Goal: Task Accomplishment & Management: Manage account settings

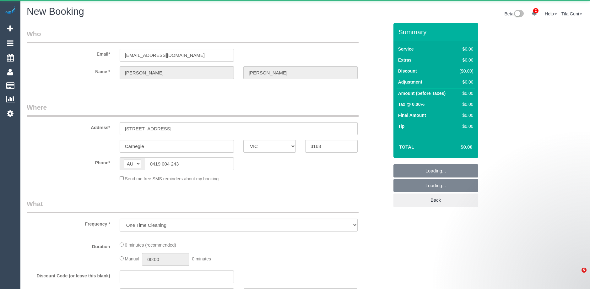
select select "VIC"
select select "string:stripe-pm_1S5xTY2GScqysDRVFiS5f8Mp"
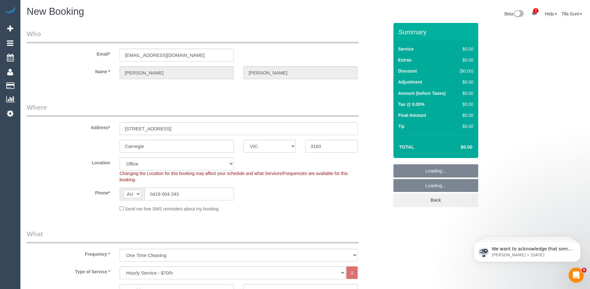
select select "object:1693"
select select "64"
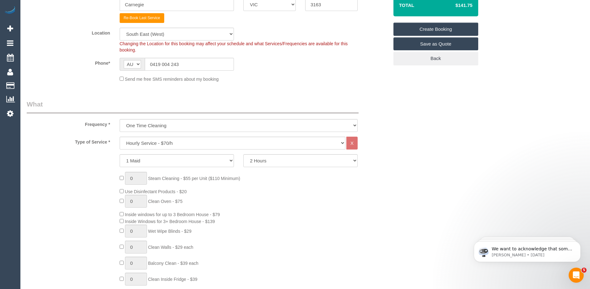
scroll to position [157, 0]
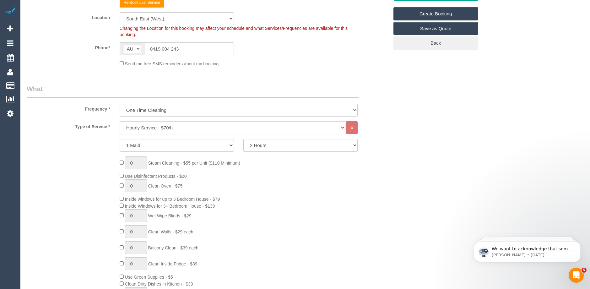
click at [192, 130] on select "Hourly Service - $70/h Hourly Service - $65/h Hourly Service - $60/h Hourly Ser…" at bounding box center [233, 127] width 226 height 13
click at [171, 109] on select "One Time Cleaning Weekly - 10% Off - 10.00% (0% for the First Booking) Fortnigh…" at bounding box center [239, 110] width 238 height 13
select select "object:3056"
click at [120, 104] on select "One Time Cleaning Weekly - 10% Off - 10.00% (0% for the First Booking) Fortnigh…" at bounding box center [239, 110] width 238 height 13
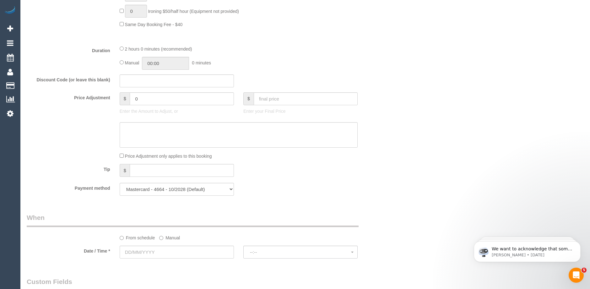
scroll to position [597, 0]
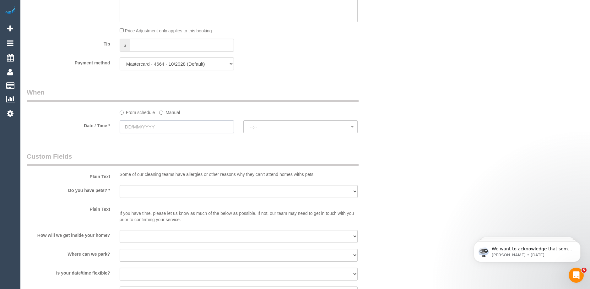
click at [164, 129] on input "text" at bounding box center [177, 126] width 114 height 13
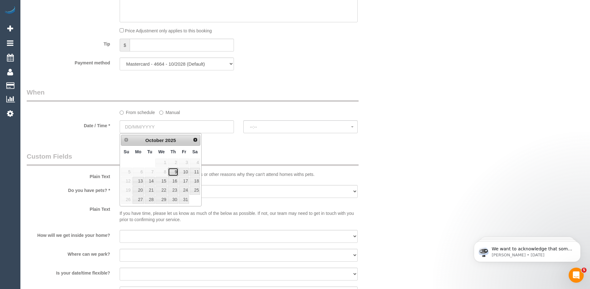
click at [176, 172] on link "9" at bounding box center [173, 172] width 10 height 8
type input "09/10/2025"
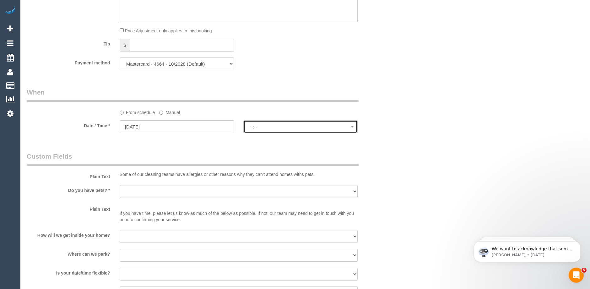
click at [263, 128] on span "--:--" at bounding box center [300, 126] width 101 height 5
select select "spot1"
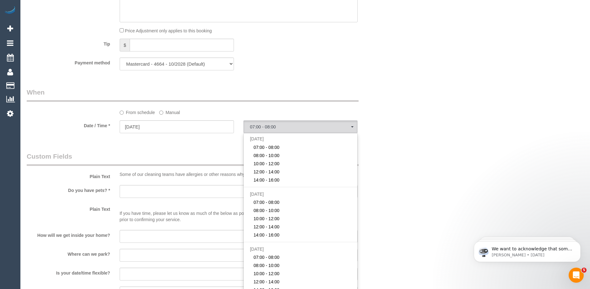
click at [189, 138] on fieldset "When From schedule Manual Date / Time * 09/10/2025 07:00 - 08:00 Thu October 9t…" at bounding box center [208, 113] width 362 height 51
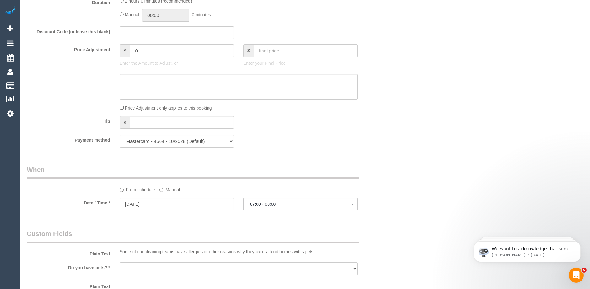
scroll to position [628, 0]
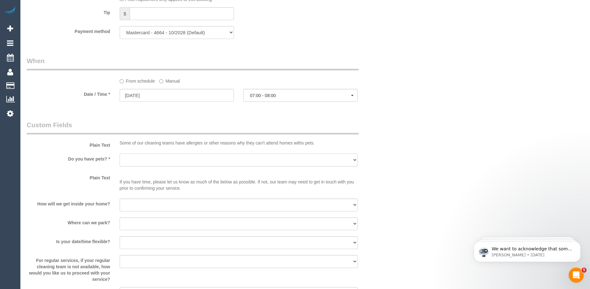
click at [153, 164] on select "Yes - Cats Yes - Dogs No pets Yes - Dogs and Cats Yes - Other" at bounding box center [239, 160] width 238 height 13
select select "number:27"
click at [120, 154] on select "Yes - Cats Yes - Dogs No pets Yes - Dogs and Cats Yes - Other" at bounding box center [239, 160] width 238 height 13
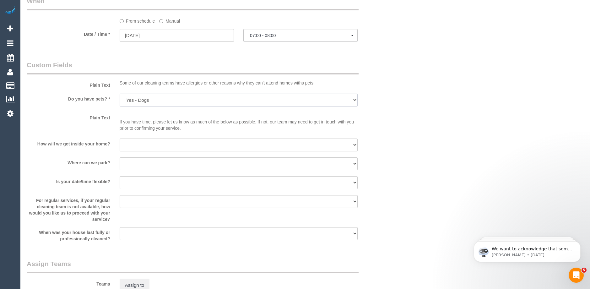
scroll to position [691, 0]
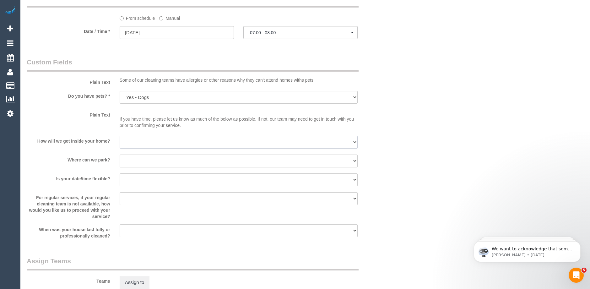
click at [138, 142] on select "I will be home Key will be left (please provide details below) Lock box/Access …" at bounding box center [239, 142] width 238 height 13
select select "number:14"
click at [120, 136] on select "I will be home Key will be left (please provide details below) Lock box/Access …" at bounding box center [239, 142] width 238 height 13
click at [143, 160] on select "I will provide parking on-site Free street parking Paid street parking (cost wi…" at bounding box center [239, 160] width 238 height 13
select select "number:19"
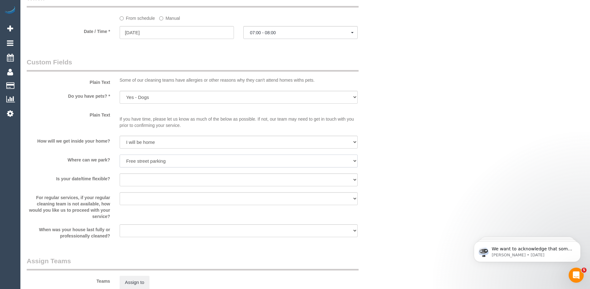
click at [120, 154] on select "I will provide parking on-site Free street parking Paid street parking (cost wi…" at bounding box center [239, 160] width 238 height 13
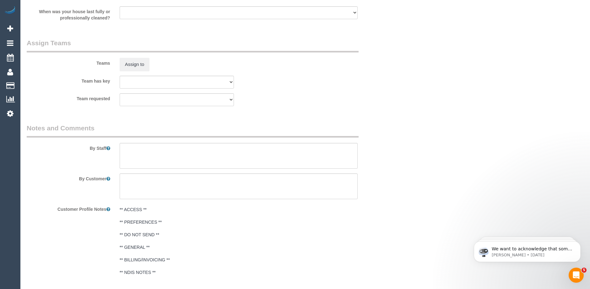
scroll to position [938, 0]
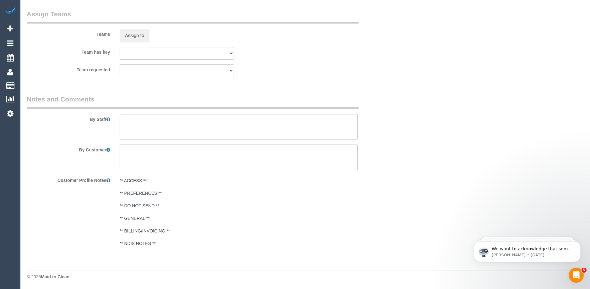
click at [378, 158] on div "By Customer" at bounding box center [207, 157] width 371 height 26
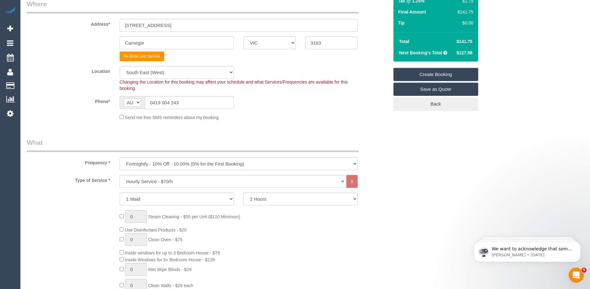
scroll to position [126, 0]
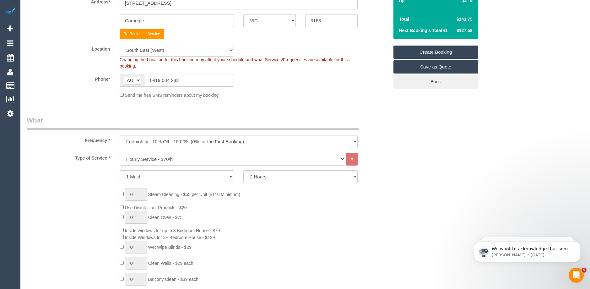
click at [439, 53] on link "Create Booking" at bounding box center [435, 52] width 85 height 13
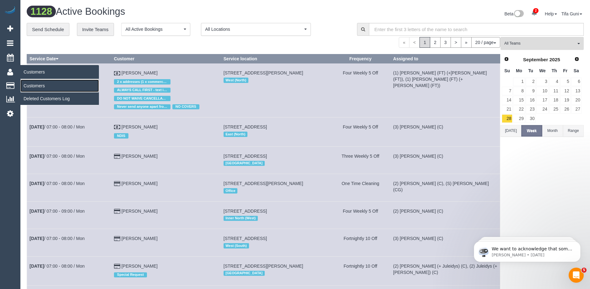
click at [32, 84] on link "Customers" at bounding box center [59, 85] width 79 height 13
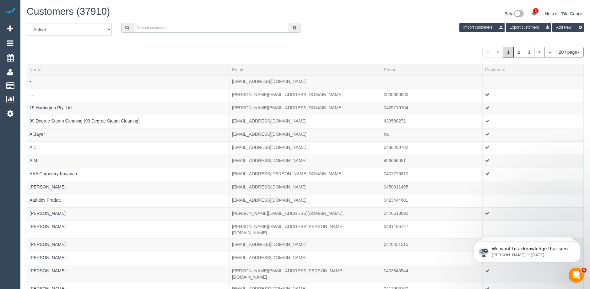
click at [145, 27] on input "text" at bounding box center [211, 28] width 156 height 10
paste input "61419004243"
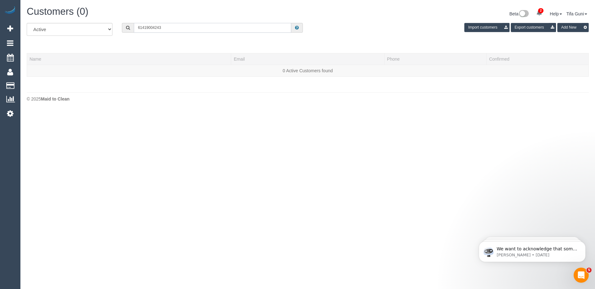
drag, startPoint x: 140, startPoint y: 26, endPoint x: 137, endPoint y: 27, distance: 3.5
click at [137, 27] on input "61419004243" at bounding box center [212, 28] width 157 height 10
click at [146, 27] on input "0419004243" at bounding box center [212, 28] width 157 height 10
click at [154, 27] on input "0419 004243" at bounding box center [212, 28] width 157 height 10
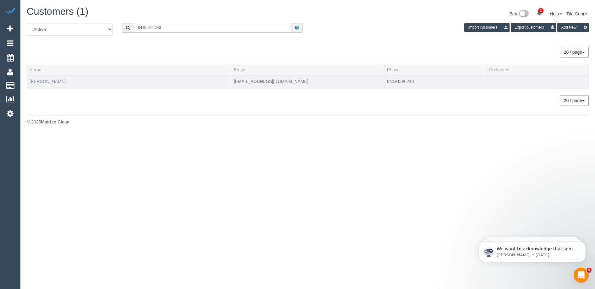
type input "0419 004 243"
click at [57, 80] on link "Denice McGowan" at bounding box center [48, 81] width 36 height 5
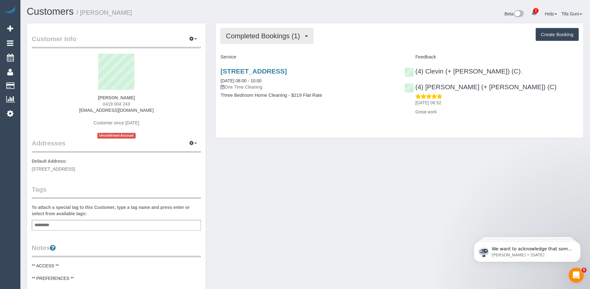
click at [302, 39] on span "Completed Bookings (1)" at bounding box center [264, 36] width 77 height 8
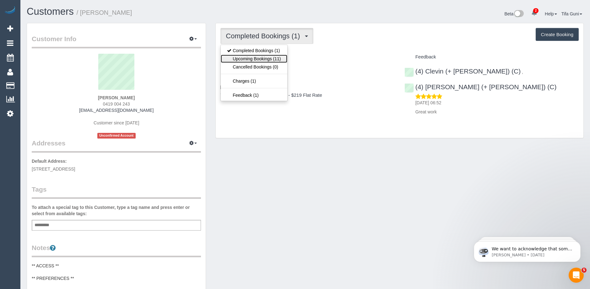
click at [273, 57] on link "Upcoming Bookings (11)" at bounding box center [254, 59] width 66 height 8
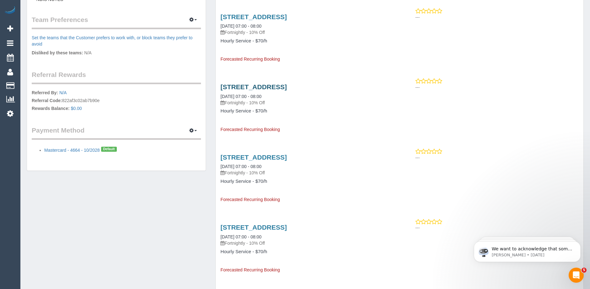
scroll to position [314, 0]
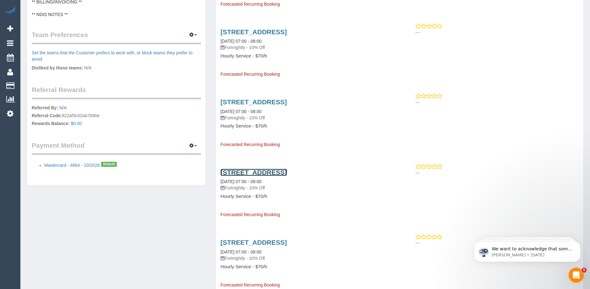
click at [275, 171] on link "62 Belsize Avenue, Carnegie, VIC 3163" at bounding box center [253, 172] width 66 height 7
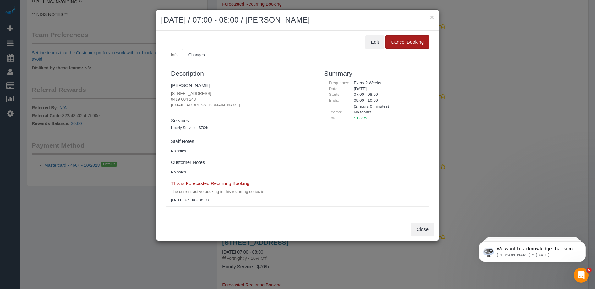
click at [399, 43] on button "Cancel Booking" at bounding box center [407, 41] width 44 height 13
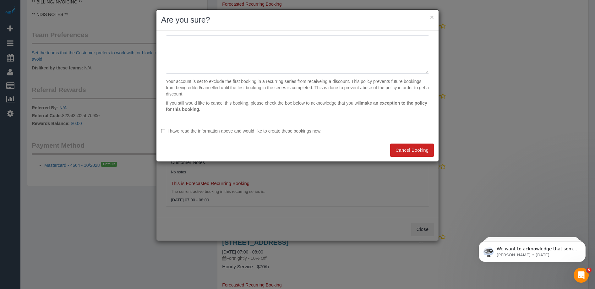
click at [181, 45] on textarea at bounding box center [297, 54] width 263 height 38
click at [220, 41] on textarea at bounding box center [297, 54] width 263 height 38
type textarea "Only wants to book until December for now"
click at [407, 149] on button "Cancel Booking" at bounding box center [412, 150] width 44 height 13
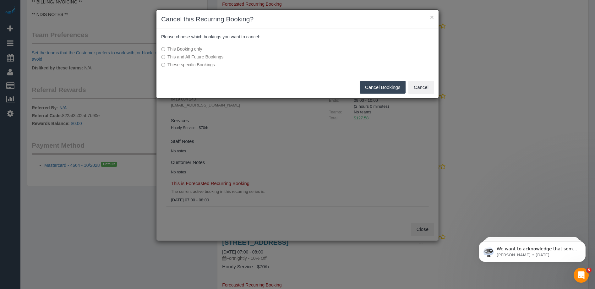
click at [377, 88] on button "Cancel Bookings" at bounding box center [383, 87] width 46 height 13
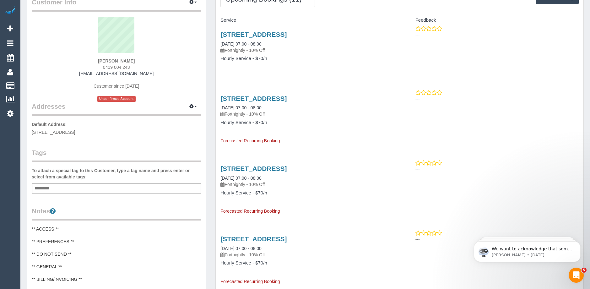
scroll to position [0, 0]
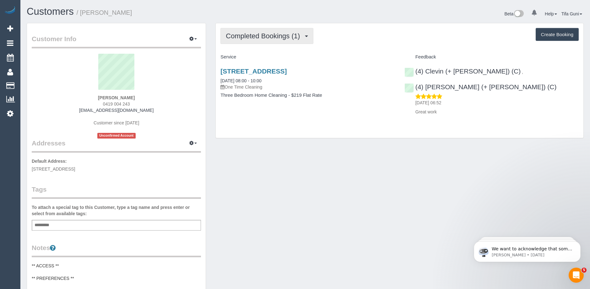
click at [279, 38] on span "Completed Bookings (1)" at bounding box center [264, 36] width 77 height 8
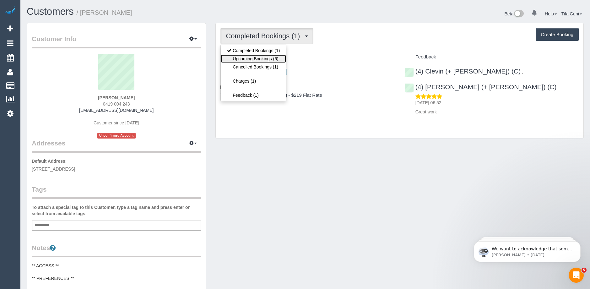
click at [263, 58] on link "Upcoming Bookings (6)" at bounding box center [253, 59] width 65 height 8
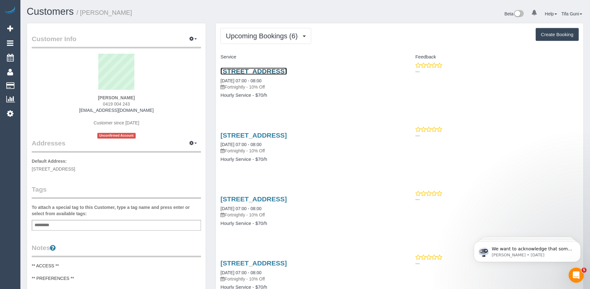
click at [280, 71] on link "[STREET_ADDRESS]" at bounding box center [253, 71] width 66 height 7
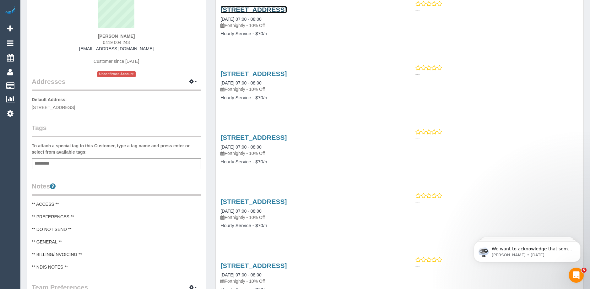
scroll to position [63, 0]
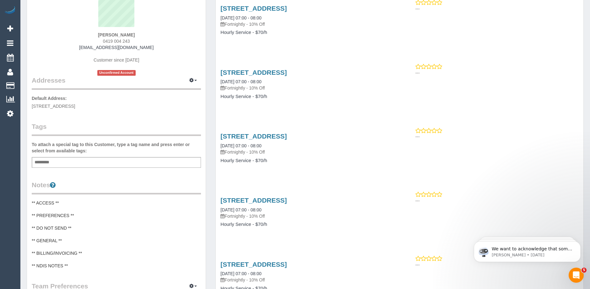
click at [45, 183] on legend "Notes" at bounding box center [116, 187] width 169 height 14
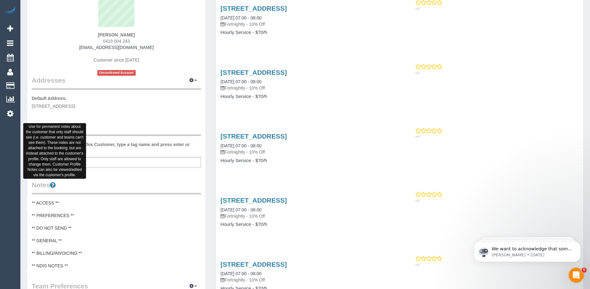
click at [56, 187] on icon at bounding box center [53, 184] width 6 height 7
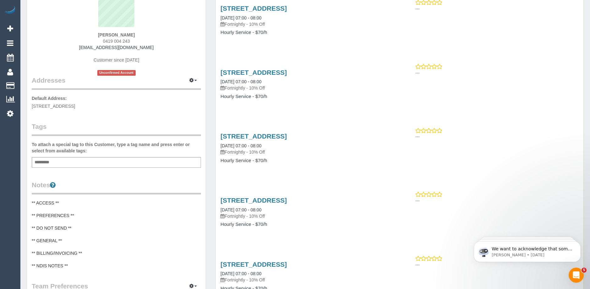
click at [34, 172] on div "Customer Info Edit Contact Info Send Message Email Preferences Special Sales Ta…" at bounding box center [116, 198] width 179 height 477
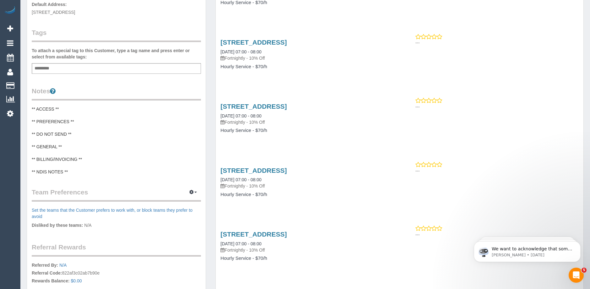
scroll to position [157, 0]
click at [81, 141] on pre "** ACCESS ** ** PREFERENCES ** ** DO NOT SEND ** ** GENERAL ** ** BILLING/INVOI…" at bounding box center [116, 140] width 169 height 69
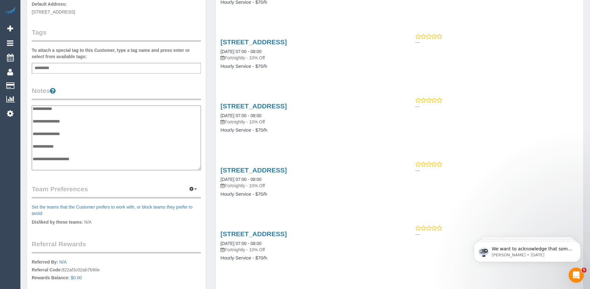
scroll to position [0, 0]
click at [69, 110] on textarea "**********" at bounding box center [116, 138] width 169 height 65
click at [80, 122] on textarea "**********" at bounding box center [116, 138] width 169 height 65
drag, startPoint x: 77, startPoint y: 166, endPoint x: 26, endPoint y: 104, distance: 80.3
click at [26, 104] on div "Customer Info Edit Contact Info Send Message Email Preferences Special Sales Ta…" at bounding box center [116, 106] width 189 height 481
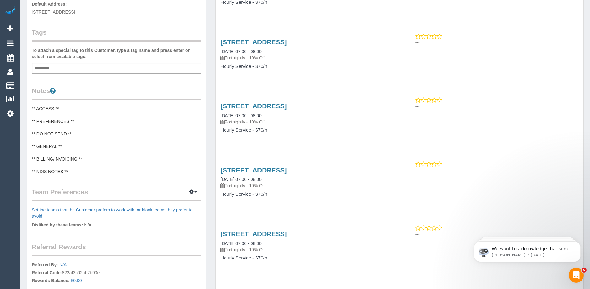
click at [81, 157] on pre "** ACCESS ** ** PREFERENCES ** ** DO NOT SEND ** ** GENERAL ** ** BILLING/INVOI…" at bounding box center [116, 140] width 169 height 69
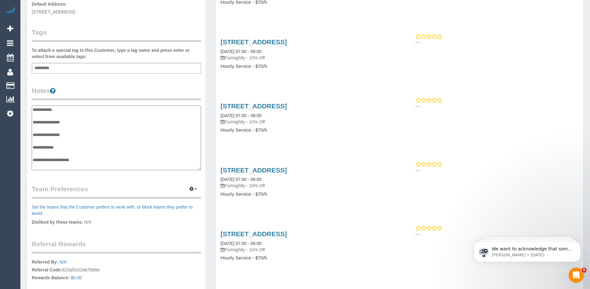
scroll to position [5, 0]
drag, startPoint x: 74, startPoint y: 168, endPoint x: 34, endPoint y: 118, distance: 64.1
click at [34, 118] on textarea "**********" at bounding box center [116, 138] width 169 height 65
type textarea "**********"
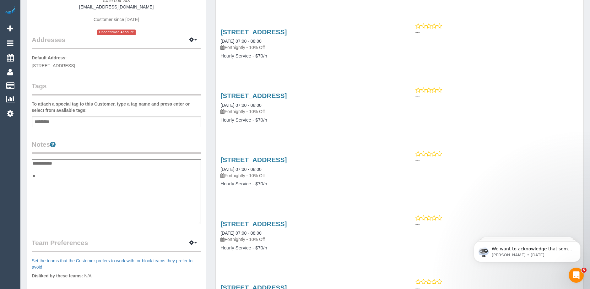
scroll to position [126, 0]
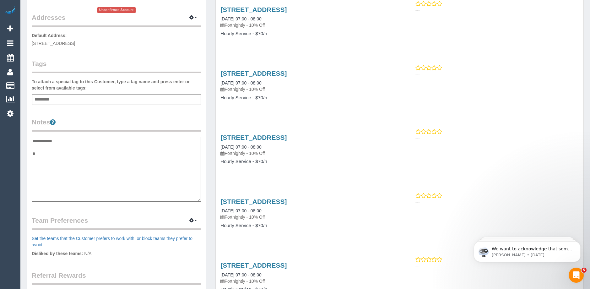
drag, startPoint x: 38, startPoint y: 151, endPoint x: 32, endPoint y: 139, distance: 13.6
click at [32, 139] on textarea "**********" at bounding box center [116, 169] width 169 height 65
type textarea "*"
click at [69, 142] on textarea "**********" at bounding box center [116, 169] width 169 height 65
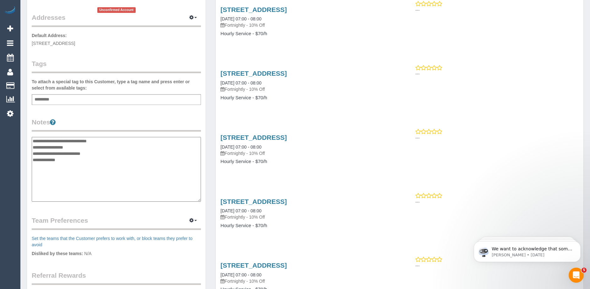
type textarea "**********"
click at [33, 146] on textarea "**********" at bounding box center [116, 169] width 169 height 65
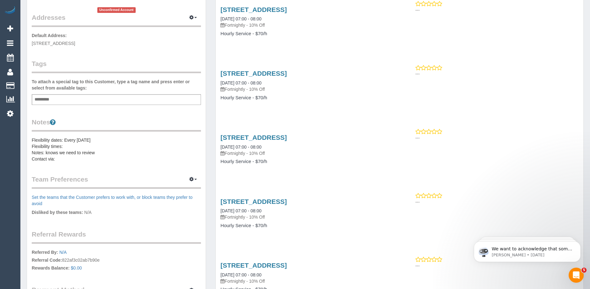
click at [49, 147] on pre "Flexibility dates: Every Thursday Flexibility times: Notes: knows we need to re…" at bounding box center [116, 149] width 169 height 25
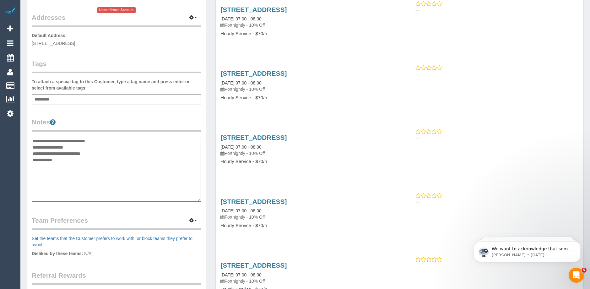
click at [33, 146] on textarea "**********" at bounding box center [116, 169] width 169 height 65
click at [76, 154] on textarea "**********" at bounding box center [116, 169] width 169 height 65
type textarea "**********"
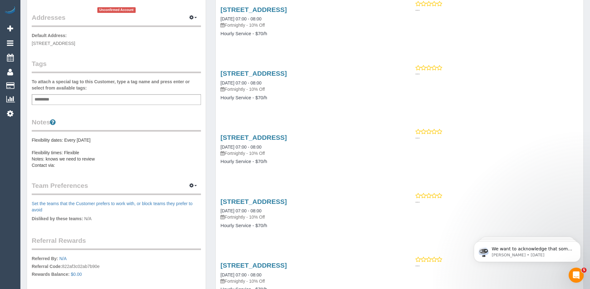
click at [58, 159] on pre "Flexibility dates: Every Thursday Flexibility times: Flexible Notes: knows we n…" at bounding box center [116, 152] width 169 height 31
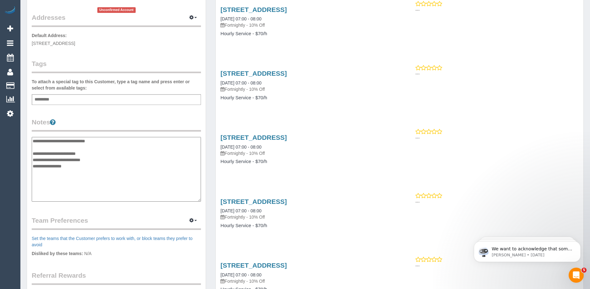
click at [82, 154] on textarea "**********" at bounding box center [116, 169] width 169 height 65
click at [99, 166] on textarea "**********" at bounding box center [116, 169] width 169 height 65
drag, startPoint x: 99, startPoint y: 166, endPoint x: 47, endPoint y: 164, distance: 52.5
click at [47, 164] on textarea "**********" at bounding box center [116, 169] width 169 height 65
click at [79, 178] on textarea "**********" at bounding box center [116, 169] width 169 height 65
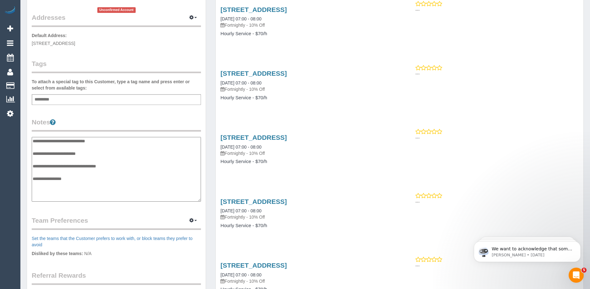
type textarea "**********"
click at [144, 125] on legend "Notes" at bounding box center [116, 124] width 169 height 14
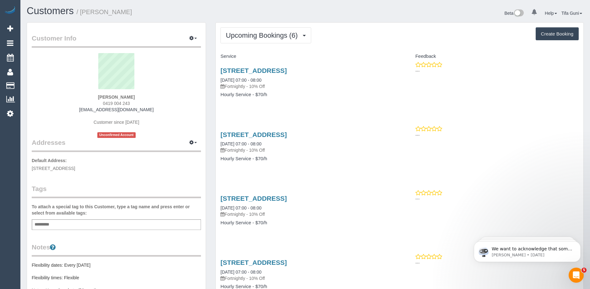
scroll to position [0, 0]
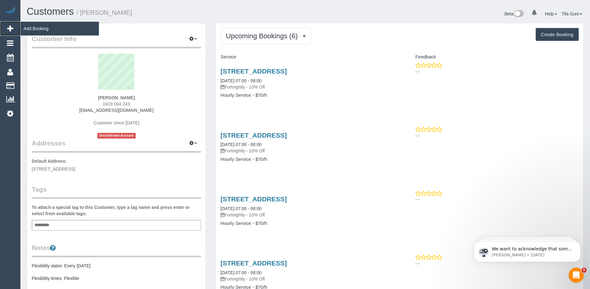
click at [35, 32] on span "Add Booking" at bounding box center [59, 28] width 79 height 14
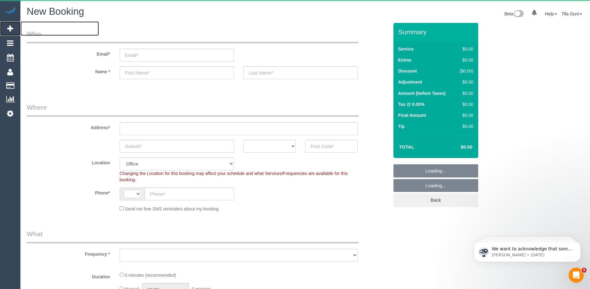
select select "string:AU"
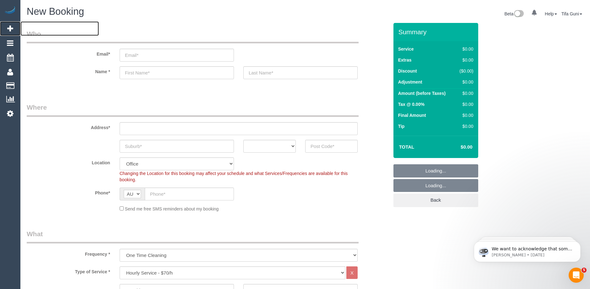
select select "object:2538"
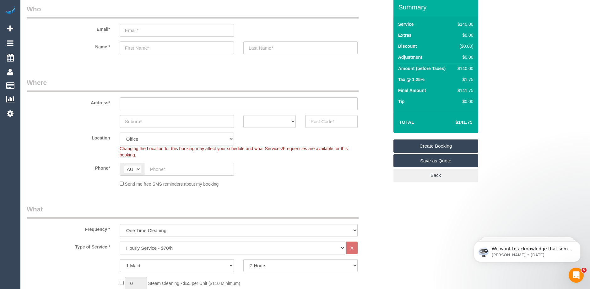
scroll to position [126, 0]
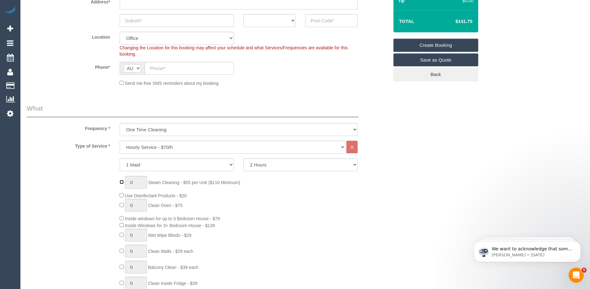
type input "1"
click at [132, 182] on input "1" at bounding box center [136, 182] width 22 height 13
type input "7"
click at [299, 207] on div "7 Steam Cleaning - $55 per Unit ($110 Minimum) Use Disinfectant Products - $20 …" at bounding box center [254, 269] width 279 height 186
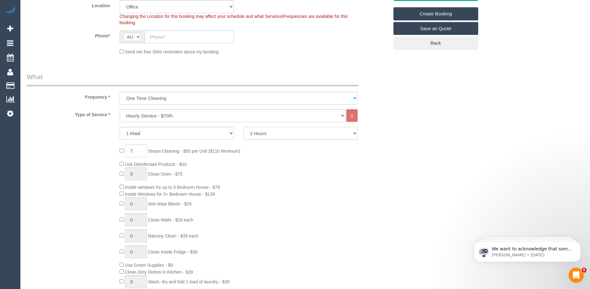
click at [280, 134] on select "2 Hours 2.5 Hours 3 Hours 3.5 Hours 4 Hours 4.5 Hours 5 Hours 5.5 Hours 6 Hours…" at bounding box center [300, 133] width 114 height 13
select select "480"
click at [243, 127] on select "2 Hours 2.5 Hours 3 Hours 3.5 Hours 4 Hours 4.5 Hours 5 Hours 5.5 Hours 6 Hours…" at bounding box center [300, 133] width 114 height 13
click at [358, 176] on div "7 Steam Cleaning - $55 per Unit ($110 Minimum) Use Disinfectant Products - $20 …" at bounding box center [254, 237] width 279 height 186
click at [351, 171] on div "7 Steam Cleaning - $55 per Unit ($110 Minimum) Use Disinfectant Products - $20 …" at bounding box center [254, 237] width 279 height 186
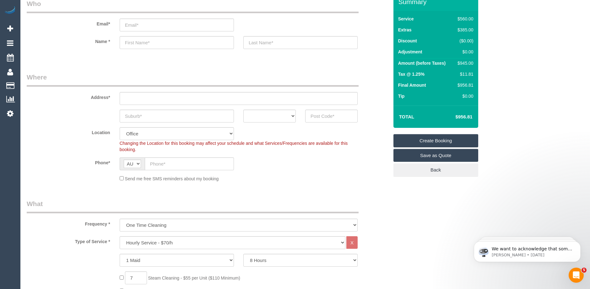
scroll to position [0, 0]
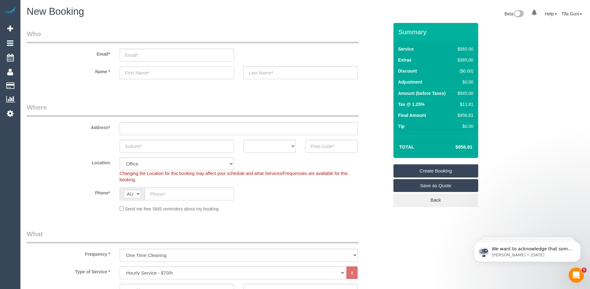
click at [134, 74] on input "text" at bounding box center [177, 72] width 114 height 13
paste input "Kylie Candy"
drag, startPoint x: 157, startPoint y: 72, endPoint x: 135, endPoint y: 73, distance: 21.4
click at [135, 73] on input "Kylie Candy" at bounding box center [177, 72] width 114 height 13
type input "Kylie"
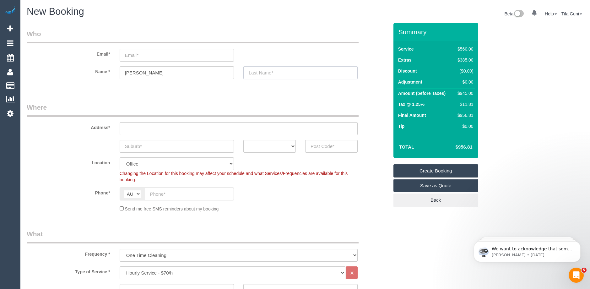
click at [262, 72] on input "text" at bounding box center [300, 72] width 114 height 13
paste input "Candy"
type input "Candy"
click at [143, 59] on input "email" at bounding box center [177, 55] width 114 height 13
paste input "truebloodfan85@gmail.com"
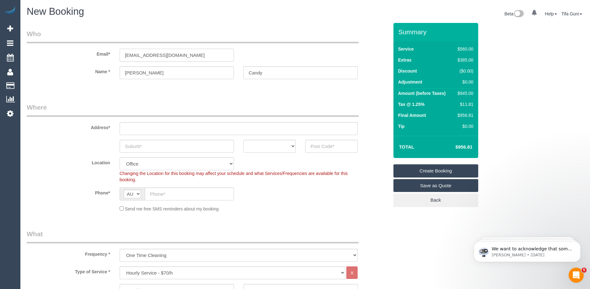
type input "truebloodfan85@gmail.com"
click at [146, 126] on input "text" at bounding box center [239, 128] width 238 height 13
paste input "14 Sydney St, Footscray VIC"
drag, startPoint x: 177, startPoint y: 130, endPoint x: 155, endPoint y: 129, distance: 22.0
click at [155, 129] on input "14 Sydney St, Footscray VIC" at bounding box center [239, 128] width 238 height 13
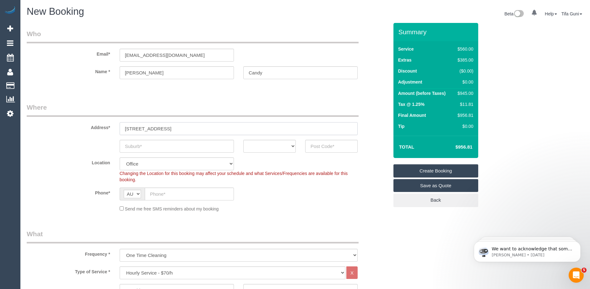
type input "14 Sydney St, VIC"
click at [147, 148] on input "text" at bounding box center [177, 146] width 114 height 13
paste input "Footscray"
type input "Footscray"
drag, startPoint x: 167, startPoint y: 127, endPoint x: 157, endPoint y: 127, distance: 10.7
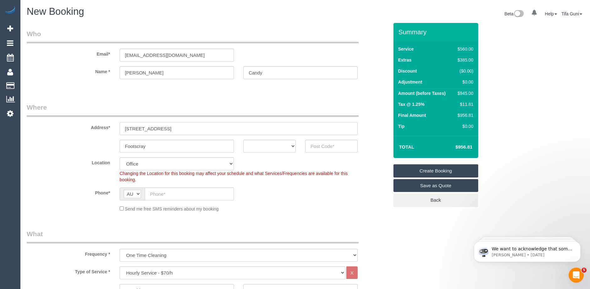
click at [157, 127] on input "14 Sydney St, VIC" at bounding box center [239, 128] width 238 height 13
type input "14 Sydney St,"
click at [335, 149] on input "text" at bounding box center [331, 146] width 52 height 13
paste input "3011"
type input "3011"
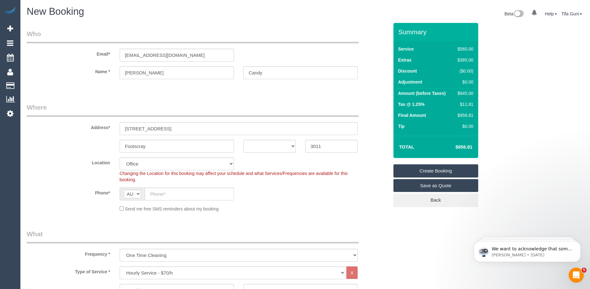
select select "59"
select select "object:2546"
click at [290, 147] on select "ACT NSW NT QLD SA TAS VIC WA" at bounding box center [269, 146] width 52 height 13
select select "VIC"
click at [243, 140] on select "ACT NSW NT QLD SA TAS VIC WA" at bounding box center [269, 146] width 52 height 13
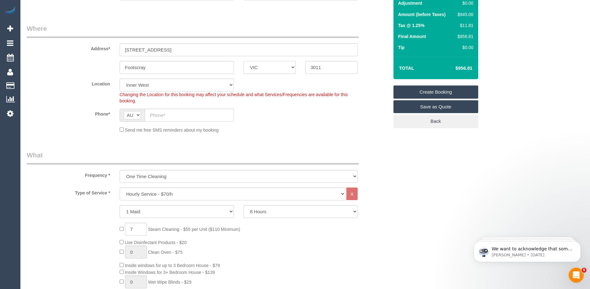
scroll to position [94, 0]
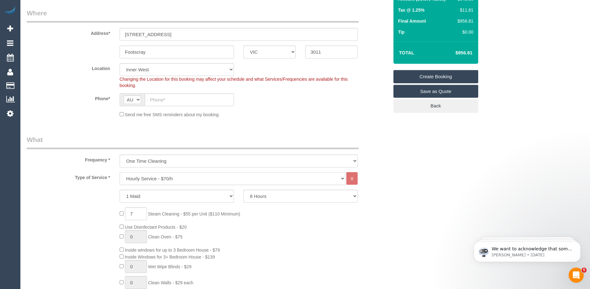
click at [168, 175] on select "Hourly Service - $70/h Hourly Service - $65/h Hourly Service - $60/h Hourly Ser…" at bounding box center [233, 178] width 226 height 13
select select "275"
click at [120, 172] on select "Hourly Service - $70/h Hourly Service - $65/h Hourly Service - $60/h Hourly Ser…" at bounding box center [233, 178] width 226 height 13
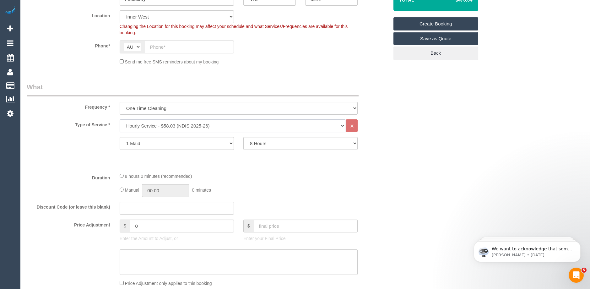
scroll to position [126, 0]
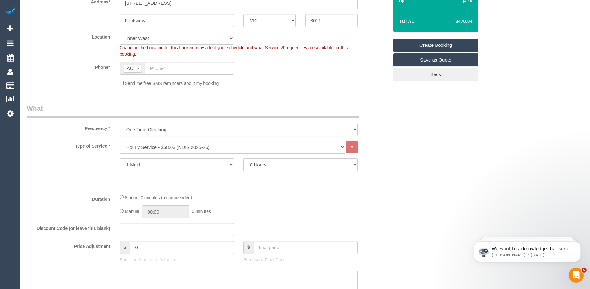
click at [177, 130] on select "One Time Cleaning Weekly - 10% Off - 10.00% (0% for the First Booking) Fortnigh…" at bounding box center [239, 129] width 238 height 13
select select "object:2548"
click at [120, 123] on select "One Time Cleaning Weekly - 10% Off - 10.00% (0% for the First Booking) Fortnigh…" at bounding box center [239, 129] width 238 height 13
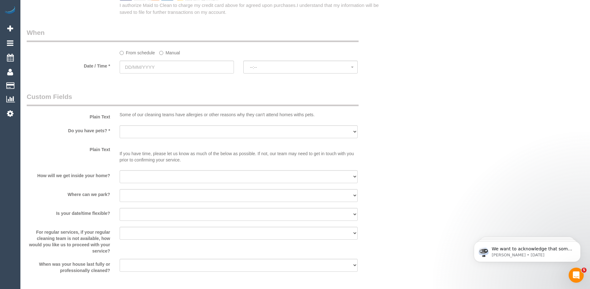
scroll to position [440, 0]
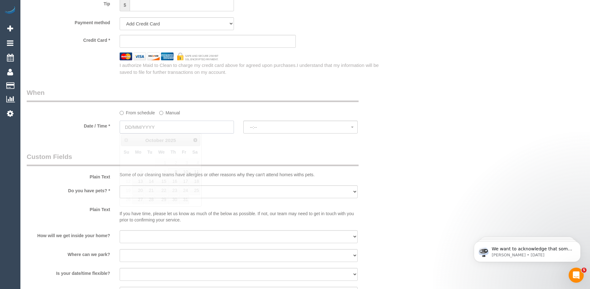
click at [171, 126] on input "text" at bounding box center [177, 127] width 114 height 13
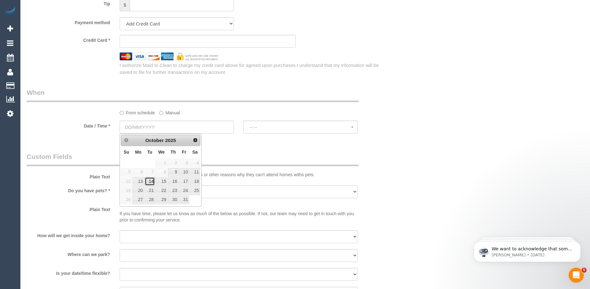
click at [153, 181] on link "14" at bounding box center [150, 181] width 10 height 8
type input "14/10/2025"
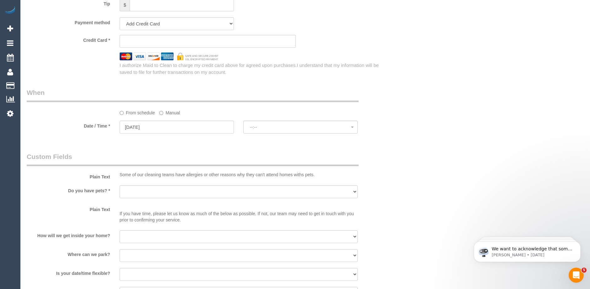
select select "spot1"
click at [148, 192] on select "Yes - Cats Yes - Dogs No pets Yes - Dogs and Cats Yes - Other" at bounding box center [239, 191] width 238 height 13
select select "number:28"
click at [120, 185] on select "Yes - Cats Yes - Dogs No pets Yes - Dogs and Cats Yes - Other" at bounding box center [239, 191] width 238 height 13
click at [141, 235] on select "I will be home Key will be left (please provide details below) Lock box/Access …" at bounding box center [239, 236] width 238 height 13
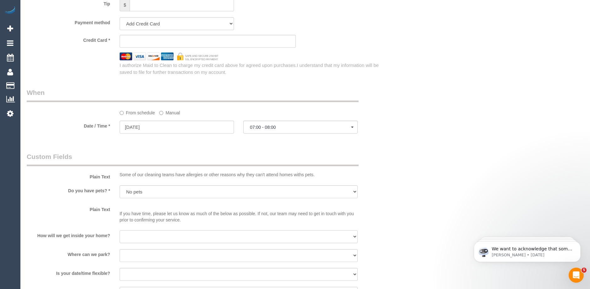
select select "number:14"
click at [120, 230] on select "I will be home Key will be left (please provide details below) Lock box/Access …" at bounding box center [239, 236] width 238 height 13
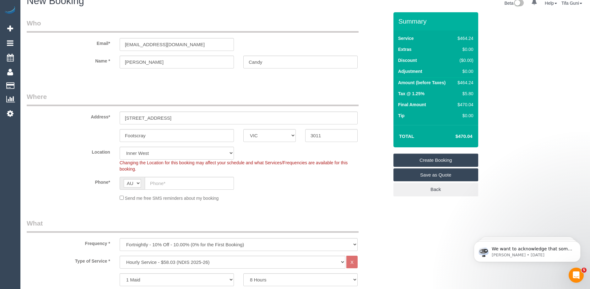
scroll to position [0, 0]
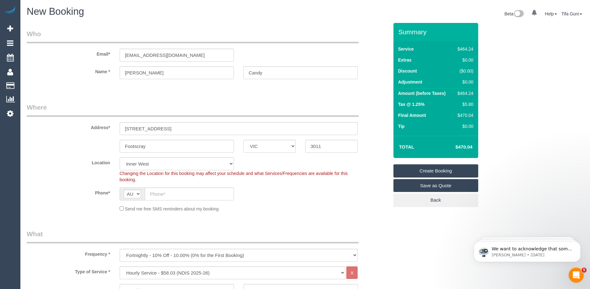
click at [264, 201] on sui-booking-location "Location Office City East (North) East (South) Inner East Inner North (East) In…" at bounding box center [208, 184] width 362 height 55
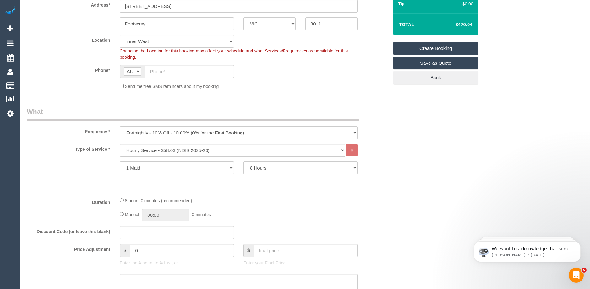
scroll to position [126, 0]
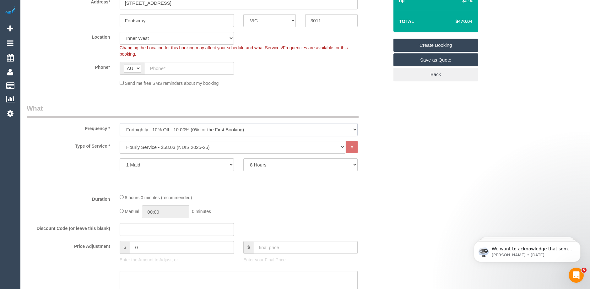
click at [181, 132] on select "One Time Cleaning Weekly - 10% Off - 10.00% (0% for the First Booking) Fortnigh…" at bounding box center [239, 129] width 238 height 13
select select "object:2546"
click at [120, 123] on select "One Time Cleaning Weekly - 10% Off - 10.00% (0% for the First Booking) Fortnigh…" at bounding box center [239, 129] width 238 height 13
click at [290, 180] on div "Type of Service * Hourly Service - $70/h Hourly Service - $65/h Hourly Service …" at bounding box center [208, 165] width 362 height 48
click at [203, 145] on select "Hourly Service - $70/h Hourly Service - $65/h Hourly Service - $60/h Hourly Ser…" at bounding box center [233, 147] width 226 height 13
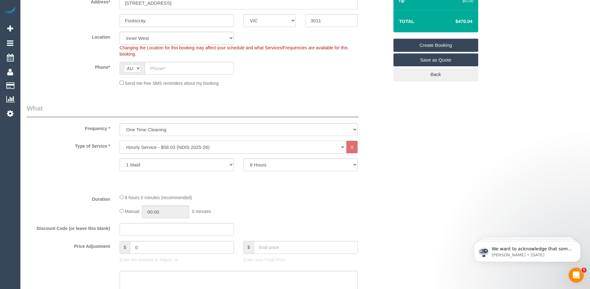
select select "209"
click at [120, 141] on select "Hourly Service - $70/h Hourly Service - $65/h Hourly Service - $60/h Hourly Ser…" at bounding box center [233, 147] width 226 height 13
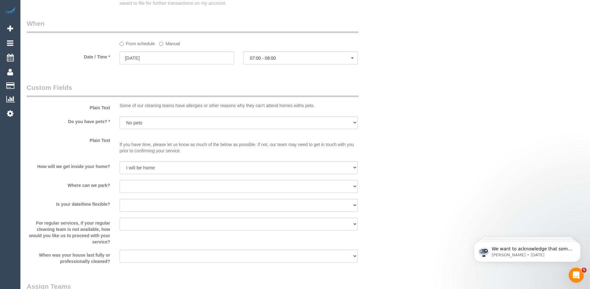
scroll to position [604, 0]
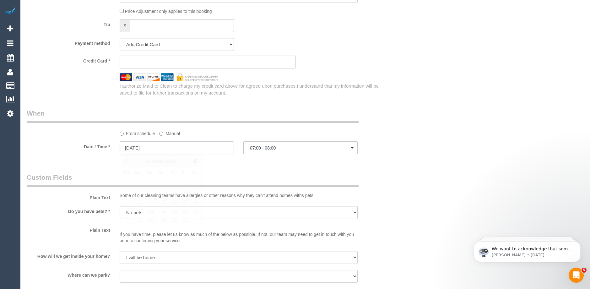
click at [171, 144] on input "14/10/2025" at bounding box center [177, 147] width 114 height 13
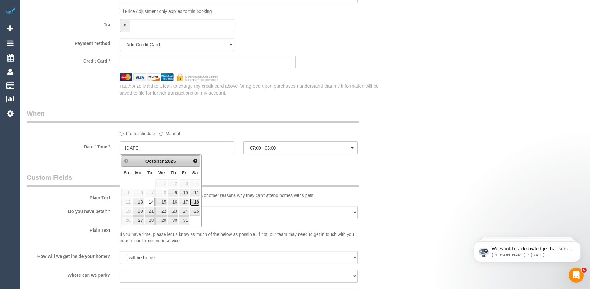
click at [196, 202] on link "18" at bounding box center [195, 202] width 10 height 8
type input "18/10/2025"
select select "spot21"
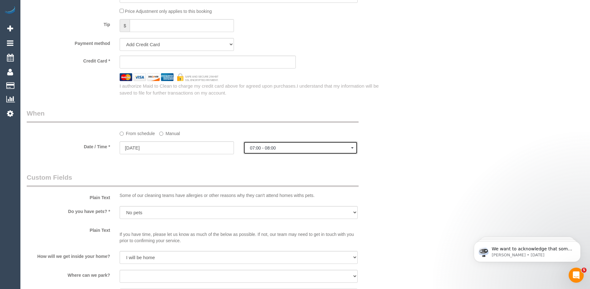
click at [269, 149] on span "07:00 - 08:00" at bounding box center [300, 147] width 101 height 5
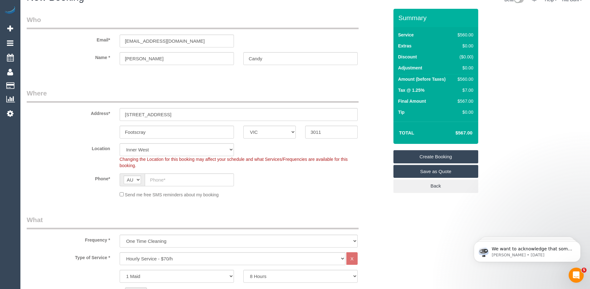
scroll to position [8, 0]
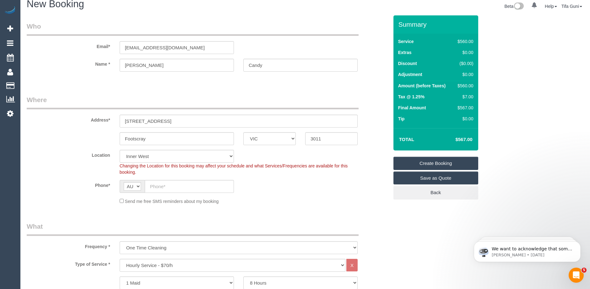
click at [382, 173] on div "Location Office City East (North) East (South) Inner East Inner North (East) In…" at bounding box center [207, 162] width 371 height 25
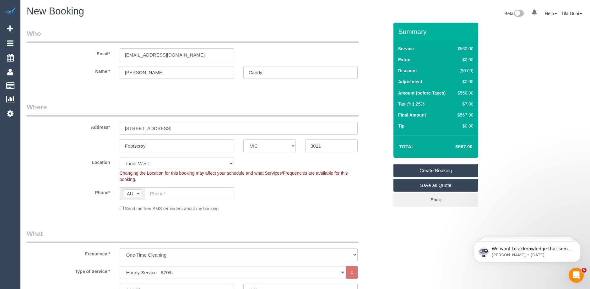
scroll to position [0, 0]
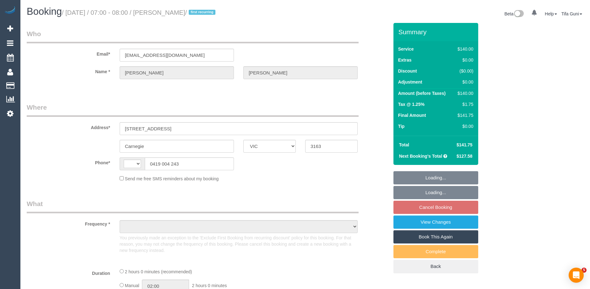
select select "VIC"
select select "string:AU"
select select "string:stripe-pm_1S5xTY2GScqysDRVFiS5f8Mp"
select select "number:27"
select select "number:14"
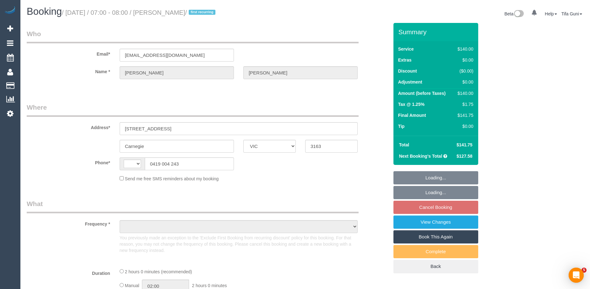
select select "number:19"
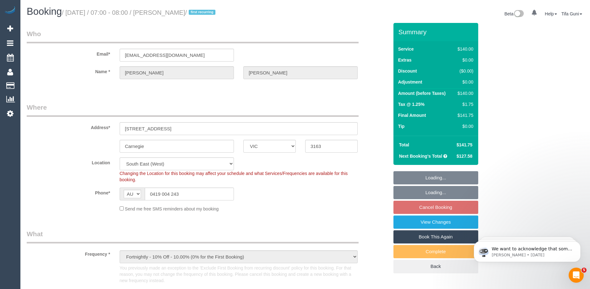
select select "object:855"
select select "spot1"
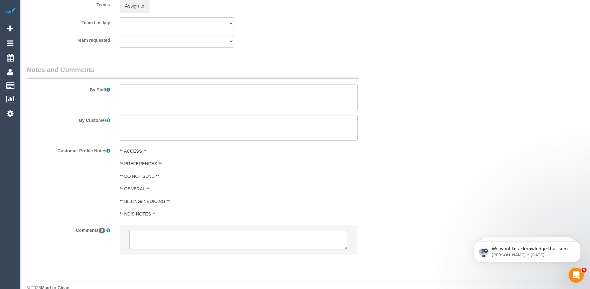
scroll to position [1004, 0]
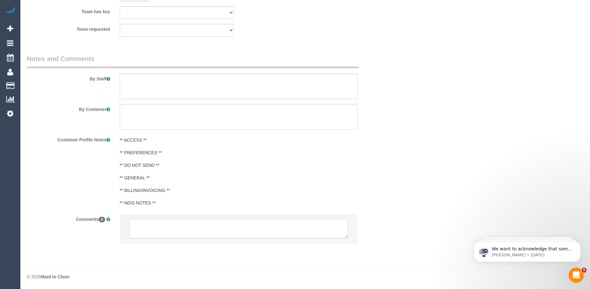
click at [156, 230] on textarea at bounding box center [238, 228] width 219 height 19
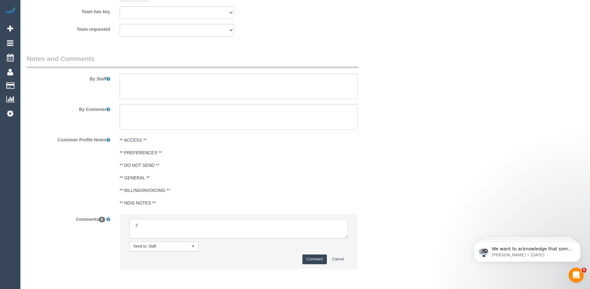
type textarea "-"
paste textarea "Flexibility dates: Flexibility times: Notes: knows we need to review Contact vi…"
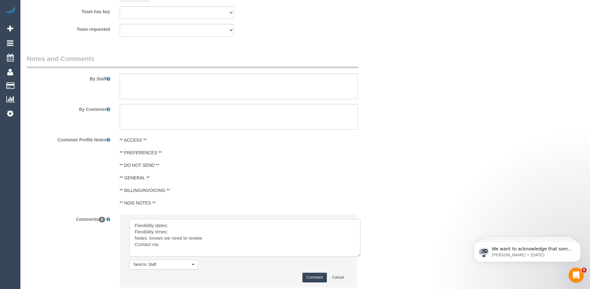
scroll to position [0, 0]
drag, startPoint x: 346, startPoint y: 236, endPoint x: 365, endPoint y: 262, distance: 32.2
click at [360, 257] on textarea at bounding box center [244, 238] width 231 height 38
click at [186, 224] on textarea at bounding box center [248, 242] width 238 height 46
click at [181, 230] on textarea at bounding box center [248, 242] width 238 height 46
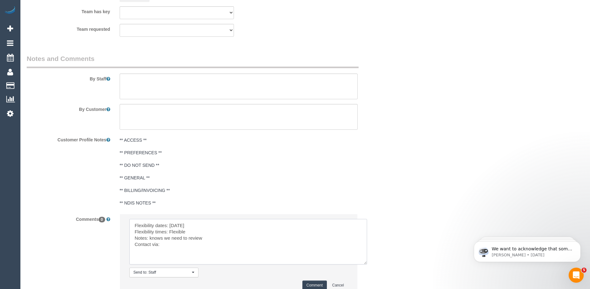
click at [171, 243] on textarea at bounding box center [248, 242] width 238 height 46
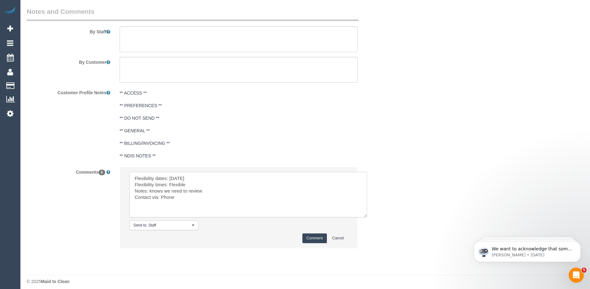
scroll to position [1056, 0]
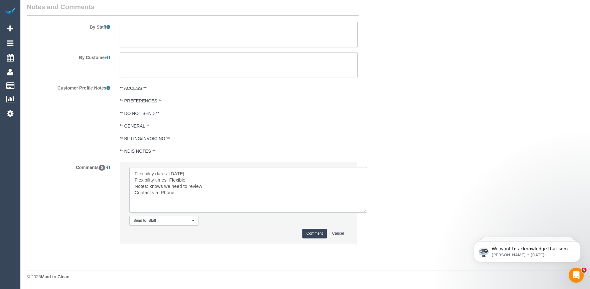
type textarea "Flexibility dates: Thursday Flexibility times: Flexible Notes: knows we need to…"
click at [312, 233] on button "Comment" at bounding box center [314, 234] width 24 height 10
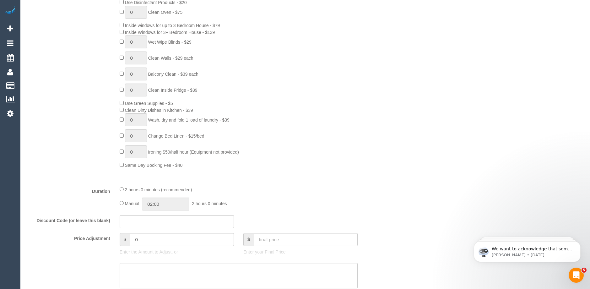
scroll to position [440, 0]
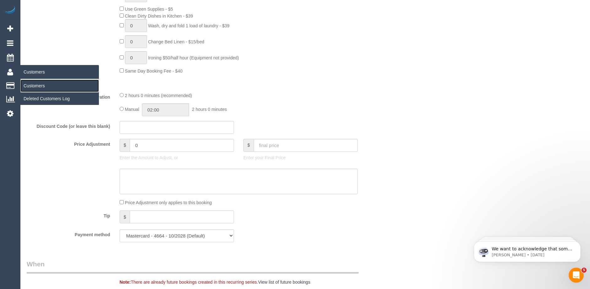
click at [34, 84] on link "Customers" at bounding box center [59, 85] width 79 height 13
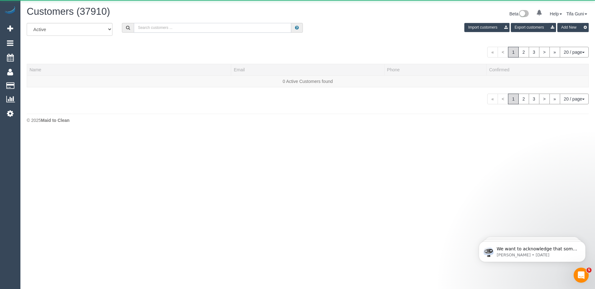
click at [146, 26] on input "text" at bounding box center [212, 28] width 157 height 10
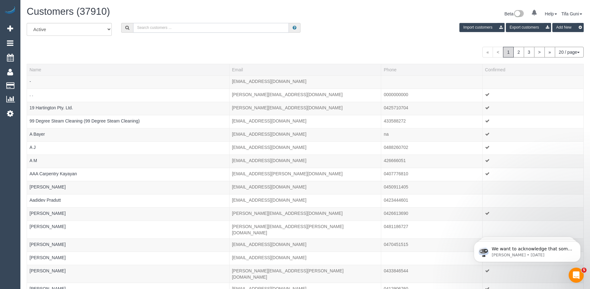
paste input "Kylie Candy"
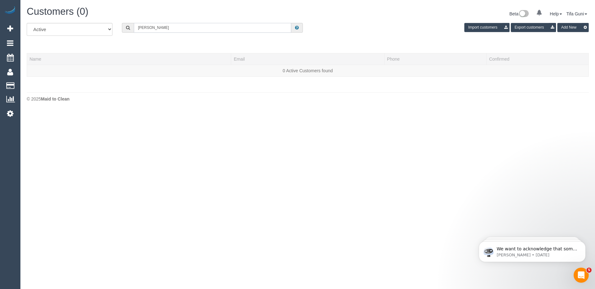
drag, startPoint x: 167, startPoint y: 27, endPoint x: 128, endPoint y: 27, distance: 39.3
click at [128, 27] on div "Kylie Candy" at bounding box center [212, 28] width 181 height 10
paste input "0475 402 459"
click at [149, 27] on input "0475 402 459" at bounding box center [212, 28] width 157 height 10
click at [148, 26] on input "0475 402 459" at bounding box center [212, 28] width 157 height 10
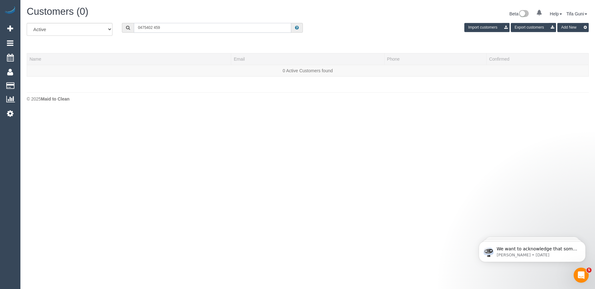
click at [154, 26] on input "0475402 459" at bounding box center [212, 28] width 157 height 10
type input "0475402459"
drag, startPoint x: 180, startPoint y: 28, endPoint x: 110, endPoint y: 28, distance: 70.3
click at [110, 28] on div "All Active Archived 0475402459 Import customers Export customers Add New" at bounding box center [307, 32] width 571 height 18
paste input "61403320928"
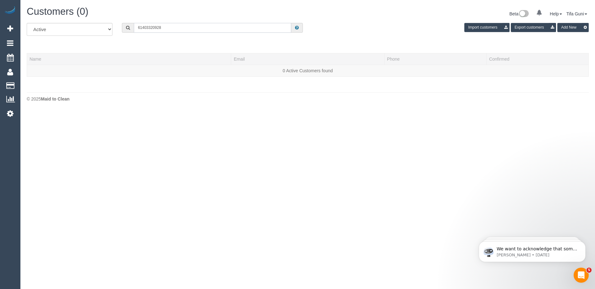
drag, startPoint x: 142, startPoint y: 26, endPoint x: 134, endPoint y: 26, distance: 8.5
click at [134, 26] on input "61403320928" at bounding box center [212, 28] width 157 height 10
click at [146, 27] on input "0403320928" at bounding box center [212, 28] width 157 height 10
click at [153, 26] on input "0403 320928" at bounding box center [212, 28] width 157 height 10
click at [166, 28] on input "0403 320 928" at bounding box center [212, 28] width 157 height 10
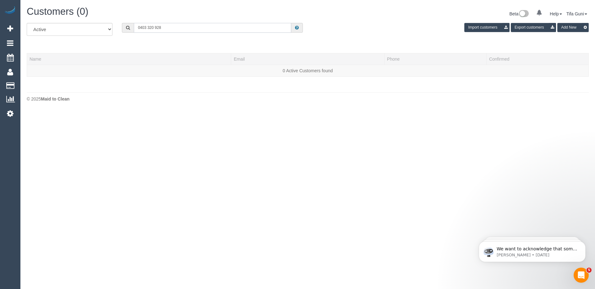
type input "0403 320 928"
drag, startPoint x: 169, startPoint y: 26, endPoint x: 72, endPoint y: 29, distance: 96.8
click at [72, 29] on div "All Active Archived 0403 320 928 Import customers Export customers Add New" at bounding box center [307, 32] width 571 height 18
click at [35, 30] on span "Add Booking" at bounding box center [59, 28] width 79 height 14
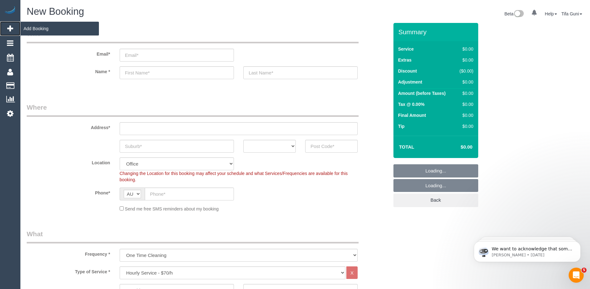
select select "object:2654"
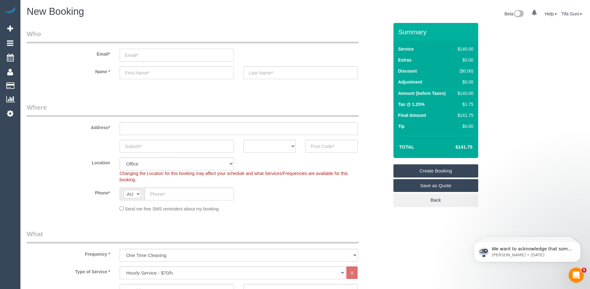
click at [129, 54] on input "email" at bounding box center [177, 55] width 114 height 13
paste input "Jack Quinn"
type input "Jack Quinn"
drag, startPoint x: 155, startPoint y: 55, endPoint x: 118, endPoint y: 53, distance: 37.1
click at [118, 53] on div "Jack Quinn" at bounding box center [177, 55] width 124 height 13
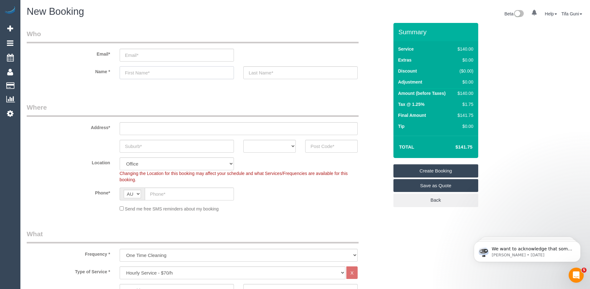
click at [141, 73] on input "text" at bounding box center [177, 72] width 114 height 13
paste input "Jack Quinn"
drag, startPoint x: 155, startPoint y: 73, endPoint x: 136, endPoint y: 73, distance: 19.2
click at [136, 73] on input "Jack Quinn" at bounding box center [177, 72] width 114 height 13
type input "Jack"
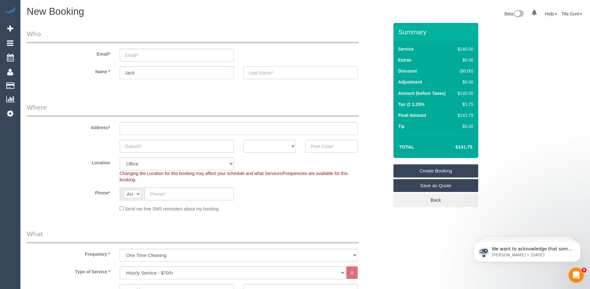
click at [272, 74] on input "text" at bounding box center [300, 72] width 114 height 13
paste input "[PERSON_NAME]"
type input "[PERSON_NAME]"
click at [132, 56] on input "email" at bounding box center [177, 55] width 114 height 13
paste input "jack.quinn@kevindennis.com.au"
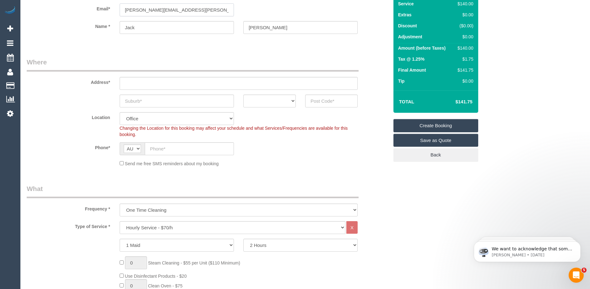
scroll to position [63, 0]
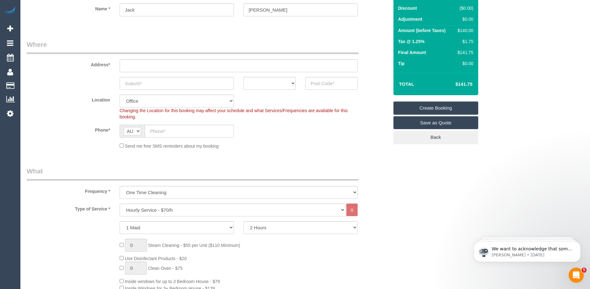
type input "jack.quinn@kevindennis.com.au"
click at [157, 129] on input "text" at bounding box center [189, 131] width 89 height 13
paste input "0401 571 645"
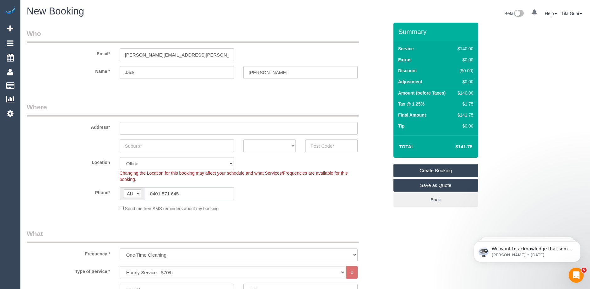
scroll to position [0, 0]
type input "0401 571 645"
click at [287, 147] on select "ACT NSW NT QLD SA TAS VIC WA" at bounding box center [269, 146] width 52 height 13
select select "VIC"
click at [243, 140] on select "ACT NSW NT QLD SA TAS VIC WA" at bounding box center [269, 146] width 52 height 13
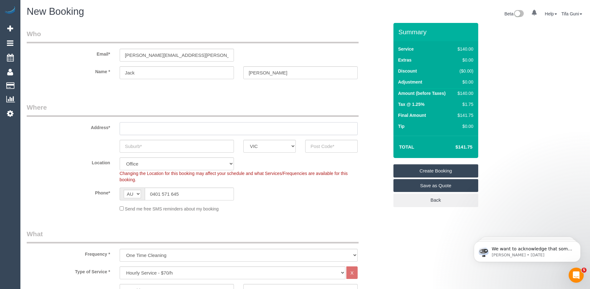
click at [139, 126] on input "text" at bounding box center [239, 128] width 238 height 13
paste input "0401571645"
type input "0401571645"
drag, startPoint x: 156, startPoint y: 129, endPoint x: 95, endPoint y: 128, distance: 60.9
click at [95, 128] on div "Address* 0401571645" at bounding box center [207, 119] width 371 height 32
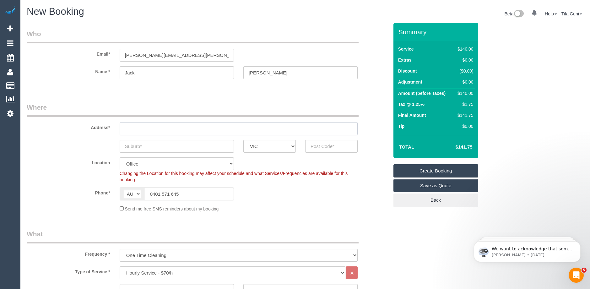
click at [126, 126] on input "text" at bounding box center [239, 128] width 238 height 13
paste input "117 Gilbert Road Preston"
drag, startPoint x: 161, startPoint y: 128, endPoint x: 194, endPoint y: 128, distance: 32.3
click at [194, 128] on input "117 Gilbert Road Preston" at bounding box center [239, 128] width 238 height 13
type input "117 Gilbert Road"
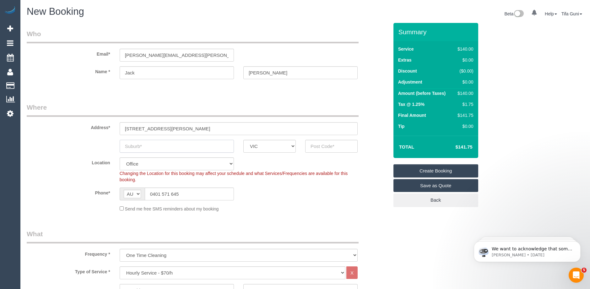
click at [138, 144] on input "text" at bounding box center [177, 146] width 114 height 13
paste input "Preston"
drag, startPoint x: 147, startPoint y: 148, endPoint x: 100, endPoint y: 145, distance: 47.5
click at [98, 145] on div "Preston ACT NSW NT QLD SA TAS VIC WA" at bounding box center [207, 146] width 371 height 13
type input "Preston"
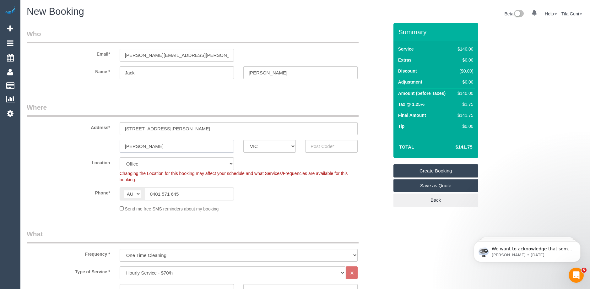
click at [180, 145] on input "Preston" at bounding box center [177, 146] width 114 height 13
click at [314, 146] on input "text" at bounding box center [331, 146] width 52 height 13
paste input "3072"
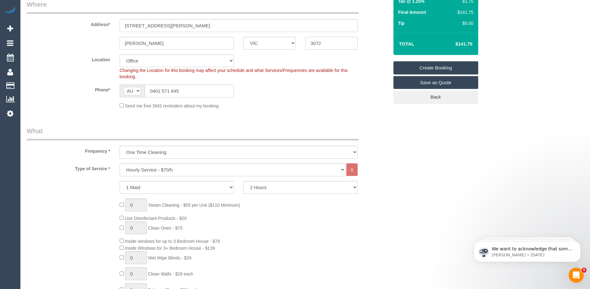
scroll to position [126, 0]
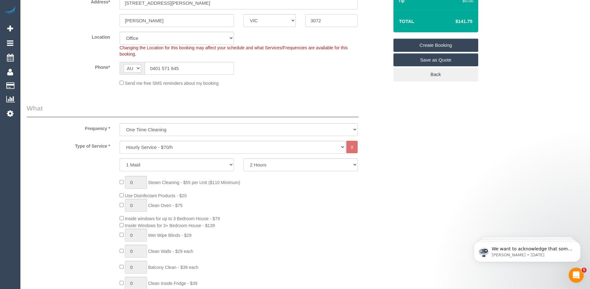
type input "3072"
click at [273, 164] on select "2 Hours 2.5 Hours 3 Hours 3.5 Hours 4 Hours 4.5 Hours 5 Hours 5.5 Hours 6 Hours…" at bounding box center [300, 164] width 114 height 13
select select "60"
select select "object:4017"
select select "480"
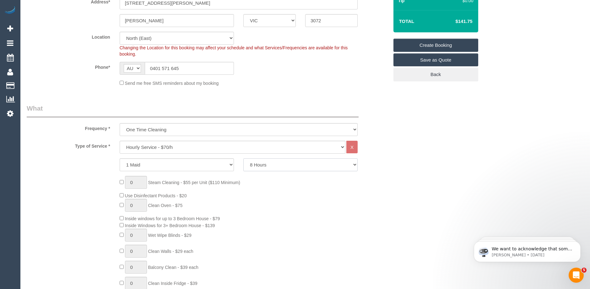
click at [243, 158] on select "2 Hours 2.5 Hours 3 Hours 3.5 Hours 4 Hours 4.5 Hours 5 Hours 5.5 Hours 6 Hours…" at bounding box center [300, 164] width 114 height 13
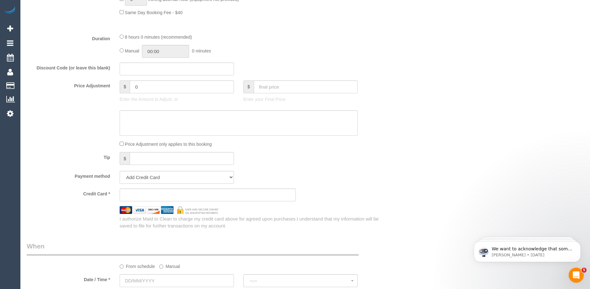
scroll to position [565, 0]
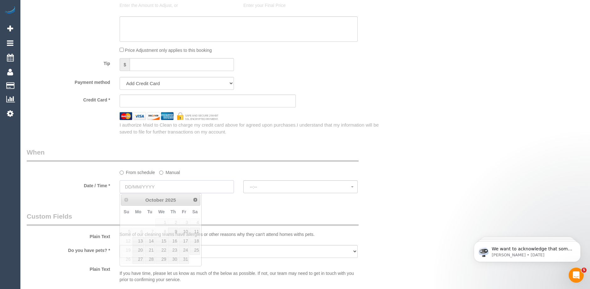
click at [137, 184] on input "text" at bounding box center [177, 186] width 114 height 13
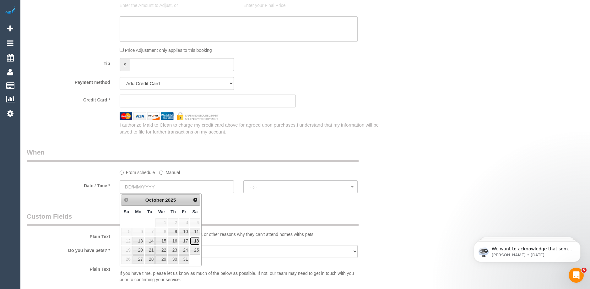
click at [197, 239] on link "18" at bounding box center [195, 241] width 10 height 8
type input "18/10/2025"
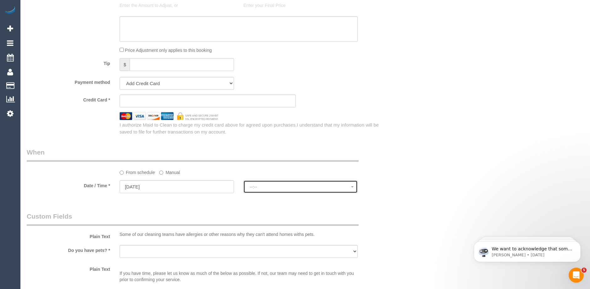
click at [287, 186] on span "--:--" at bounding box center [300, 186] width 101 height 5
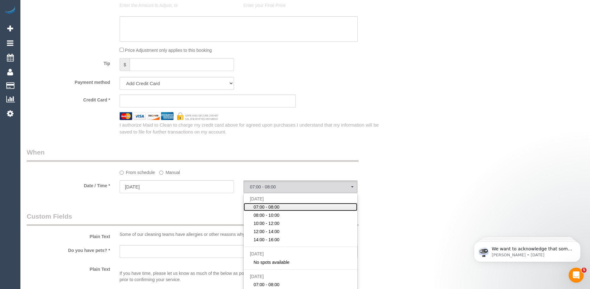
click at [270, 205] on span "07:00 - 08:00" at bounding box center [266, 207] width 26 height 6
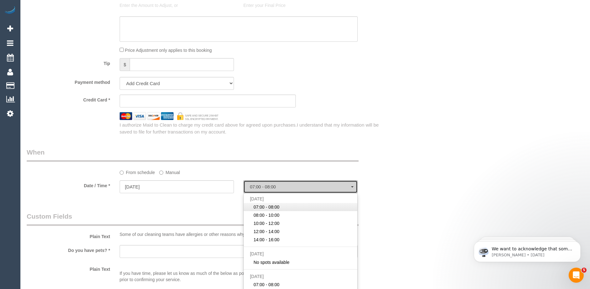
select select "spot22"
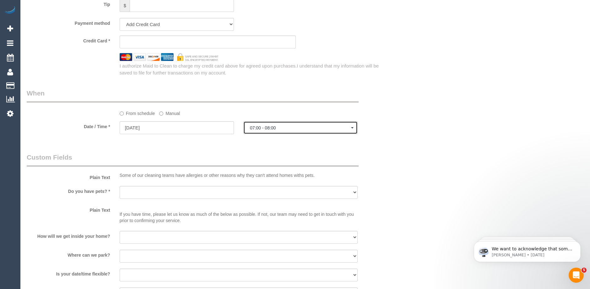
scroll to position [659, 0]
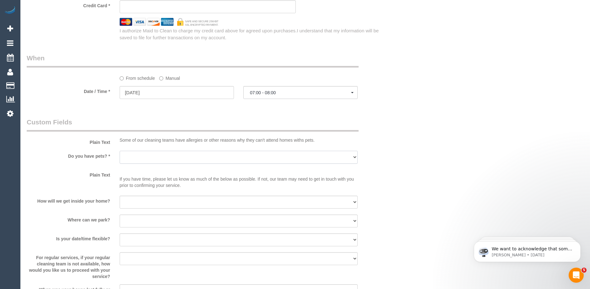
click at [143, 158] on select "Yes - Cats Yes - Dogs No pets Yes - Dogs and Cats Yes - Other" at bounding box center [239, 157] width 238 height 13
select select "number:27"
click at [120, 151] on select "Yes - Cats Yes - Dogs No pets Yes - Dogs and Cats Yes - Other" at bounding box center [239, 157] width 238 height 13
click at [138, 203] on select "I will be home Key will be left (please provide details below) Lock box/Access …" at bounding box center [239, 202] width 238 height 13
select select "number:14"
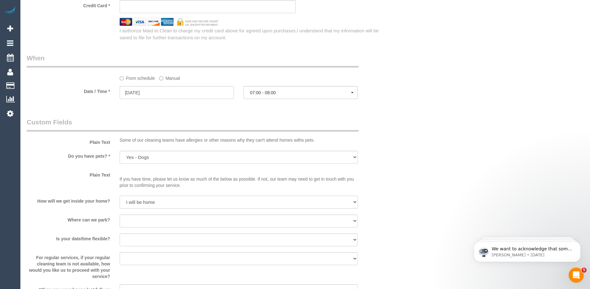
click at [120, 196] on select "I will be home Key will be left (please provide details below) Lock box/Access …" at bounding box center [239, 202] width 238 height 13
click at [143, 219] on select "I will provide parking on-site Free street parking Paid street parking (cost wi…" at bounding box center [239, 220] width 238 height 13
select select "number:18"
click at [120, 214] on select "I will provide parking on-site Free street parking Paid street parking (cost wi…" at bounding box center [239, 220] width 238 height 13
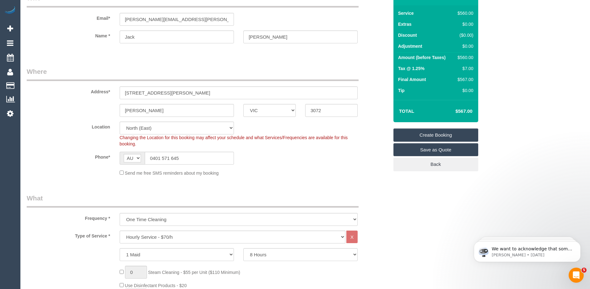
scroll to position [0, 0]
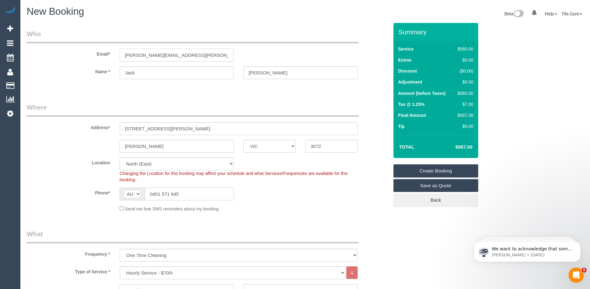
drag, startPoint x: 199, startPoint y: 56, endPoint x: 112, endPoint y: 53, distance: 87.0
click at [112, 53] on div "Email* jack.quinn@kevindennis.com.au" at bounding box center [207, 45] width 371 height 32
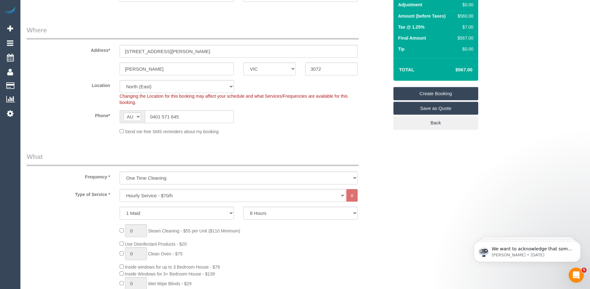
scroll to position [94, 0]
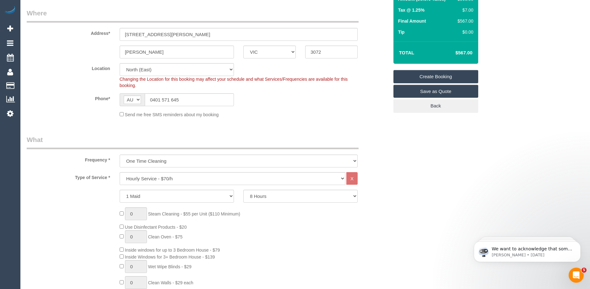
click at [438, 73] on link "Create Booking" at bounding box center [435, 76] width 85 height 13
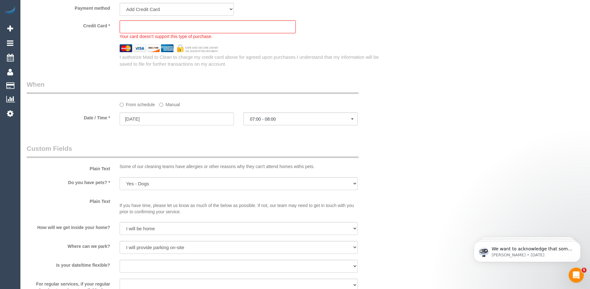
scroll to position [588, 0]
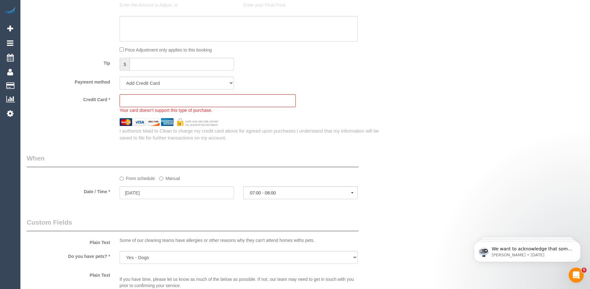
click at [330, 116] on div "Credit Card * Your card doesn’t support this type of purchase. I authorize Maid…" at bounding box center [208, 117] width 362 height 47
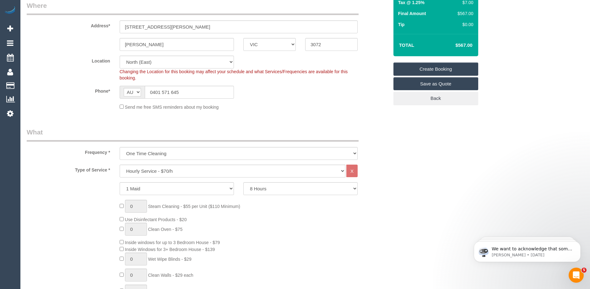
scroll to position [54, 0]
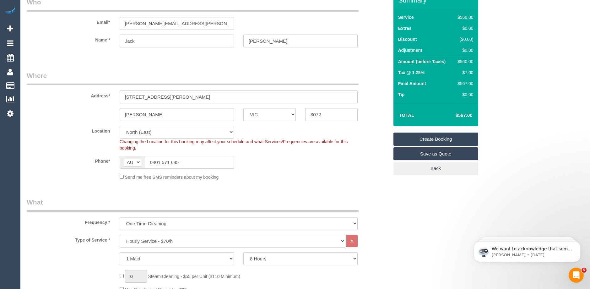
click at [433, 137] on link "Create Booking" at bounding box center [435, 139] width 85 height 13
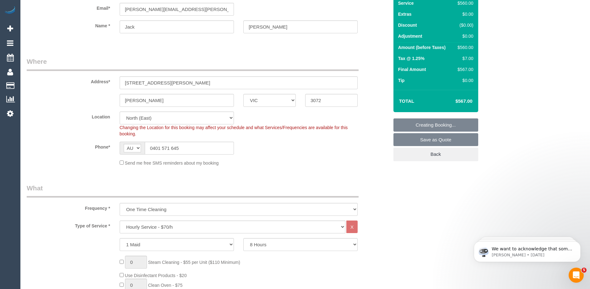
scroll to position [0, 0]
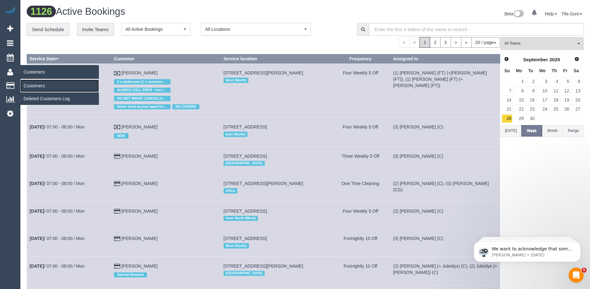
click at [40, 85] on link "Customers" at bounding box center [59, 85] width 79 height 13
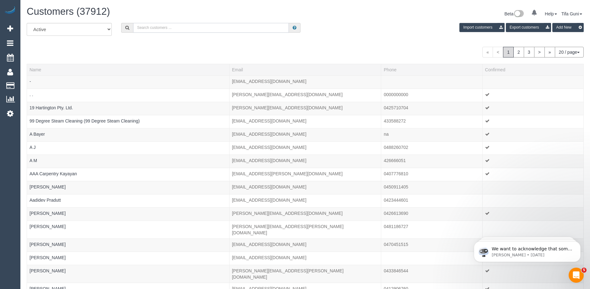
click at [171, 28] on input "text" at bounding box center [211, 28] width 156 height 10
paste input "jack.quinn@kevindennis.com.au"
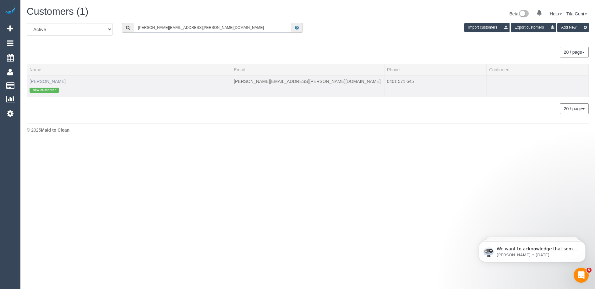
type input "jack.quinn@kevindennis.com.au"
click at [47, 80] on link "Jack Quinn" at bounding box center [48, 81] width 36 height 5
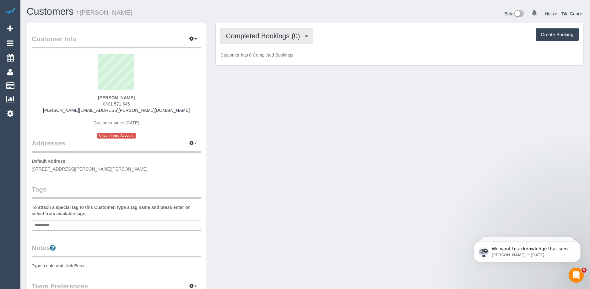
click at [280, 38] on span "Completed Bookings (0)" at bounding box center [264, 36] width 77 height 8
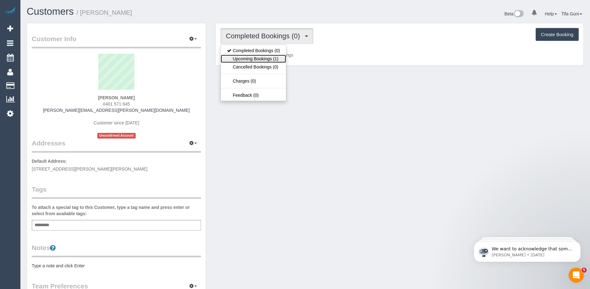
click at [268, 57] on link "Upcoming Bookings (1)" at bounding box center [253, 59] width 65 height 8
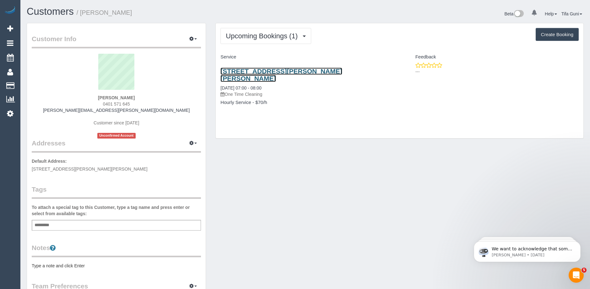
click at [265, 70] on link "117 Gilbert Road, Preston, VIC 3072" at bounding box center [281, 75] width 122 height 14
click at [257, 71] on link "117 Gilbert Road, Preston, VIC 3072" at bounding box center [281, 75] width 122 height 14
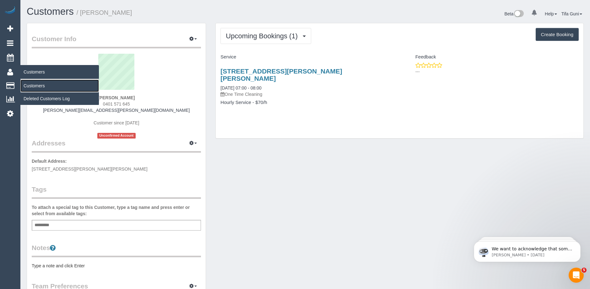
click at [33, 83] on link "Customers" at bounding box center [59, 85] width 79 height 13
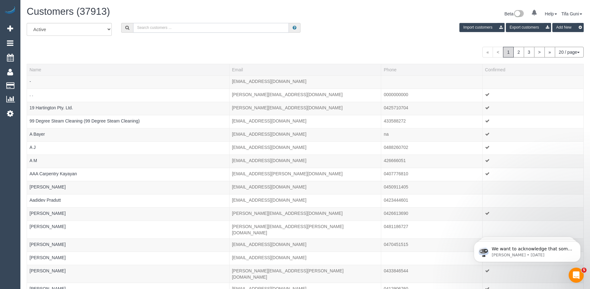
click at [140, 27] on input "text" at bounding box center [211, 28] width 156 height 10
paste input "[EMAIL_ADDRESS][DOMAIN_NAME]"
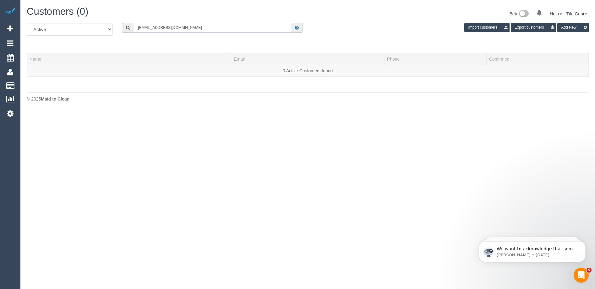
type input "[EMAIL_ADDRESS][DOMAIN_NAME]"
drag, startPoint x: 194, startPoint y: 30, endPoint x: 26, endPoint y: 13, distance: 168.9
click at [26, 13] on div "Customers (0) Beta 0 Your Notifications You have 0 alerts Help Help Docs Take a…" at bounding box center [307, 55] width 574 height 111
paste input "61403318558"
drag, startPoint x: 142, startPoint y: 27, endPoint x: 134, endPoint y: 28, distance: 7.6
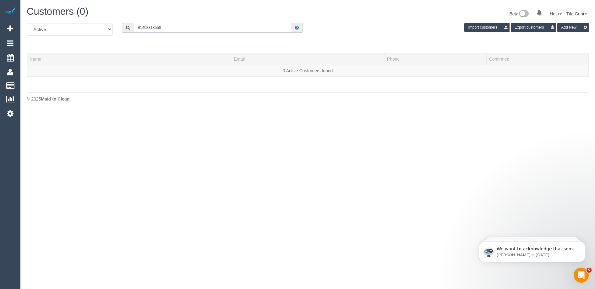
click at [134, 28] on input "61403318558" at bounding box center [212, 28] width 157 height 10
type input "0403318558"
drag, startPoint x: 165, startPoint y: 27, endPoint x: 127, endPoint y: 27, distance: 38.3
click at [127, 27] on div "0403318558" at bounding box center [212, 28] width 181 height 10
click at [38, 31] on span "Add Booking" at bounding box center [59, 28] width 79 height 14
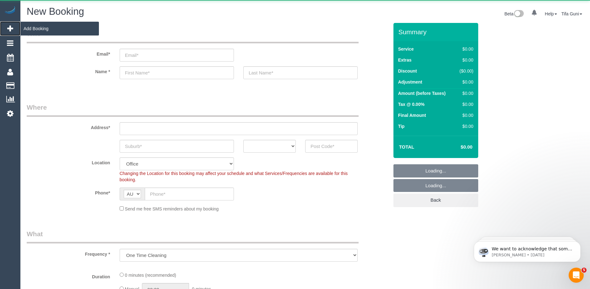
select select "object:6883"
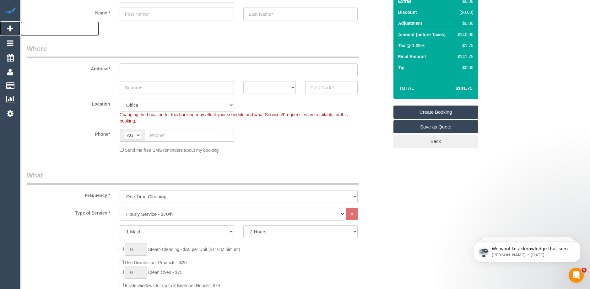
scroll to position [63, 0]
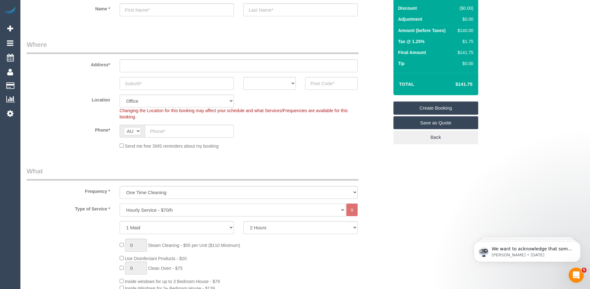
click at [161, 209] on select "Hourly Service - $70/h Hourly Service - $65/h Hourly Service - $60/h Hourly Ser…" at bounding box center [233, 209] width 226 height 13
select select "211"
click at [120, 203] on select "Hourly Service - $70/h Hourly Service - $65/h Hourly Service - $60/h Hourly Ser…" at bounding box center [233, 209] width 226 height 13
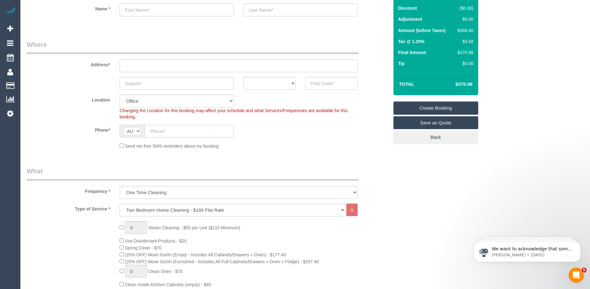
click at [172, 134] on input "text" at bounding box center [189, 131] width 89 height 13
paste input "61 403 318 558"
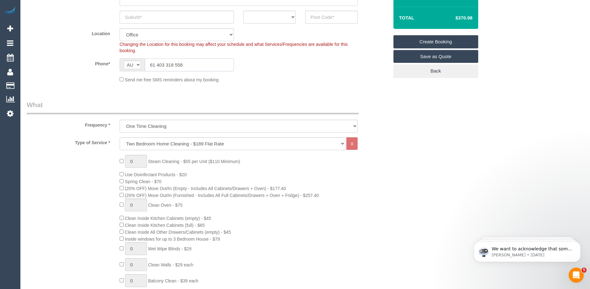
scroll to position [126, 0]
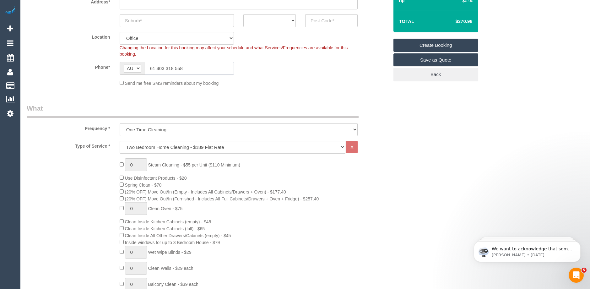
drag, startPoint x: 154, startPoint y: 68, endPoint x: 149, endPoint y: 69, distance: 5.7
click at [149, 69] on input "61 403 318 558" at bounding box center [189, 68] width 89 height 13
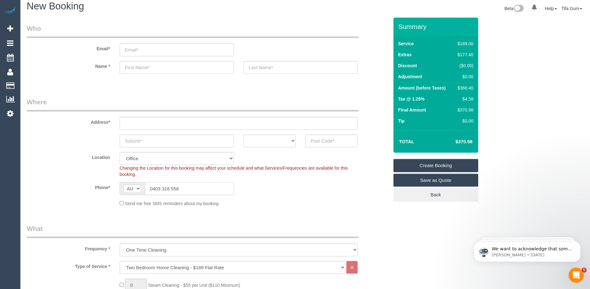
scroll to position [0, 0]
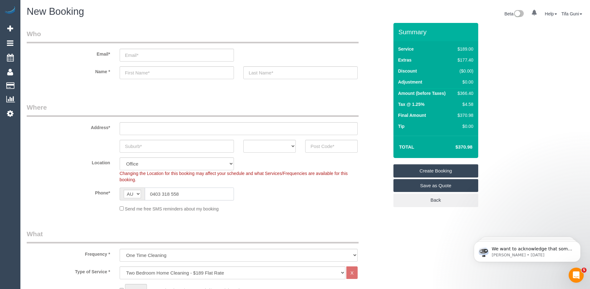
type input "0403 318 558"
click at [157, 148] on input "text" at bounding box center [177, 146] width 114 height 13
type input "Bruswich West"
click at [282, 143] on select "ACT NSW NT QLD SA TAS VIC WA" at bounding box center [269, 146] width 52 height 13
select select "VIC"
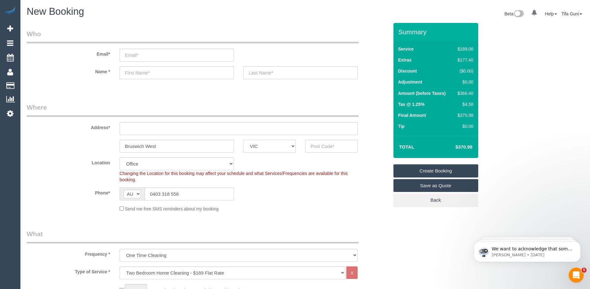
click at [243, 140] on select "ACT NSW NT QLD SA TAS VIC WA" at bounding box center [269, 146] width 52 height 13
click at [331, 146] on input "text" at bounding box center [331, 146] width 52 height 13
type input "3055"
click at [165, 128] on input "text" at bounding box center [239, 128] width 238 height 13
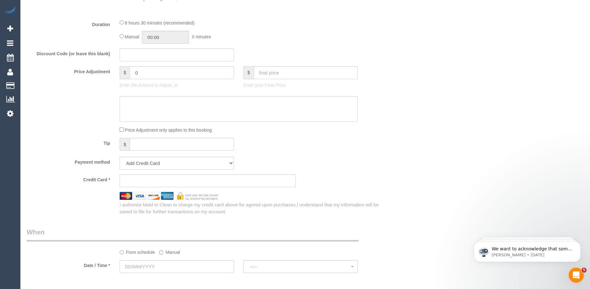
scroll to position [597, 0]
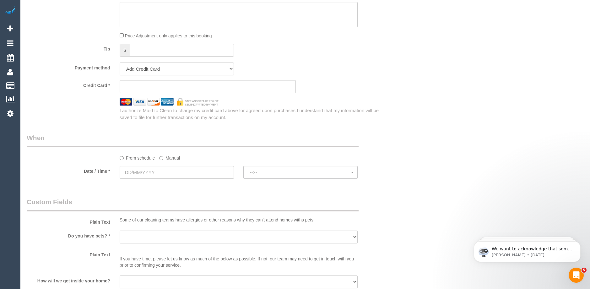
type input "-"
click at [198, 168] on input "text" at bounding box center [177, 172] width 114 height 13
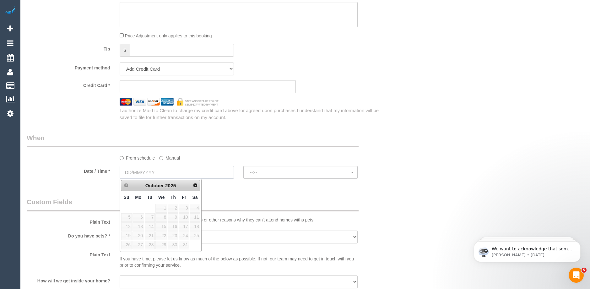
select select "61"
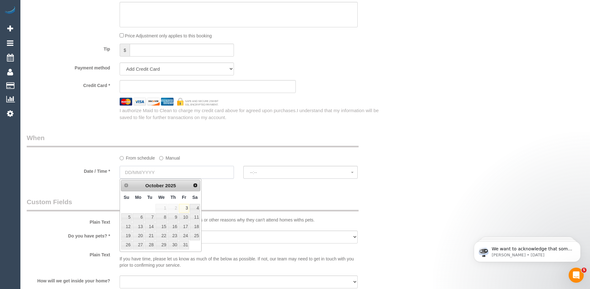
select select "object:8323"
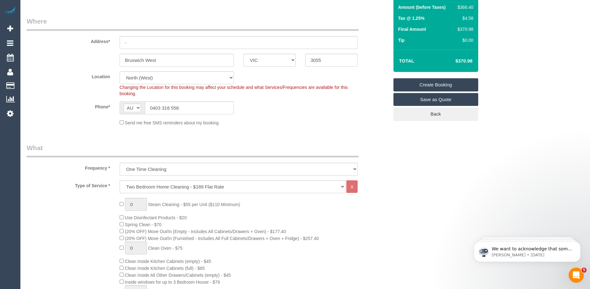
scroll to position [31, 0]
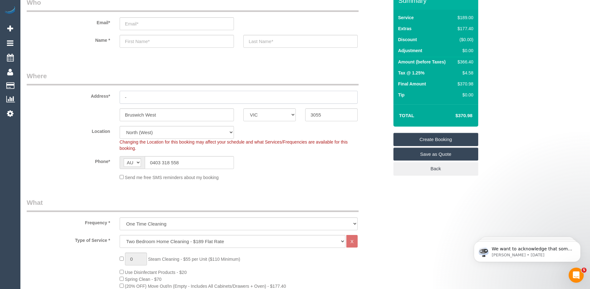
click at [146, 94] on input "-" at bounding box center [239, 97] width 238 height 13
click at [138, 41] on input "text" at bounding box center [177, 41] width 114 height 13
type input "Nick"
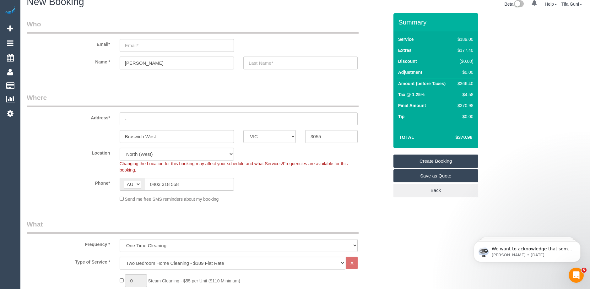
scroll to position [0, 0]
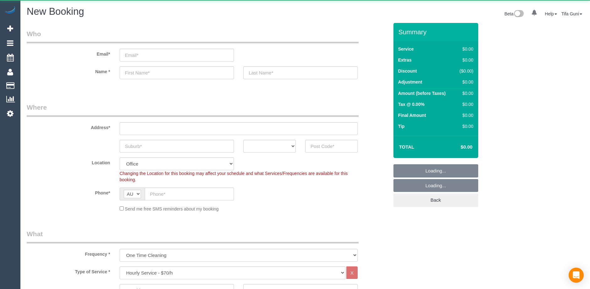
select select "object:813"
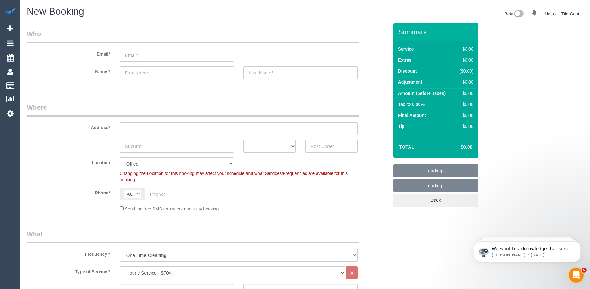
click at [283, 146] on select "ACT [GEOGRAPHIC_DATA] NT [GEOGRAPHIC_DATA] SA TAS [GEOGRAPHIC_DATA] [GEOGRAPHIC…" at bounding box center [269, 146] width 52 height 13
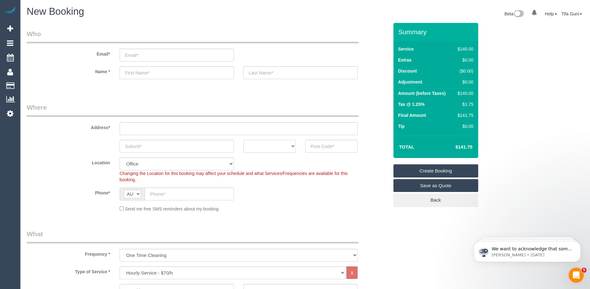
select select "VIC"
click at [243, 140] on select "ACT [GEOGRAPHIC_DATA] NT [GEOGRAPHIC_DATA] SA TAS [GEOGRAPHIC_DATA] [GEOGRAPHIC…" at bounding box center [269, 146] width 52 height 13
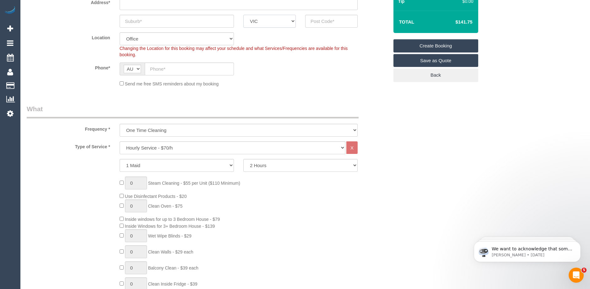
scroll to position [126, 0]
click at [152, 145] on select "Hourly Service - $70/h Hourly Service - $65/h Hourly Service - $60/h Hourly Ser…" at bounding box center [233, 147] width 226 height 13
click at [120, 141] on select "Hourly Service - $70/h Hourly Service - $65/h Hourly Service - $60/h Hourly Ser…" at bounding box center [233, 147] width 226 height 13
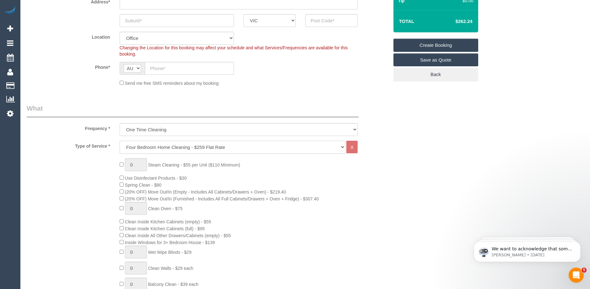
click at [169, 147] on select "Hourly Service - $70/h Hourly Service - $65/h Hourly Service - $60/h Hourly Ser…" at bounding box center [233, 147] width 226 height 13
select select "214"
click at [120, 141] on select "Hourly Service - $70/h Hourly Service - $65/h Hourly Service - $60/h Hourly Ser…" at bounding box center [233, 147] width 226 height 13
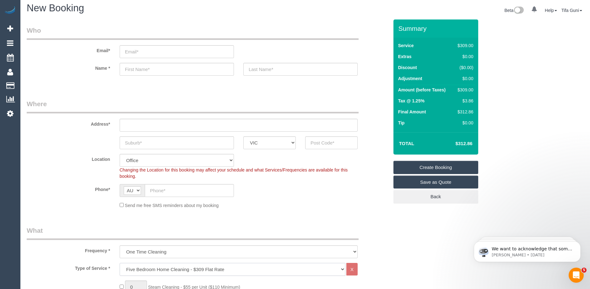
scroll to position [0, 0]
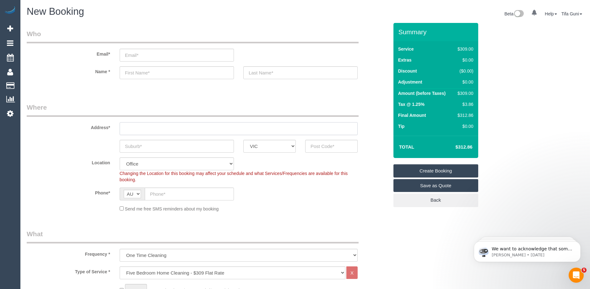
click at [155, 128] on input "text" at bounding box center [239, 128] width 238 height 13
click at [169, 191] on input "text" at bounding box center [189, 193] width 89 height 13
paste input "61 468 467 686"
type input "61 468 467 686"
click at [130, 73] on input "text" at bounding box center [177, 72] width 114 height 13
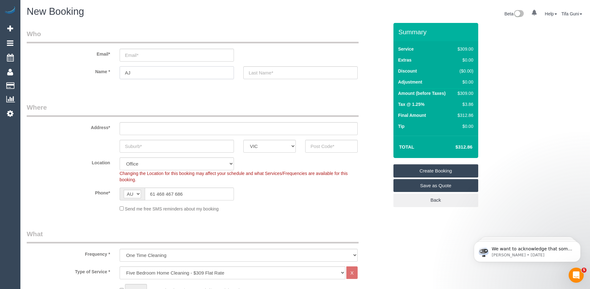
type input "AJ"
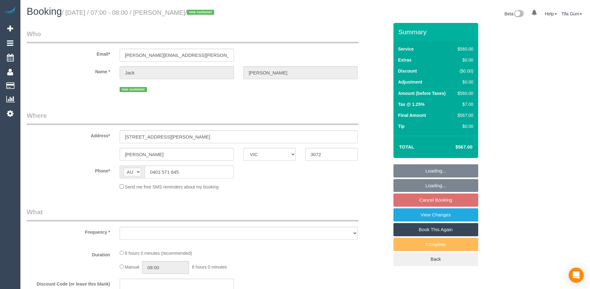
select select "VIC"
select select "string:stripe-pm_1SDx9c2GScqysDRV4es0os2A"
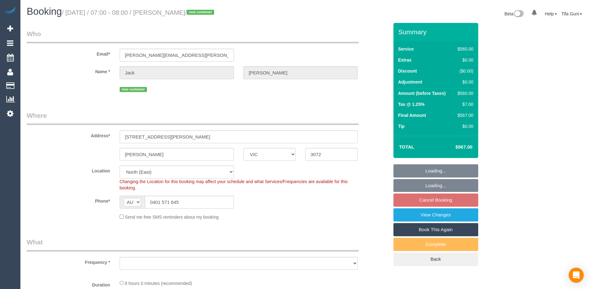
select select "object:843"
select select "480"
select select "number:27"
select select "number:14"
select select "number:18"
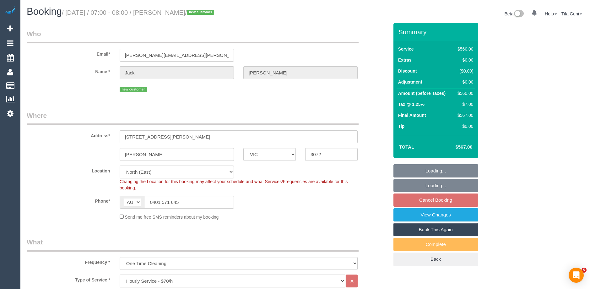
select select "spot1"
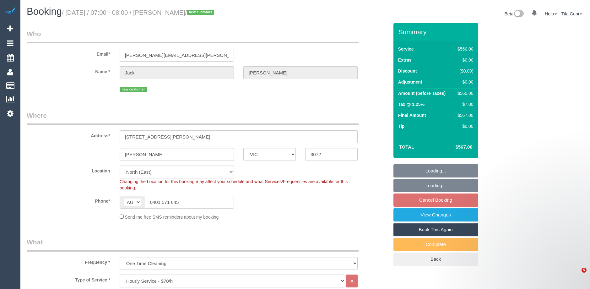
select select "object:1474"
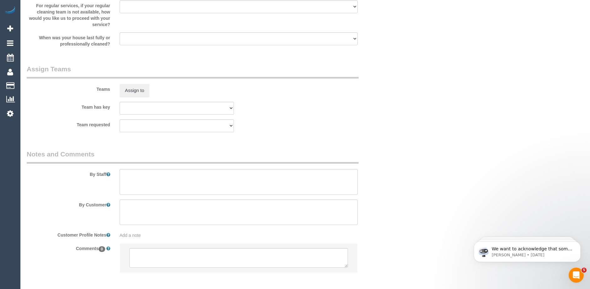
scroll to position [908, 0]
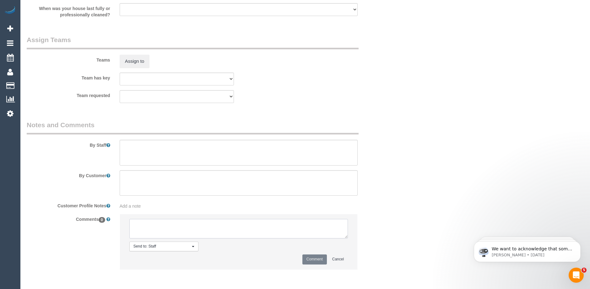
click at [202, 222] on textarea at bounding box center [238, 228] width 219 height 19
type textarea "-"
paste textarea "Flexibility dates: Flexibility times: Notes: knows we need to review Contact vi…"
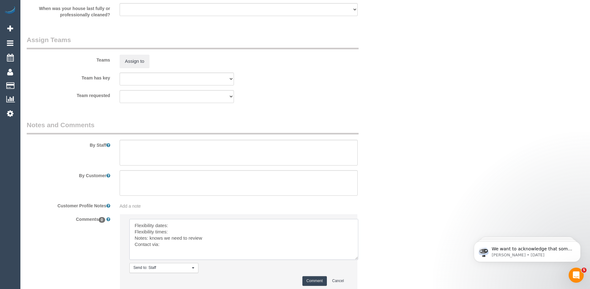
scroll to position [1, 0]
drag, startPoint x: 347, startPoint y: 236, endPoint x: 359, endPoint y: 260, distance: 27.0
click at [359, 260] on textarea at bounding box center [244, 241] width 231 height 44
click at [178, 224] on textarea at bounding box center [244, 241] width 231 height 44
click at [176, 229] on textarea at bounding box center [244, 241] width 231 height 44
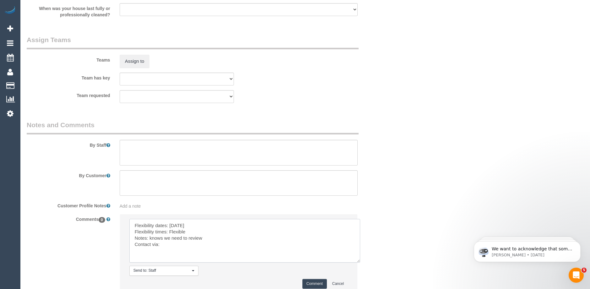
click at [172, 242] on textarea at bounding box center [244, 241] width 231 height 44
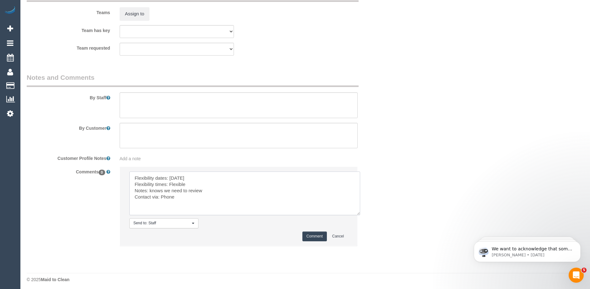
scroll to position [959, 0]
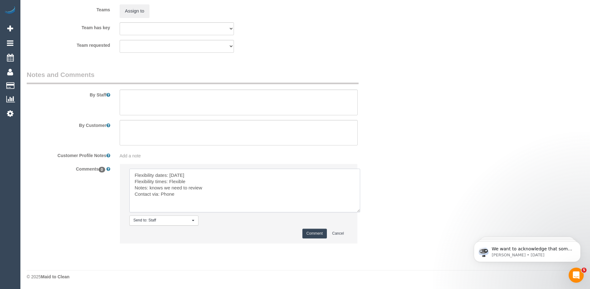
type textarea "Flexibility dates: [DATE] Flexibility times: Flexible Notes: knows we need to r…"
click at [311, 234] on button "Comment" at bounding box center [314, 234] width 24 height 10
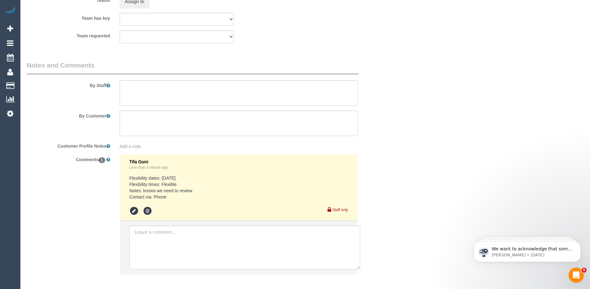
scroll to position [999, 0]
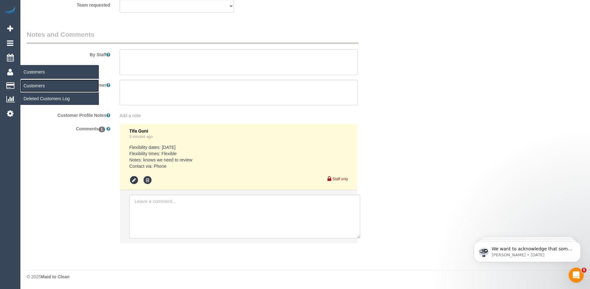
click at [40, 86] on link "Customers" at bounding box center [59, 85] width 79 height 13
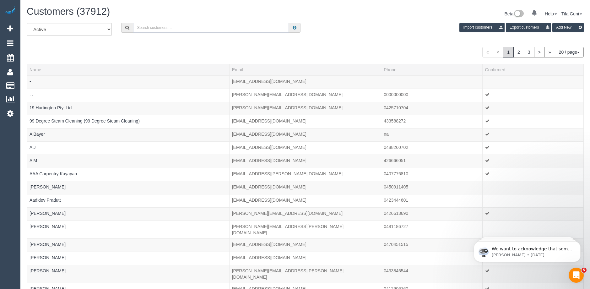
click at [149, 27] on input "text" at bounding box center [211, 28] width 156 height 10
paste input "[EMAIL_ADDRESS][DOMAIN_NAME]"
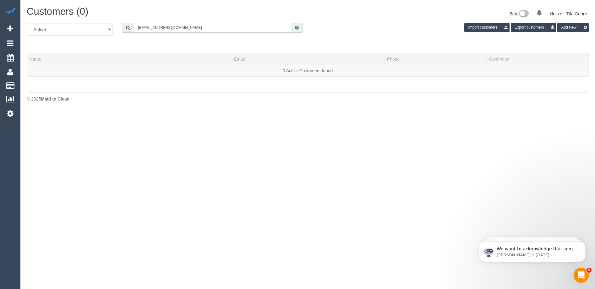
type input "[EMAIL_ADDRESS][DOMAIN_NAME]"
drag, startPoint x: 156, startPoint y: 29, endPoint x: 128, endPoint y: 31, distance: 28.0
click at [128, 31] on div "[EMAIL_ADDRESS][DOMAIN_NAME]" at bounding box center [212, 28] width 181 height 10
click at [147, 27] on input "041812002" at bounding box center [212, 28] width 157 height 10
click at [154, 28] on input "0418 12002" at bounding box center [212, 28] width 157 height 10
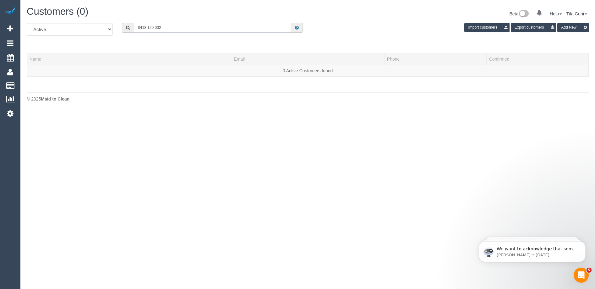
click at [155, 26] on input "0418 120 002" at bounding box center [212, 28] width 157 height 10
click at [166, 27] on input "0418 120 002" at bounding box center [212, 28] width 157 height 10
click at [148, 28] on input "0418 120 002" at bounding box center [212, 28] width 157 height 10
click at [153, 26] on input "0418120 002" at bounding box center [212, 28] width 157 height 10
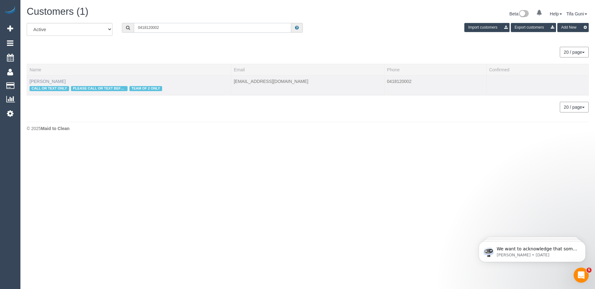
type input "0418120002"
click at [49, 80] on link "[PERSON_NAME]" at bounding box center [48, 81] width 36 height 5
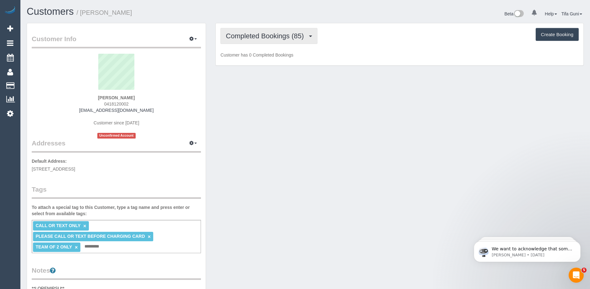
click at [276, 41] on button "Completed Bookings (85)" at bounding box center [268, 36] width 97 height 16
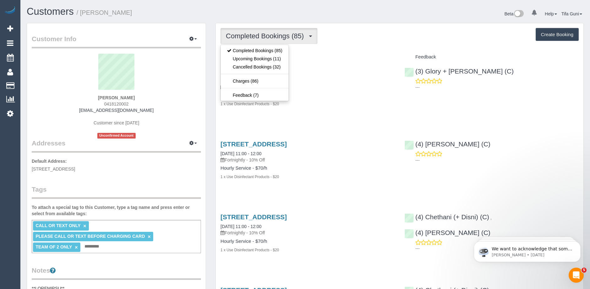
click at [343, 96] on h4 "Hourly Service - $70/h" at bounding box center [307, 95] width 174 height 5
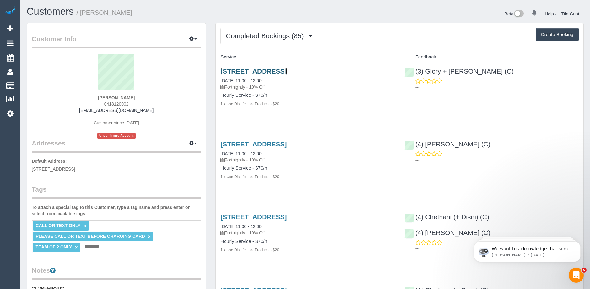
click at [287, 69] on link "[STREET_ADDRESS]" at bounding box center [253, 71] width 66 height 7
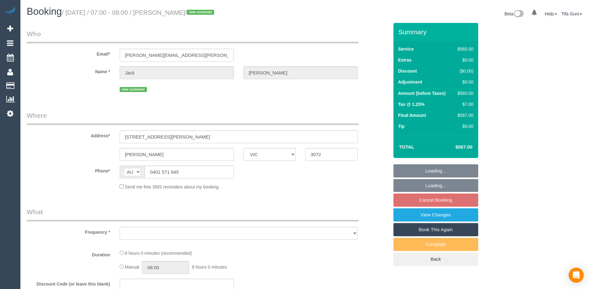
select select "VIC"
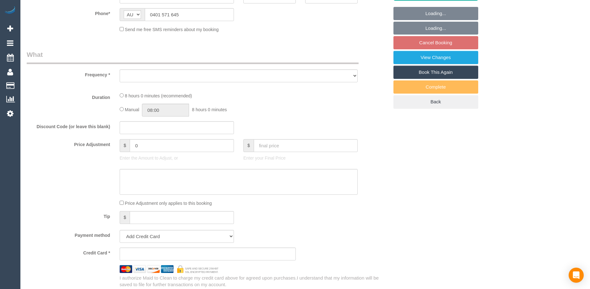
select select "object:552"
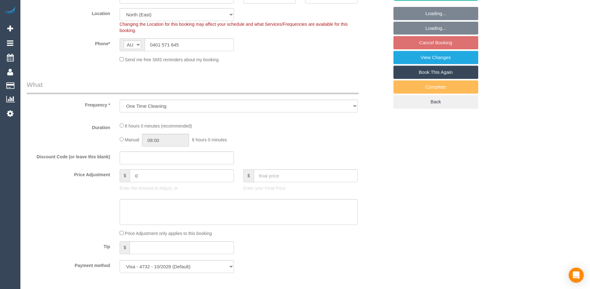
select select "string:stripe-pm_1SDx9c2GScqysDRV4es0os2A"
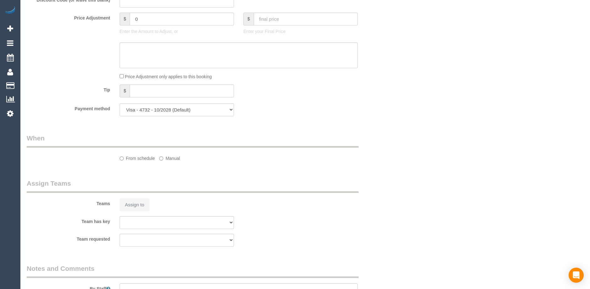
select select "480"
select select "number:27"
select select "number:14"
select select "number:18"
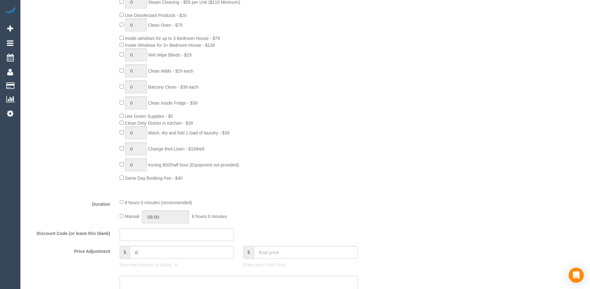
select select "object:869"
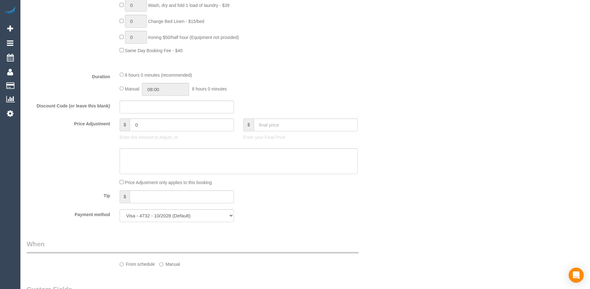
select select "spot1"
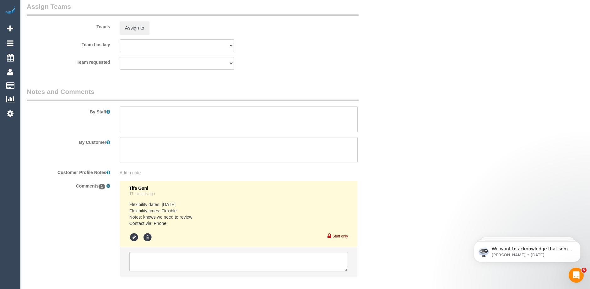
scroll to position [942, 0]
click at [131, 119] on textarea at bounding box center [239, 119] width 238 height 26
click at [280, 114] on textarea at bounding box center [239, 119] width 238 height 26
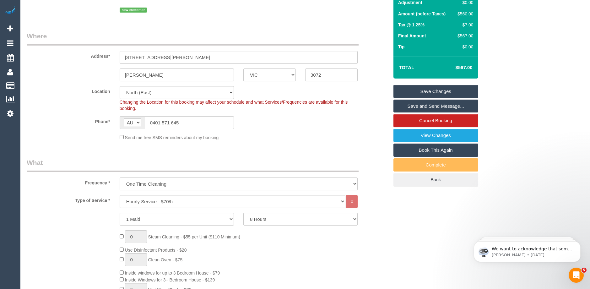
scroll to position [63, 0]
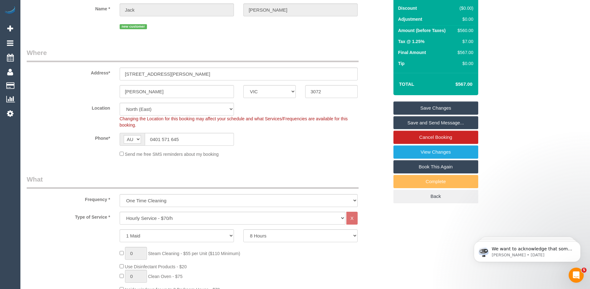
type textarea "Customer wants vacuuming, cleaning of marks on some walls and doors and general…"
click at [437, 106] on link "Save Changes" at bounding box center [435, 107] width 85 height 13
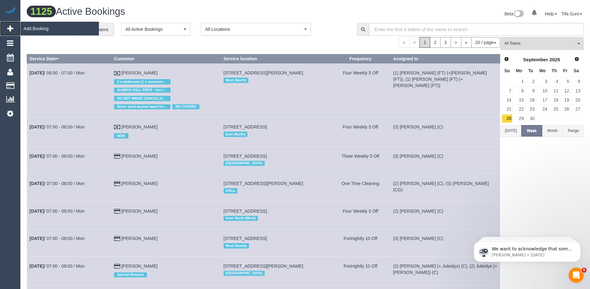
click at [26, 30] on span "Add Booking" at bounding box center [59, 28] width 79 height 14
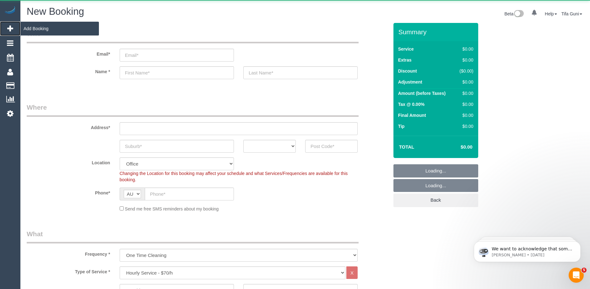
select select "object:3263"
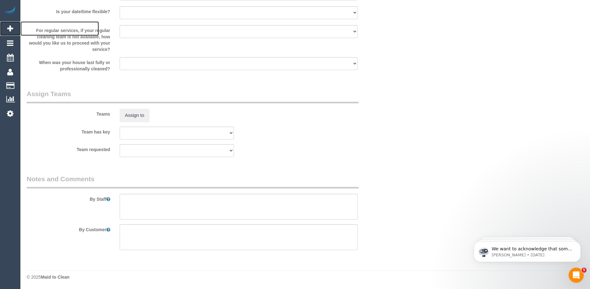
scroll to position [887, 0]
click at [144, 200] on textarea at bounding box center [239, 206] width 238 height 26
click at [184, 201] on textarea at bounding box center [239, 206] width 238 height 26
click at [232, 200] on textarea at bounding box center [239, 206] width 238 height 26
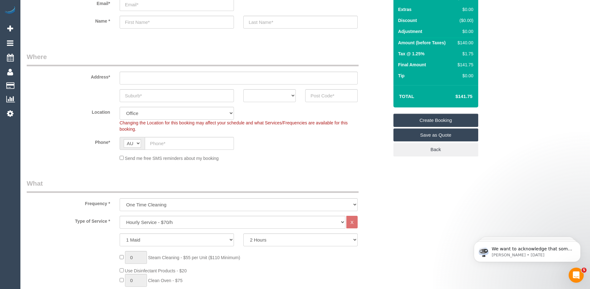
scroll to position [126, 0]
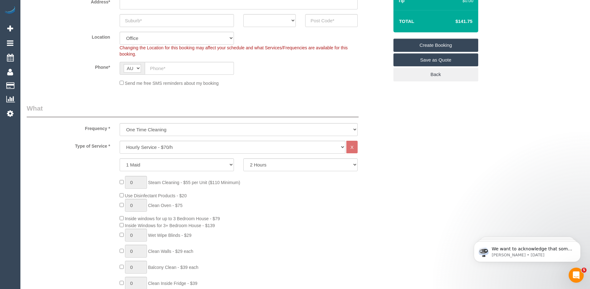
type textarea "2 bathrooms, 2 bedrooms, lounge , dining kitchen"
click at [161, 130] on select "One Time Cleaning Weekly - 10% Off - 10.00% (0% for the First Booking) Fortnigh…" at bounding box center [239, 129] width 238 height 13
select select "object:3265"
click at [120, 123] on select "One Time Cleaning Weekly - 10% Off - 10.00% (0% for the First Booking) Fortnigh…" at bounding box center [239, 129] width 238 height 13
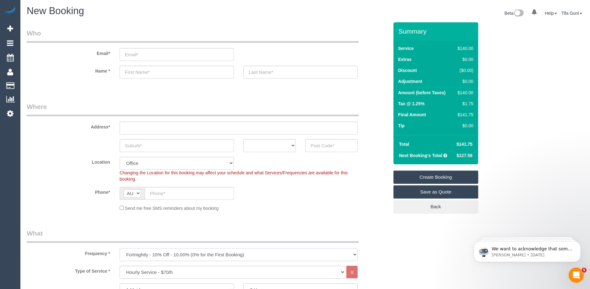
scroll to position [0, 0]
click at [130, 150] on input "text" at bounding box center [177, 146] width 114 height 13
type input "shirfield"
click at [290, 145] on select "ACT NSW NT QLD SA TAS VIC WA" at bounding box center [269, 146] width 52 height 13
select select "VIC"
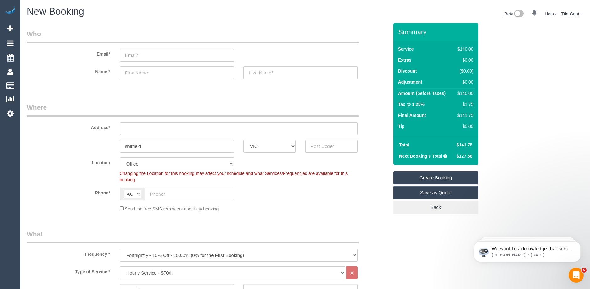
click at [243, 140] on select "ACT NSW NT QLD SA TAS VIC WA" at bounding box center [269, 146] width 52 height 13
click at [135, 131] on input "text" at bounding box center [239, 128] width 238 height 13
type input "-"
click at [314, 148] on input "text" at bounding box center [331, 146] width 52 height 13
click at [143, 128] on input "text" at bounding box center [239, 128] width 238 height 13
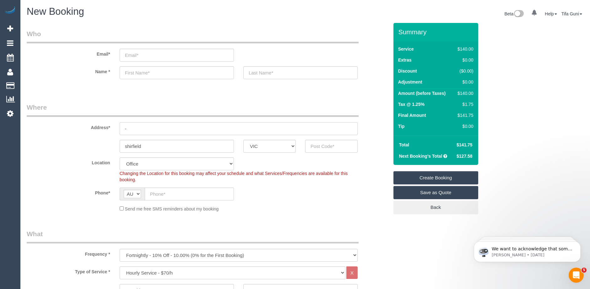
type input "-"
click at [316, 148] on input "text" at bounding box center [331, 146] width 52 height 13
type input "3078"
click at [139, 123] on input "-" at bounding box center [239, 128] width 238 height 13
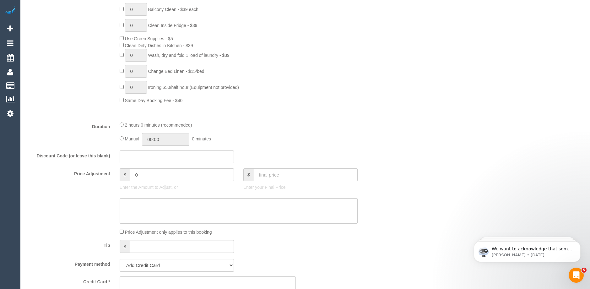
select select "58"
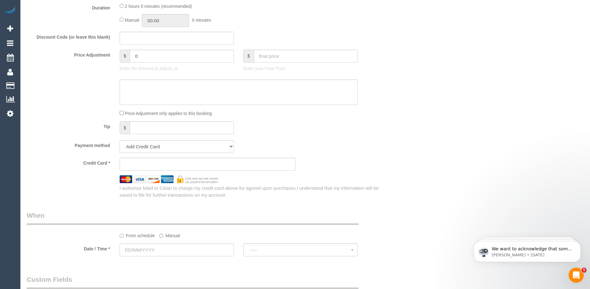
select select "object:4784"
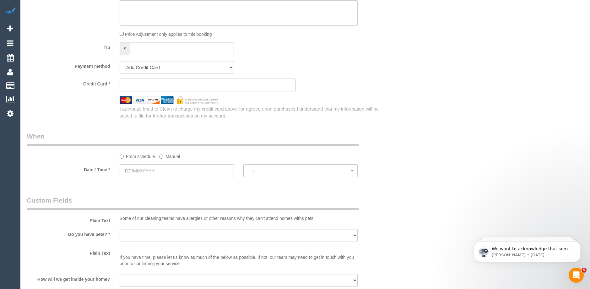
scroll to position [597, 0]
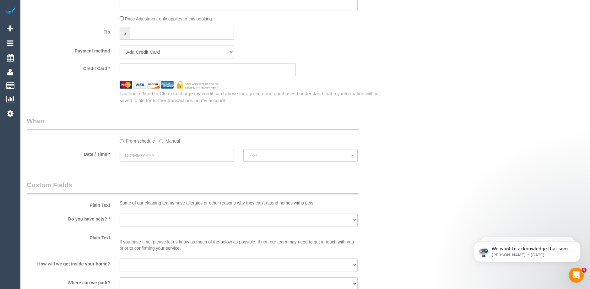
click at [180, 155] on input "text" at bounding box center [177, 155] width 114 height 13
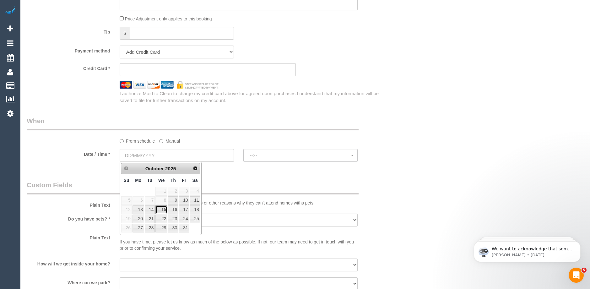
click at [162, 211] on link "15" at bounding box center [161, 209] width 12 height 8
type input "15/10/2025"
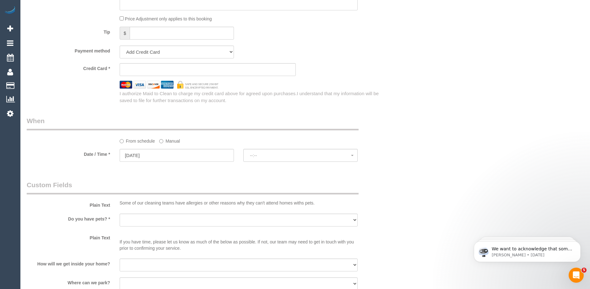
select select "spot22"
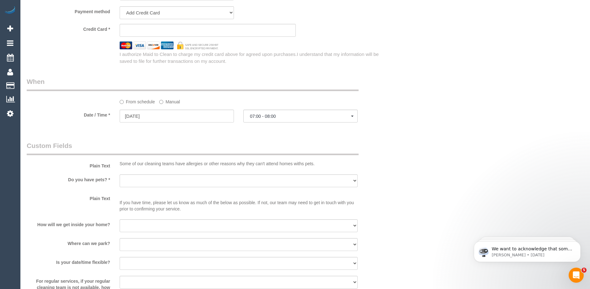
scroll to position [636, 0]
click at [173, 181] on select "Yes - Cats Yes - Dogs No pets Yes - Dogs and Cats Yes - Other" at bounding box center [239, 181] width 238 height 13
select select "number:28"
click at [120, 175] on select "Yes - Cats Yes - Dogs No pets Yes - Dogs and Cats Yes - Other" at bounding box center [239, 181] width 238 height 13
click at [154, 226] on select "I will be home Key will be left (please provide details below) Lock box/Access …" at bounding box center [239, 225] width 238 height 13
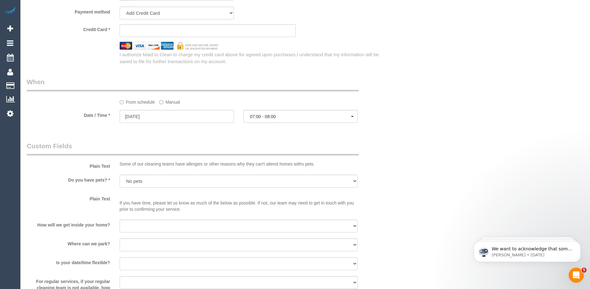
click at [101, 232] on div "How will we get inside your home? I will be home Key will be left (please provi…" at bounding box center [207, 226] width 371 height 14
click at [135, 242] on select "I will provide parking on-site Free street parking Paid street parking (cost wi…" at bounding box center [239, 244] width 238 height 13
click at [120, 238] on select "I will provide parking on-site Free street parking Paid street parking (cost wi…" at bounding box center [239, 244] width 238 height 13
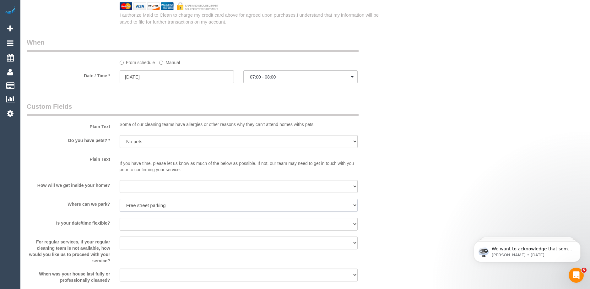
scroll to position [698, 0]
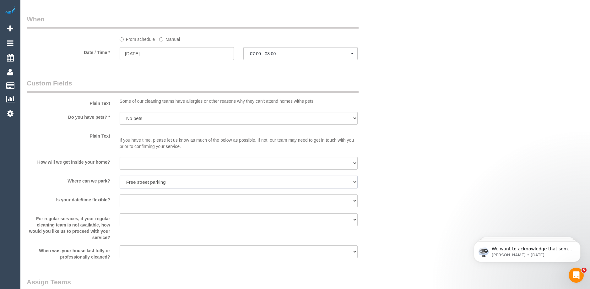
click at [160, 182] on select "I will provide parking on-site Free street parking Paid street parking (cost wi…" at bounding box center [239, 182] width 238 height 13
select select "number:18"
click at [120, 176] on select "I will provide parking on-site Free street parking Paid street parking (cost wi…" at bounding box center [239, 182] width 238 height 13
click at [145, 164] on select "I will be home Key will be left (please provide details below) Lock box/Access …" at bounding box center [239, 163] width 238 height 13
select select "number:14"
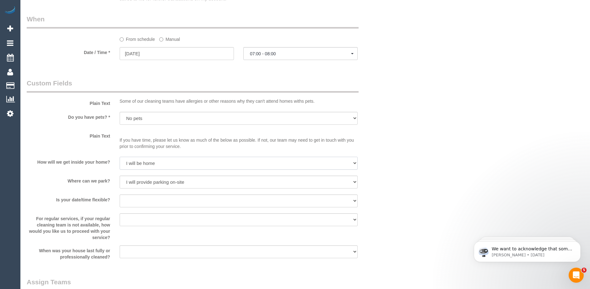
click at [120, 157] on select "I will be home Key will be left (please provide details below) Lock box/Access …" at bounding box center [239, 163] width 238 height 13
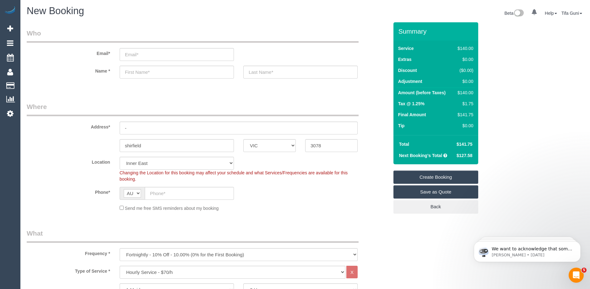
scroll to position [0, 0]
click at [137, 129] on input "-" at bounding box center [239, 128] width 238 height 13
click at [160, 194] on input "text" at bounding box center [189, 193] width 89 height 13
click at [155, 193] on input "text" at bounding box center [189, 193] width 89 height 13
type input "0418 236 394"
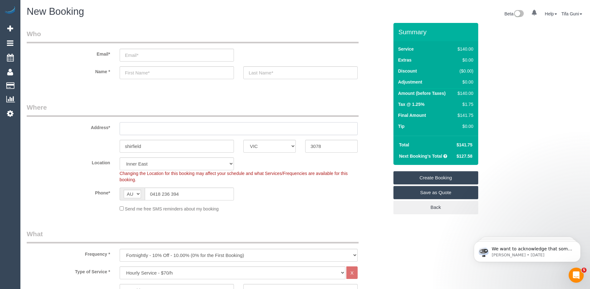
click at [147, 130] on input "text" at bounding box center [239, 128] width 238 height 13
type input "273 stationstreet s"
click at [144, 75] on input "text" at bounding box center [177, 72] width 114 height 13
type input "Nick"
click at [260, 73] on input "text" at bounding box center [300, 72] width 114 height 13
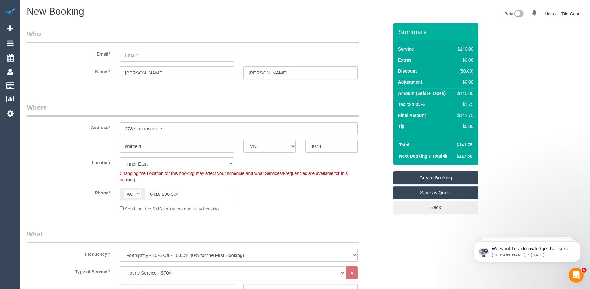
drag, startPoint x: 250, startPoint y: 73, endPoint x: 242, endPoint y: 73, distance: 7.9
click at [242, 73] on div "Vick" at bounding box center [301, 72] width 124 height 13
click at [261, 73] on input "Vick" at bounding box center [300, 72] width 114 height 13
type input "Vicky"
drag, startPoint x: 253, startPoint y: 72, endPoint x: 242, endPoint y: 72, distance: 11.3
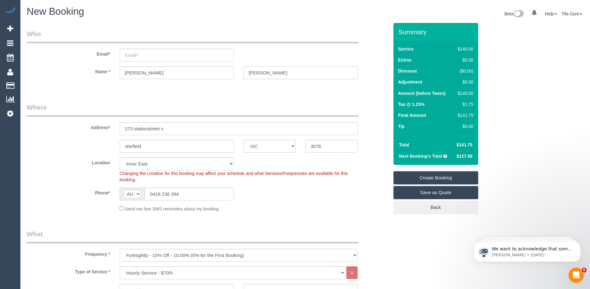
click at [242, 72] on div "Vicky" at bounding box center [301, 72] width 124 height 13
click at [140, 74] on input "Nick" at bounding box center [177, 72] width 114 height 13
paste input "Vicky"
type input "Nick Vicky"
click at [274, 70] on input "text" at bounding box center [300, 72] width 114 height 13
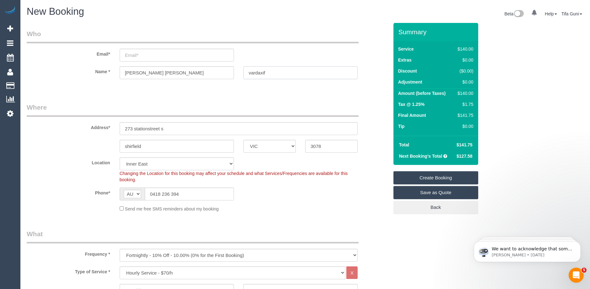
type input "vardaxif"
click at [135, 57] on input "email" at bounding box center [177, 55] width 114 height 13
type input "n"
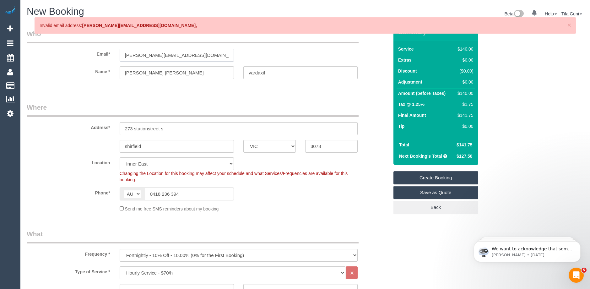
click at [184, 56] on input "vardaxis@hotmail.com" at bounding box center [177, 55] width 114 height 13
click at [165, 55] on input "vardaxis@hotmail.com" at bounding box center [177, 55] width 114 height 13
type input "vardaxis@hotmail.com"
click at [166, 74] on input "Nick Vicky" at bounding box center [177, 72] width 114 height 13
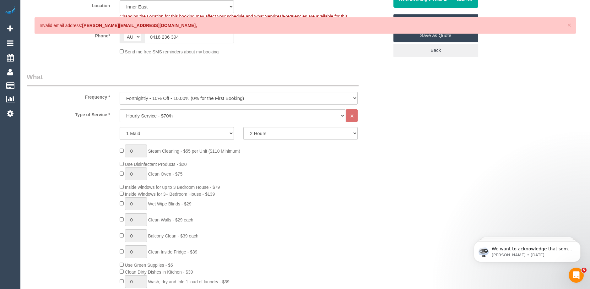
select select "spot43"
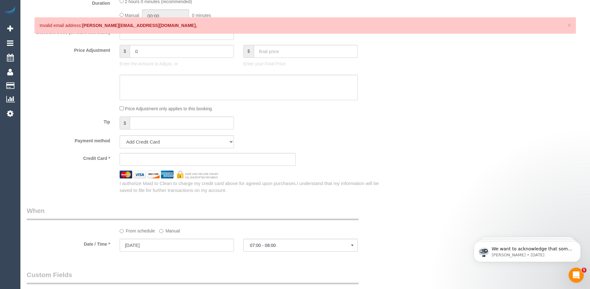
scroll to position [597, 0]
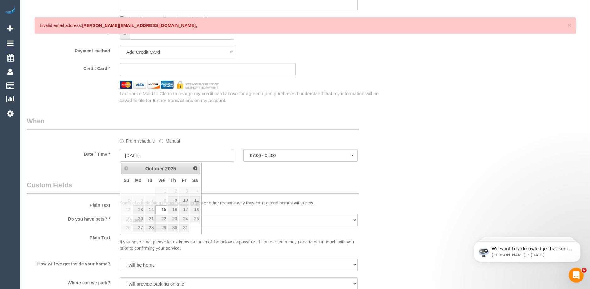
click at [163, 154] on input "15/10/2025" at bounding box center [177, 155] width 114 height 13
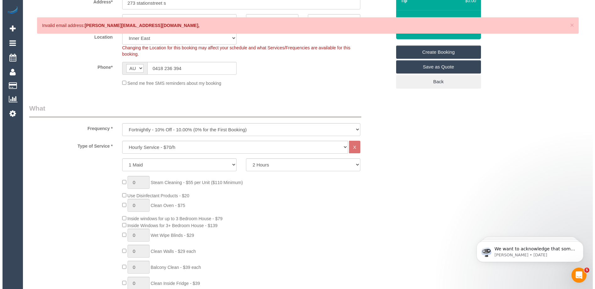
scroll to position [0, 0]
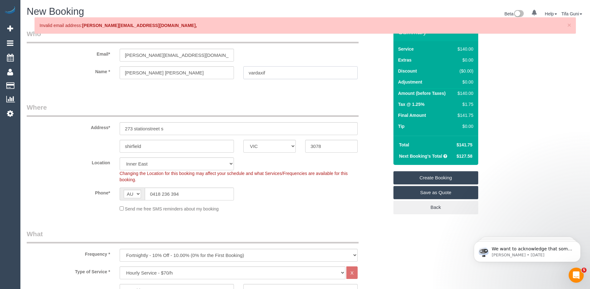
click at [252, 71] on input "vardaxif" at bounding box center [300, 72] width 114 height 13
click at [267, 73] on input "Vardaxif" at bounding box center [300, 72] width 114 height 13
type input "Vardaxif"
click at [149, 129] on input "273 stationstreet s" at bounding box center [239, 128] width 238 height 13
click at [136, 127] on input "273 station street s" at bounding box center [239, 128] width 238 height 13
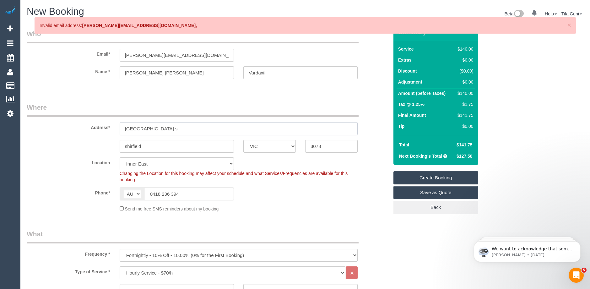
type input "273 Station street s"
click at [134, 73] on input "Nick Vicky" at bounding box center [177, 72] width 114 height 13
type input "Nick&Vicky"
drag, startPoint x: 147, startPoint y: 145, endPoint x: 91, endPoint y: 144, distance: 55.3
click at [91, 144] on div "shirfield ACT NSW NT QLD SA TAS VIC WA 3078" at bounding box center [207, 146] width 371 height 13
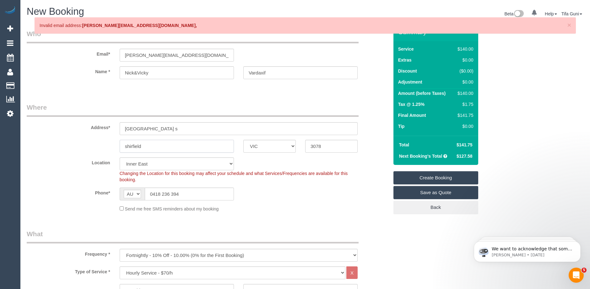
paste input "Fa"
drag, startPoint x: 144, startPoint y: 146, endPoint x: 104, endPoint y: 146, distance: 39.9
click at [104, 146] on div "Fairfield ACT NSW NT QLD SA TAS VIC WA 3078" at bounding box center [207, 146] width 371 height 13
type input "Fairfield"
click at [192, 103] on legend "Where" at bounding box center [193, 110] width 332 height 14
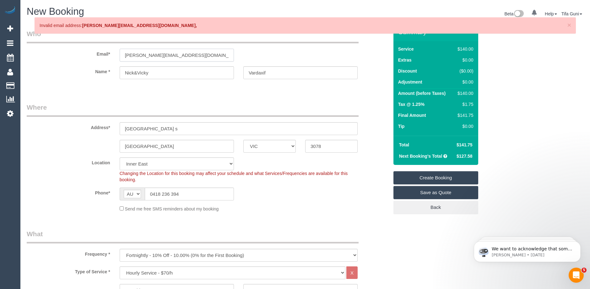
drag, startPoint x: 182, startPoint y: 57, endPoint x: 90, endPoint y: 53, distance: 92.4
click at [90, 53] on div "Email* vardaxis@hotmail.com" at bounding box center [207, 45] width 371 height 32
click at [428, 193] on link "Save as Quote" at bounding box center [435, 192] width 85 height 13
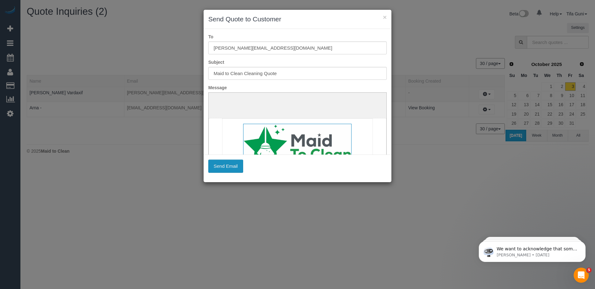
click at [221, 165] on button "Send Email" at bounding box center [225, 166] width 35 height 13
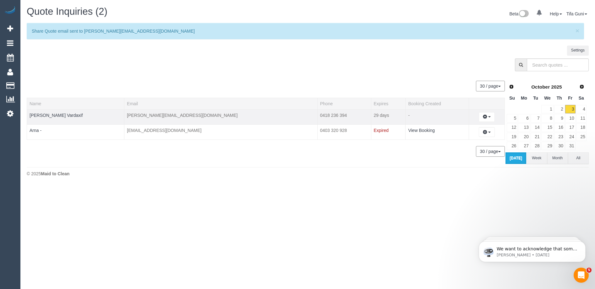
click at [131, 115] on td "vardaxis@hotmail.com" at bounding box center [220, 116] width 193 height 15
drag, startPoint x: 132, startPoint y: 115, endPoint x: 177, endPoint y: 118, distance: 45.3
click at [177, 118] on td "vardaxis@hotmail.com" at bounding box center [220, 116] width 193 height 15
copy td "vardaxis@hotmail.com"
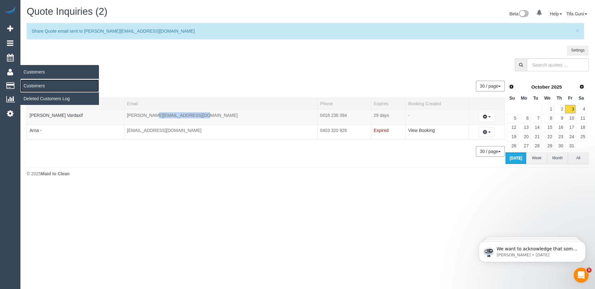
click at [39, 85] on link "Customers" at bounding box center [59, 85] width 79 height 13
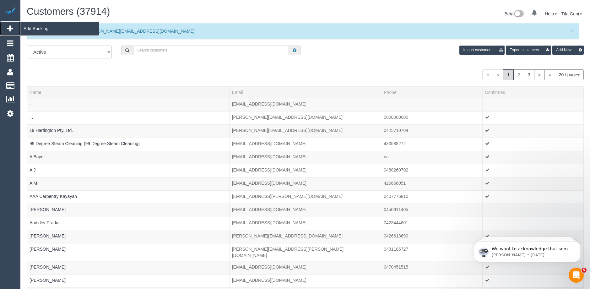
click at [35, 27] on span "Add Booking" at bounding box center [59, 28] width 79 height 14
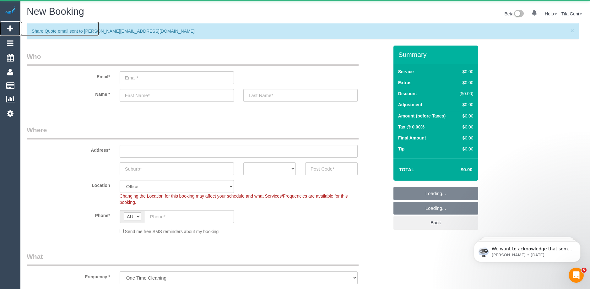
select select "object:7532"
click at [145, 98] on input "text" at bounding box center [177, 95] width 114 height 13
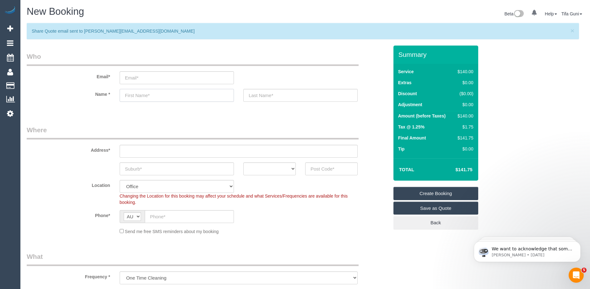
drag, startPoint x: 145, startPoint y: 98, endPoint x: 136, endPoint y: 91, distance: 11.7
click at [136, 91] on input "text" at bounding box center [177, 95] width 114 height 13
paste input "Michael Holder"
drag, startPoint x: 164, startPoint y: 95, endPoint x: 142, endPoint y: 95, distance: 21.7
click at [142, 95] on input "Michael Holder" at bounding box center [177, 95] width 114 height 13
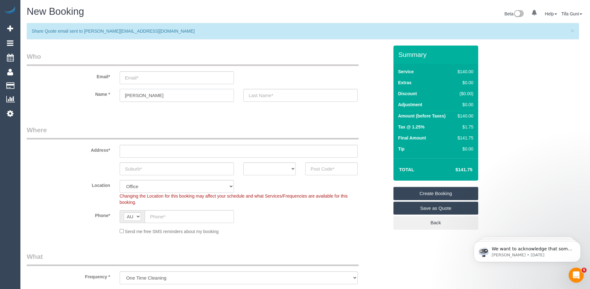
type input "[PERSON_NAME]"
click at [273, 98] on input "text" at bounding box center [300, 95] width 114 height 13
paste input "Holder"
type input "Holder"
click at [144, 78] on input "email" at bounding box center [177, 77] width 114 height 13
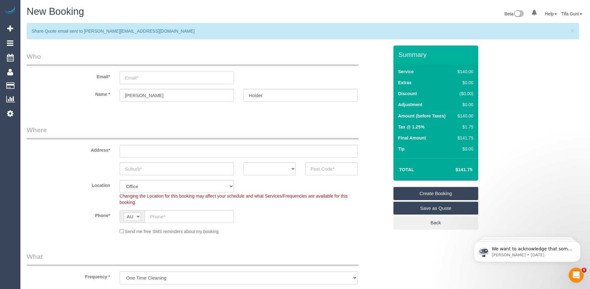
paste input "[EMAIL_ADDRESS][DOMAIN_NAME]"
type input "[EMAIL_ADDRESS][DOMAIN_NAME]"
click at [148, 152] on input "text" at bounding box center [239, 151] width 238 height 13
paste input "48 Amess St, Carlton North VIC 3054"
drag, startPoint x: 182, startPoint y: 151, endPoint x: 154, endPoint y: 152, distance: 27.6
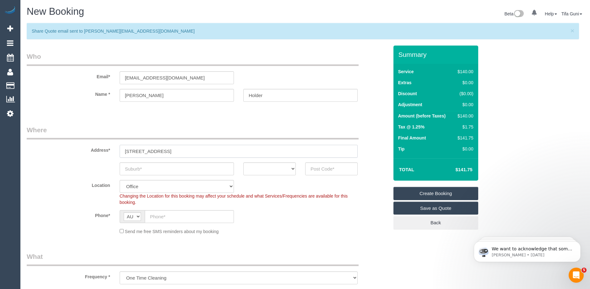
click at [154, 152] on input "48 Amess St, Carlton North VIC 3054" at bounding box center [239, 151] width 238 height 13
type input "48 Amess St, VIC 3054"
click at [149, 169] on input "text" at bounding box center [177, 168] width 114 height 13
paste input "Carlton North"
type input "Carlton North"
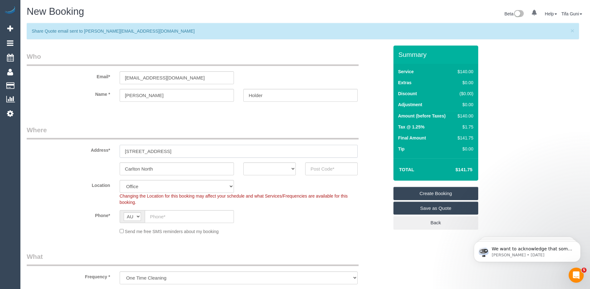
click at [184, 151] on input "48 Amess St, VIC 3054" at bounding box center [239, 151] width 238 height 13
drag, startPoint x: 184, startPoint y: 151, endPoint x: 165, endPoint y: 151, distance: 18.5
click at [165, 151] on input "48 Amess St, VIC 3054" at bounding box center [239, 151] width 238 height 13
type input "48 Amess St, VIC"
click at [337, 168] on input "text" at bounding box center [331, 168] width 52 height 13
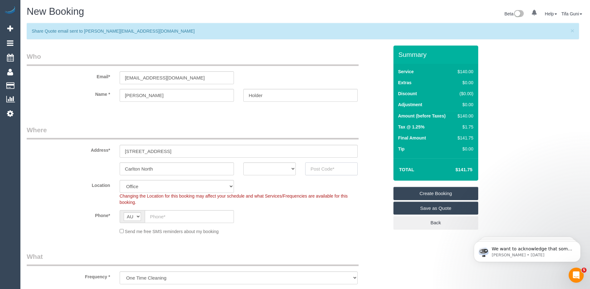
paste input "3054"
type input "3054"
click at [263, 171] on select "ACT NSW NT QLD SA TAS VIC WA" at bounding box center [269, 168] width 52 height 13
select select "VIC"
click at [243, 162] on select "ACT NSW NT QLD SA TAS VIC WA" at bounding box center [269, 168] width 52 height 13
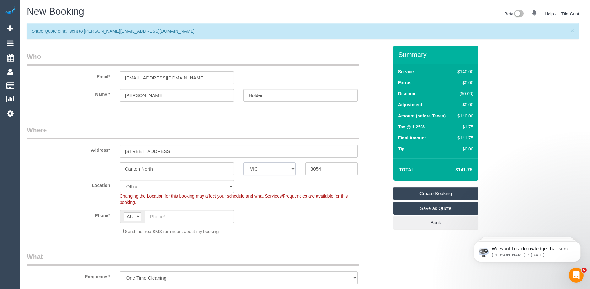
select select "88"
select select "object:8895"
click at [169, 151] on input "48 Amess St, VIC" at bounding box center [239, 151] width 238 height 13
type input "[STREET_ADDRESS]"
click at [162, 217] on input "text" at bounding box center [189, 216] width 89 height 13
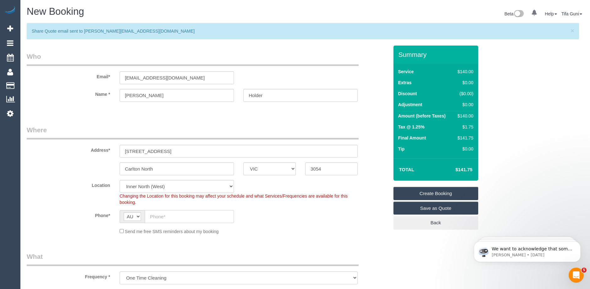
paste input "0408 129 089"
type input "0408 129 089"
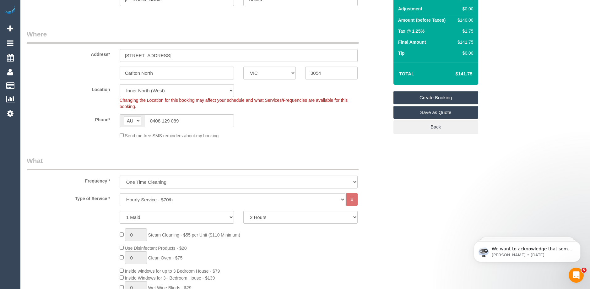
scroll to position [126, 0]
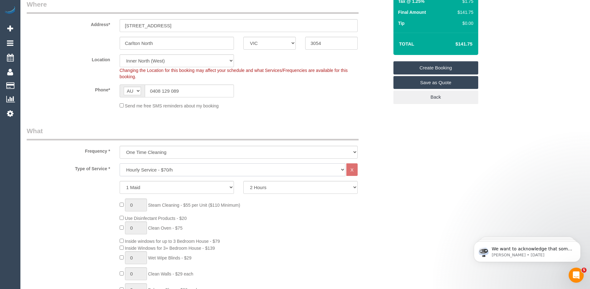
click at [148, 169] on select "Hourly Service - $70/h Hourly Service - $65/h Hourly Service - $60/h Hourly Ser…" at bounding box center [233, 169] width 226 height 13
select select "212"
click at [120, 163] on select "Hourly Service - $70/h Hourly Service - $65/h Hourly Service - $60/h Hourly Ser…" at bounding box center [233, 169] width 226 height 13
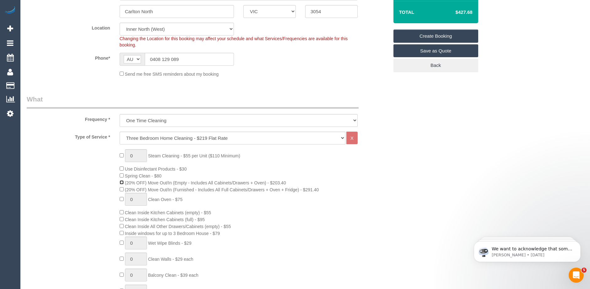
scroll to position [157, 0]
type input "1"
click at [138, 157] on input "1" at bounding box center [136, 155] width 22 height 13
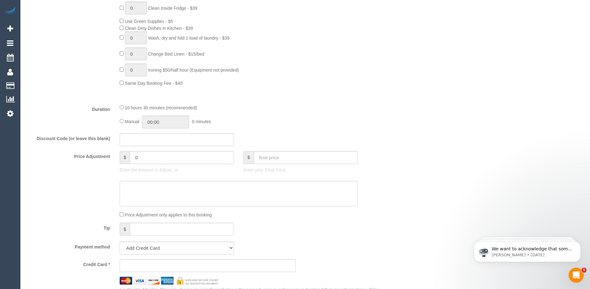
scroll to position [471, 0]
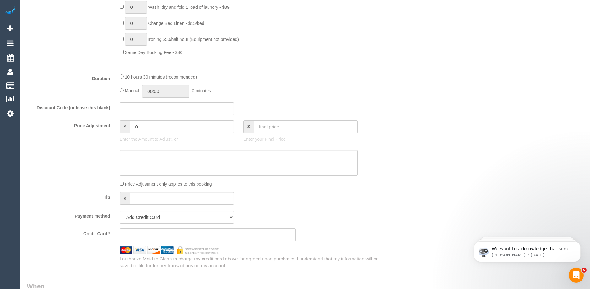
type input "5"
click at [144, 128] on input "0" at bounding box center [182, 126] width 104 height 13
click at [138, 127] on input "27.5" at bounding box center [182, 126] width 104 height 13
type input "27.5"
click at [144, 158] on textarea at bounding box center [239, 163] width 238 height 26
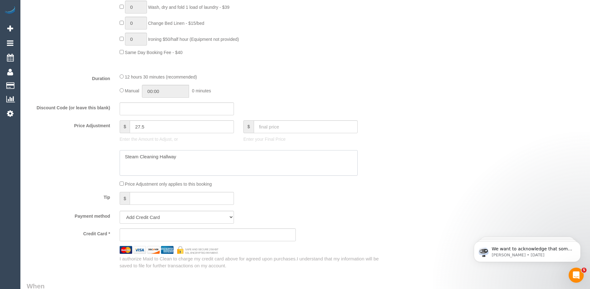
type textarea "Steam Cleaning Hallway"
click at [307, 209] on fieldset "What Frequency * One Time Cleaning Weekly - 10% Off - 10.00% (0% for the First …" at bounding box center [208, 25] width 362 height 488
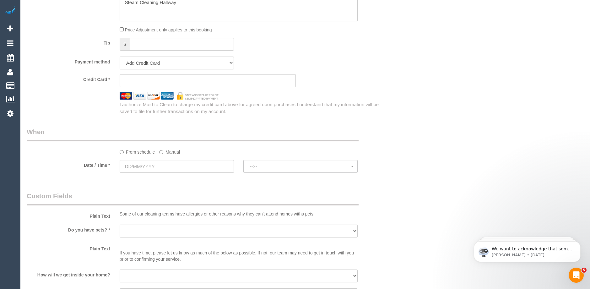
scroll to position [628, 0]
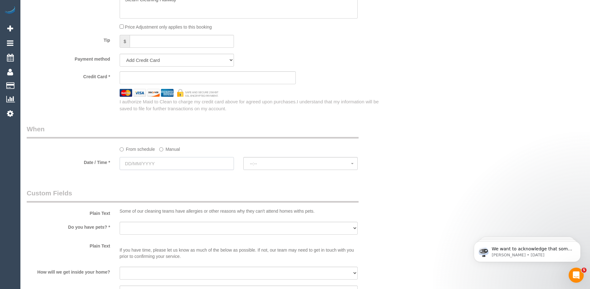
click at [146, 164] on input "text" at bounding box center [177, 163] width 114 height 13
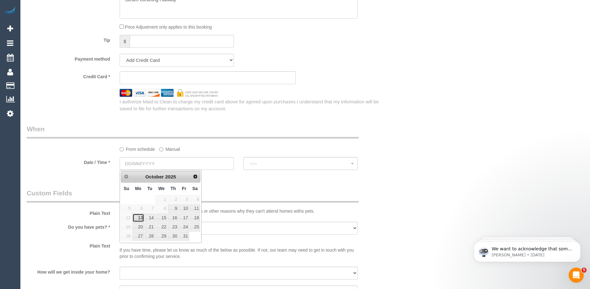
click at [141, 216] on link "13" at bounding box center [139, 218] width 12 height 8
type input "[DATE]"
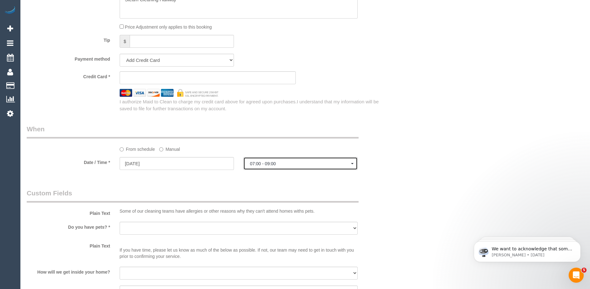
click at [274, 168] on button "07:00 - 09:00" at bounding box center [300, 163] width 114 height 13
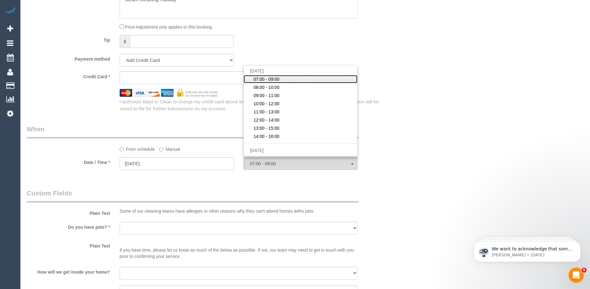
click at [268, 79] on span "07:00 - 09:00" at bounding box center [266, 79] width 26 height 6
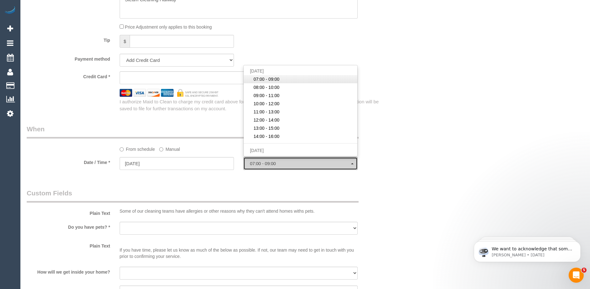
select select "spot64"
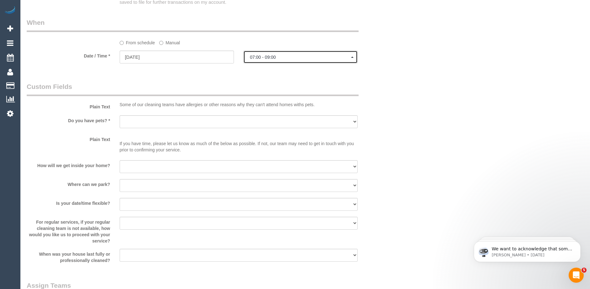
scroll to position [754, 0]
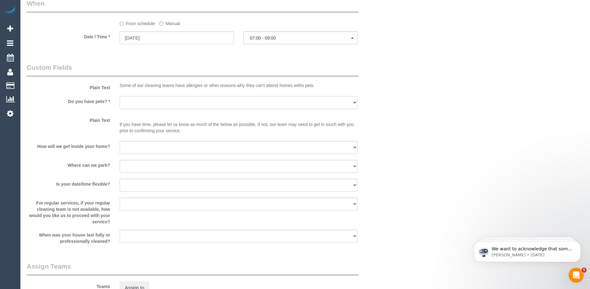
click at [172, 103] on select "Yes - Cats Yes - Dogs No pets Yes - Dogs and Cats Yes - Other" at bounding box center [239, 102] width 238 height 13
select select "number:28"
click at [120, 96] on select "Yes - Cats Yes - Dogs No pets Yes - Dogs and Cats Yes - Other" at bounding box center [239, 102] width 238 height 13
click at [154, 146] on select "I will be home Key will be left (please provide details below) Lock box/Access …" at bounding box center [239, 147] width 238 height 13
select select "number:14"
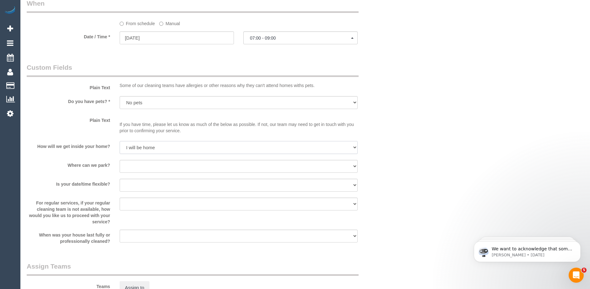
click at [120, 141] on select "I will be home Key will be left (please provide details below) Lock box/Access …" at bounding box center [239, 147] width 238 height 13
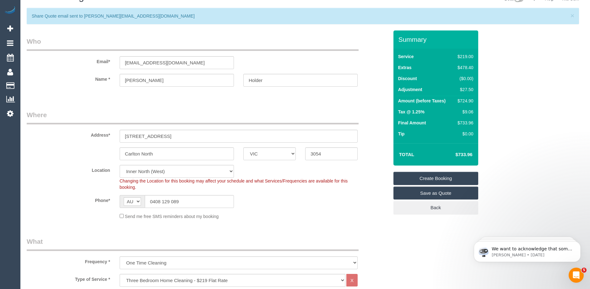
scroll to position [0, 0]
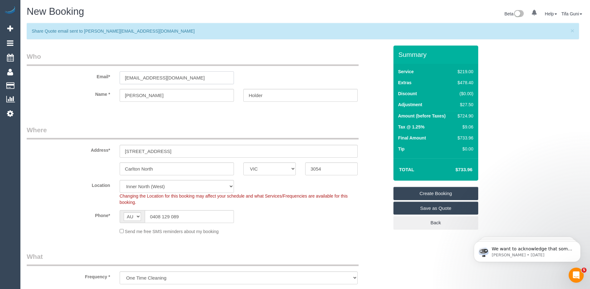
drag, startPoint x: 163, startPoint y: 76, endPoint x: 104, endPoint y: 81, distance: 59.6
click at [104, 81] on div "Email* michaelholder01@gmail.com" at bounding box center [207, 68] width 371 height 32
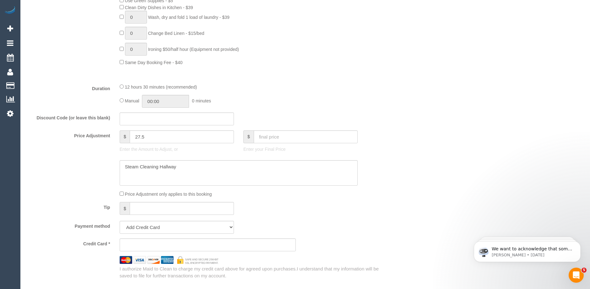
scroll to position [534, 0]
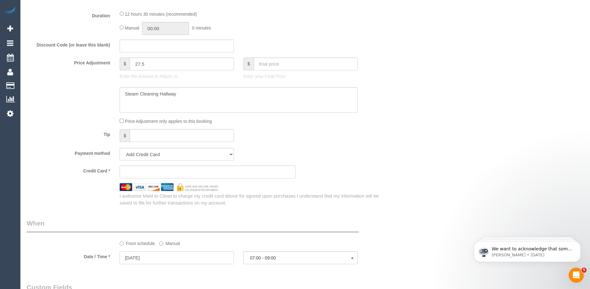
click at [170, 257] on input "[DATE]" at bounding box center [177, 257] width 114 height 13
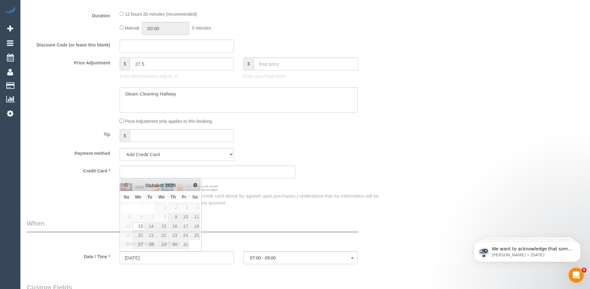
click at [380, 181] on div "Credit Card * I authorize Maid to Clean to charge my credit card above for agre…" at bounding box center [208, 185] width 362 height 41
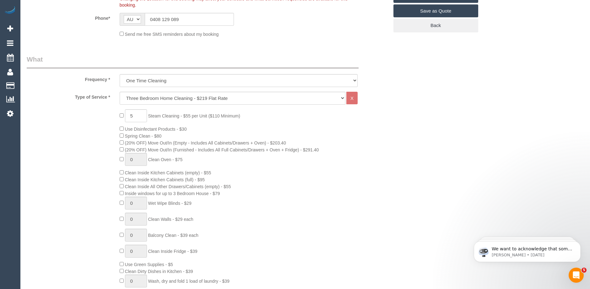
scroll to position [126, 0]
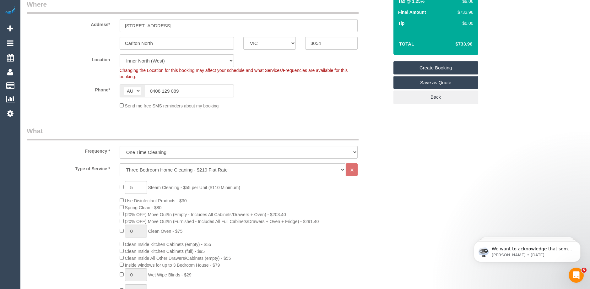
click at [438, 68] on link "Create Booking" at bounding box center [435, 67] width 85 height 13
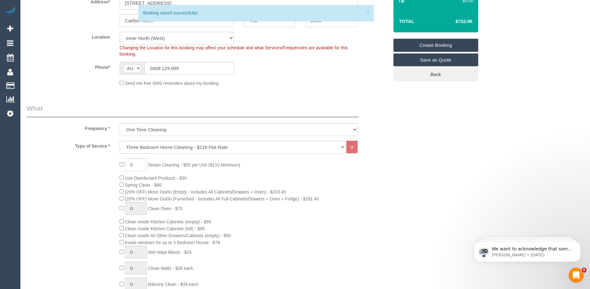
scroll to position [103, 0]
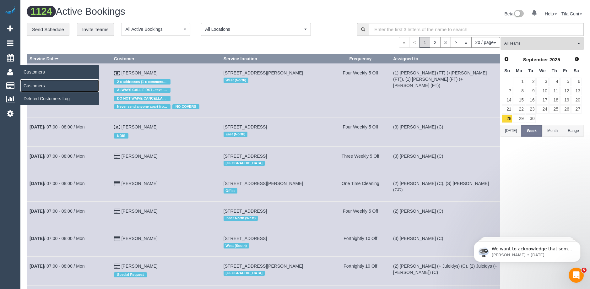
click at [37, 85] on link "Customers" at bounding box center [59, 85] width 79 height 13
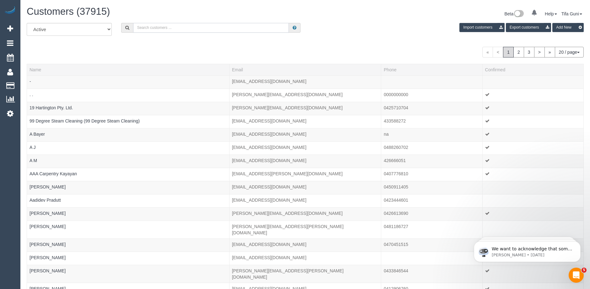
click at [180, 28] on input "text" at bounding box center [211, 28] width 156 height 10
paste input "[EMAIL_ADDRESS][DOMAIN_NAME]"
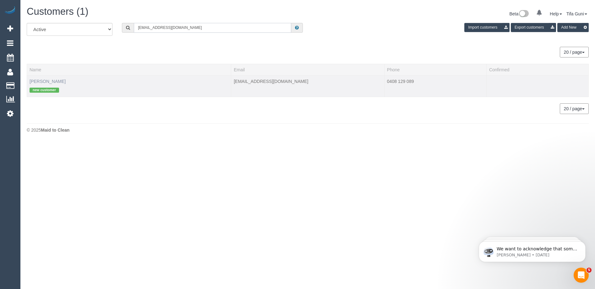
type input "[EMAIL_ADDRESS][DOMAIN_NAME]"
click at [51, 80] on link "Michael Holder" at bounding box center [48, 81] width 36 height 5
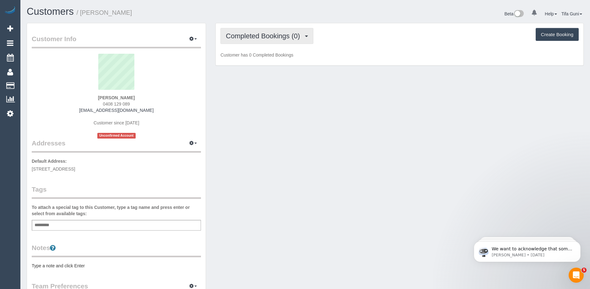
click at [291, 35] on span "Completed Bookings (0)" at bounding box center [264, 36] width 77 height 8
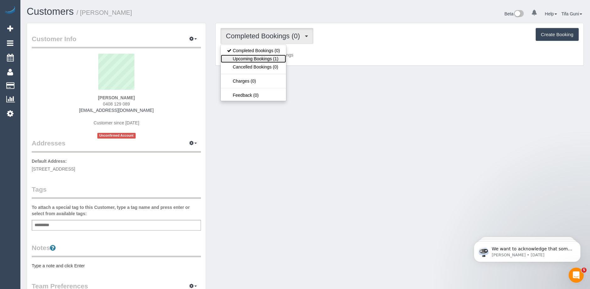
click at [263, 59] on link "Upcoming Bookings (1)" at bounding box center [253, 59] width 65 height 8
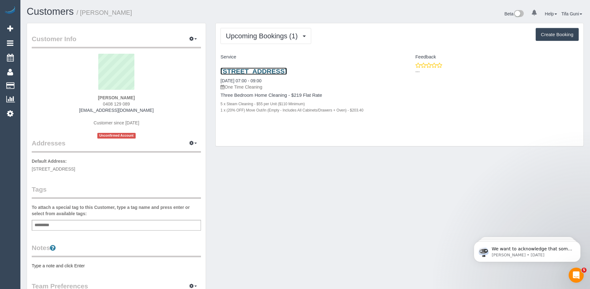
click at [272, 72] on link "48 Amess St,, Carlton North, VIC 3054" at bounding box center [253, 71] width 66 height 7
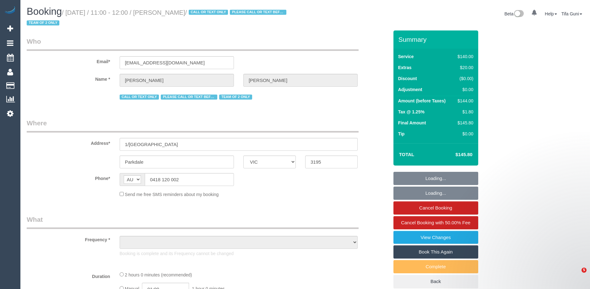
select select "VIC"
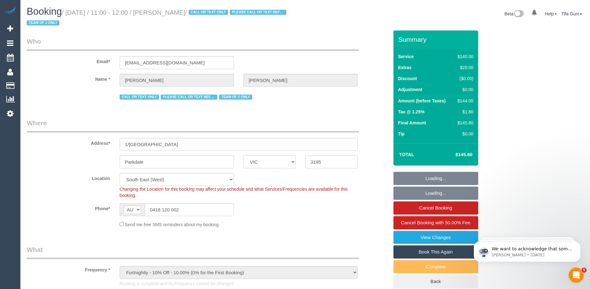
select select "object:1311"
select select "number:27"
select select "number:14"
select select "number:19"
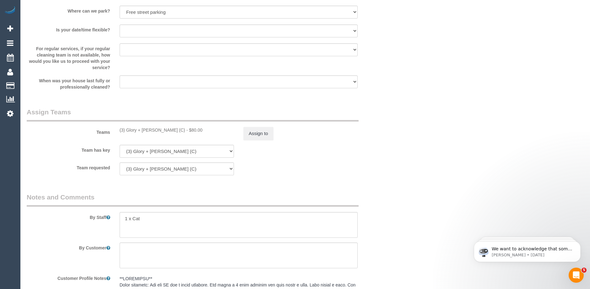
scroll to position [973, 0]
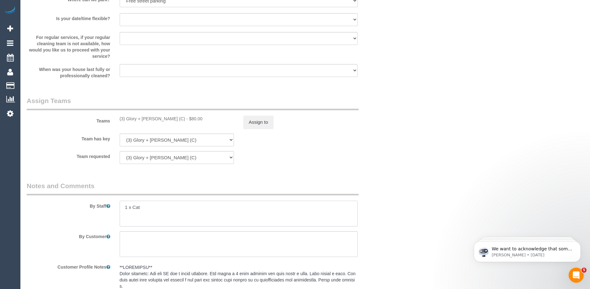
click at [152, 207] on textarea at bounding box center [239, 214] width 238 height 26
click at [216, 212] on textarea at bounding box center [239, 214] width 238 height 26
click at [241, 214] on textarea at bounding box center [239, 214] width 238 height 26
click at [217, 214] on textarea at bounding box center [239, 214] width 238 height 26
click at [227, 213] on textarea at bounding box center [239, 214] width 238 height 26
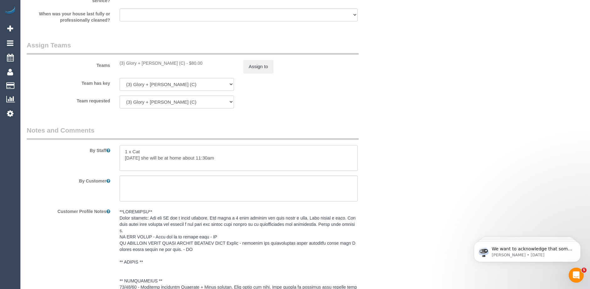
scroll to position [1068, 0]
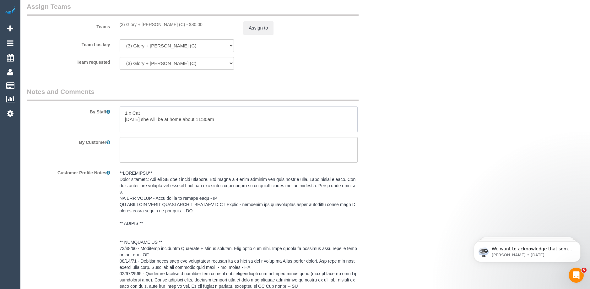
click at [222, 120] on textarea at bounding box center [239, 119] width 238 height 26
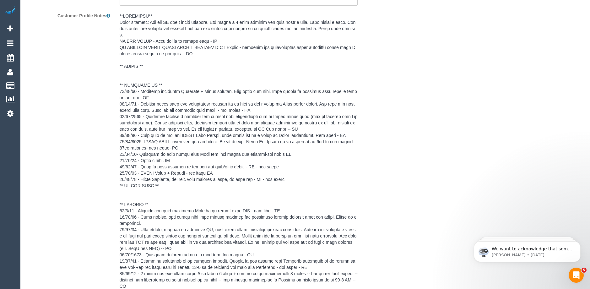
scroll to position [1386, 0]
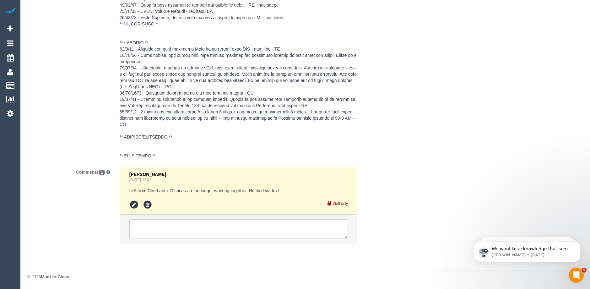
type textarea "1 x Cat [DATE] she will be at home about 11:30am"
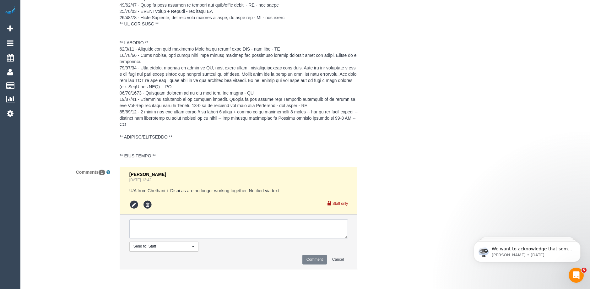
click at [168, 225] on textarea at bounding box center [238, 228] width 219 height 19
type textarea "Customer called to communicate that she will be home at around 11:30"
click at [312, 258] on button "Comment" at bounding box center [314, 260] width 24 height 10
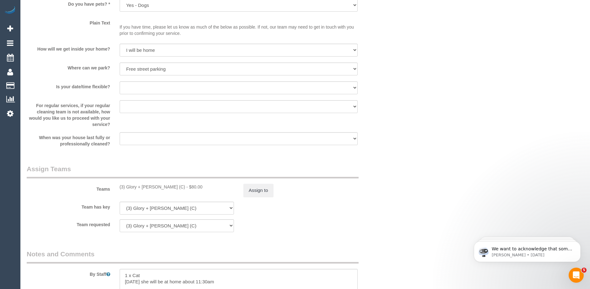
scroll to position [1010, 0]
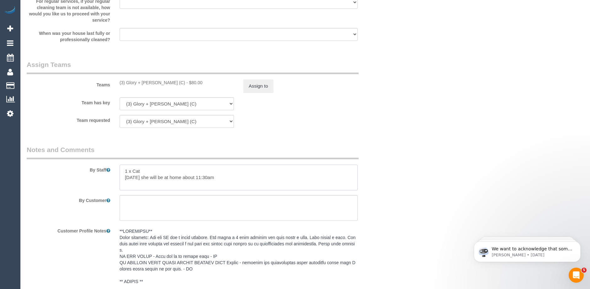
click at [210, 176] on textarea at bounding box center [239, 178] width 238 height 26
drag, startPoint x: 228, startPoint y: 177, endPoint x: 342, endPoint y: 178, distance: 114.0
click at [342, 178] on textarea at bounding box center [239, 178] width 238 height 26
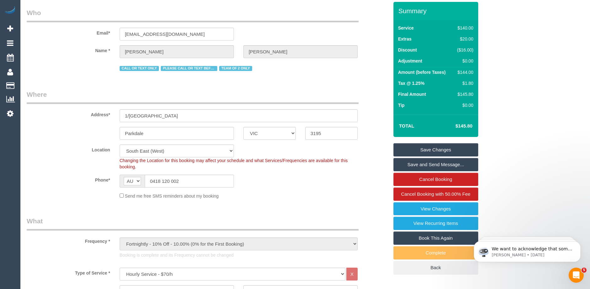
scroll to position [0, 0]
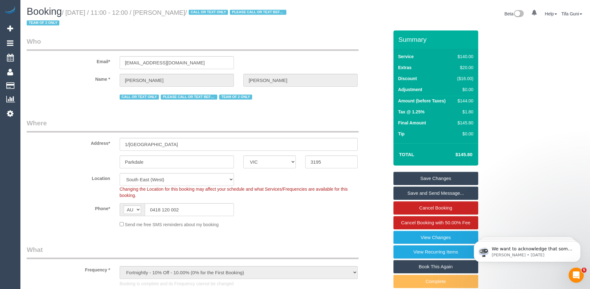
type textarea "1 x Cat [DATE] she will be at home at round 11:30am"
drag, startPoint x: 183, startPoint y: 63, endPoint x: 80, endPoint y: 61, distance: 103.0
click at [80, 61] on div "Email* [EMAIL_ADDRESS][DOMAIN_NAME]" at bounding box center [207, 53] width 371 height 32
click at [435, 178] on link "Save Changes" at bounding box center [435, 178] width 85 height 13
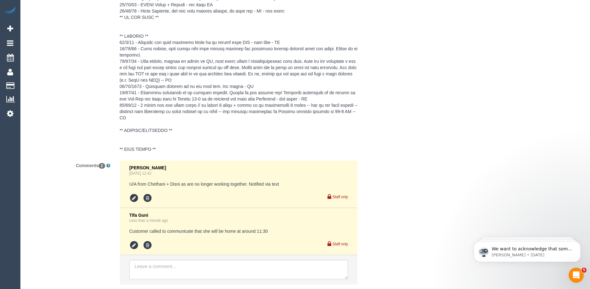
scroll to position [1455, 0]
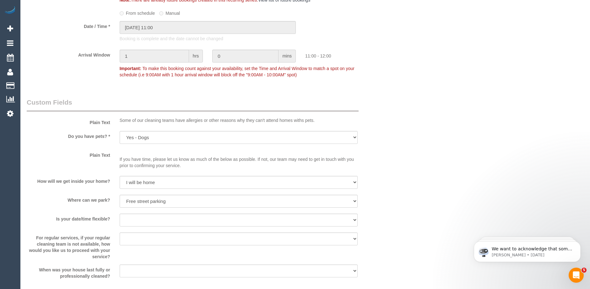
scroll to position [639, 0]
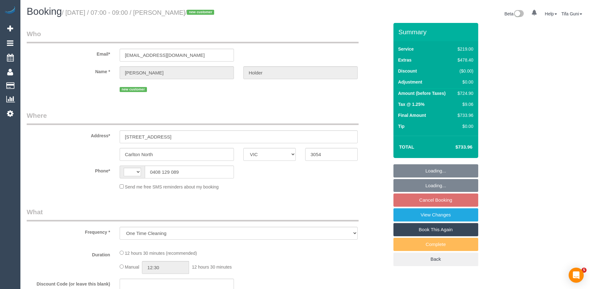
select select "VIC"
select select "object:780"
select select "string:AU"
select select "string:stripe-pm_1SDyC82GScqysDRVM7w5PgJq"
select select "number:28"
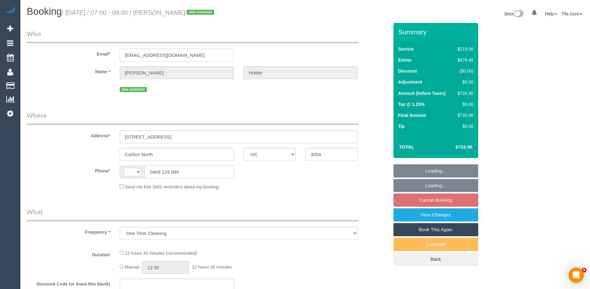
select select "number:14"
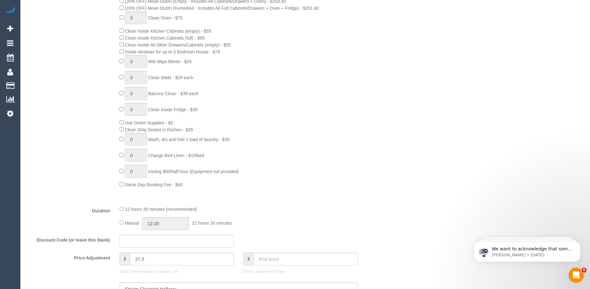
select select "spot1"
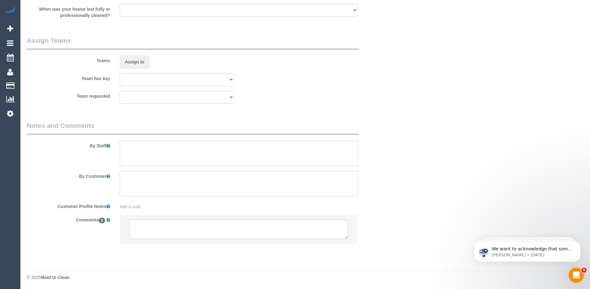
scroll to position [925, 0]
click at [144, 228] on textarea at bounding box center [238, 228] width 219 height 19
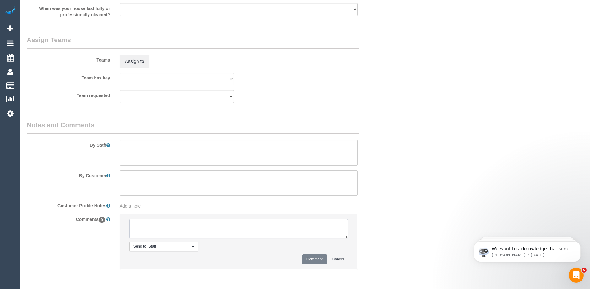
type textarea "-"
paste textarea "Flexibility dates: Flexibility times: Notes: knows we need to review Contact vi…"
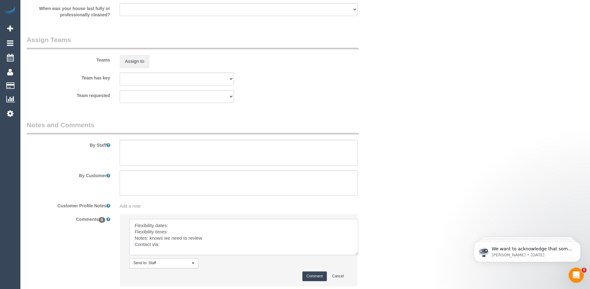
scroll to position [0, 0]
drag, startPoint x: 346, startPoint y: 237, endPoint x: 369, endPoint y: 274, distance: 43.1
click at [358, 255] on textarea at bounding box center [243, 237] width 229 height 36
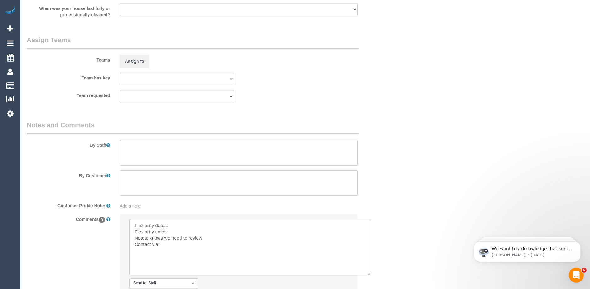
click at [181, 225] on textarea at bounding box center [249, 247] width 241 height 56
click at [179, 230] on textarea at bounding box center [249, 247] width 241 height 56
click at [167, 245] on textarea at bounding box center [249, 247] width 241 height 56
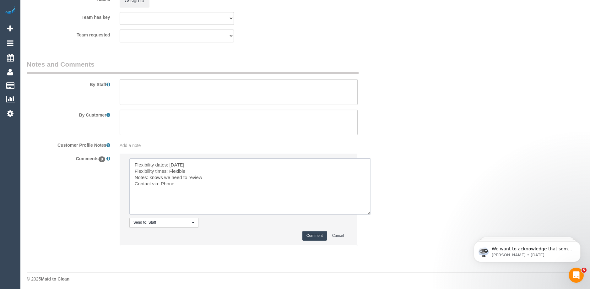
scroll to position [988, 0]
type textarea "Flexibility dates: [DATE] Flexibility times: Flexible Notes: knows we need to r…"
click at [309, 234] on button "Comment" at bounding box center [314, 234] width 24 height 10
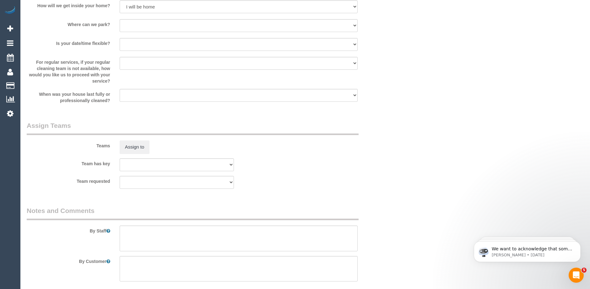
scroll to position [894, 0]
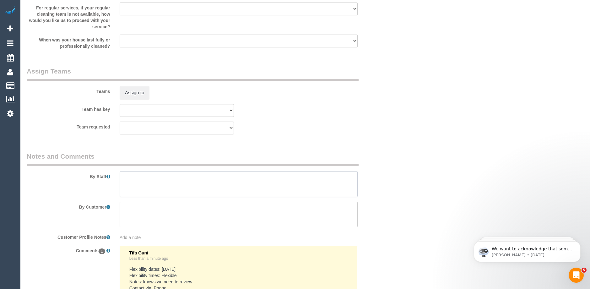
click at [138, 181] on textarea at bounding box center [239, 184] width 238 height 26
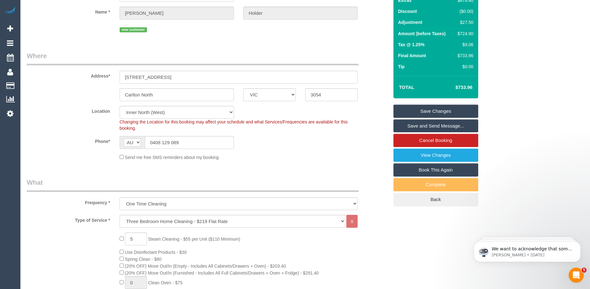
scroll to position [24, 0]
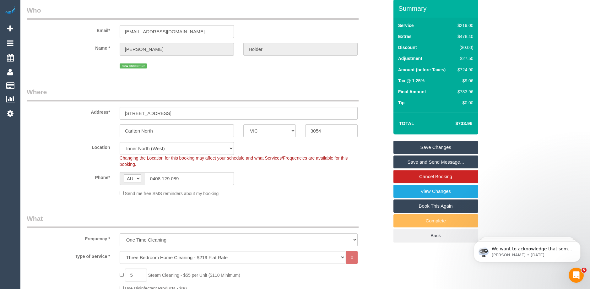
type textarea "Steam Cleaning 3 Bedrooms, living and hallway"
click at [434, 147] on link "Save Changes" at bounding box center [435, 147] width 85 height 13
